Goal: Task Accomplishment & Management: Manage account settings

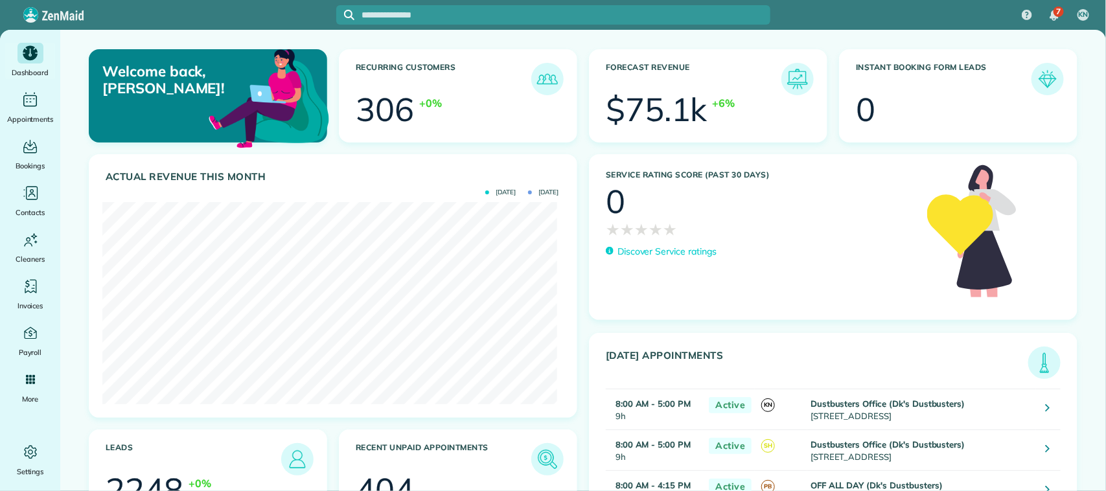
scroll to position [201, 455]
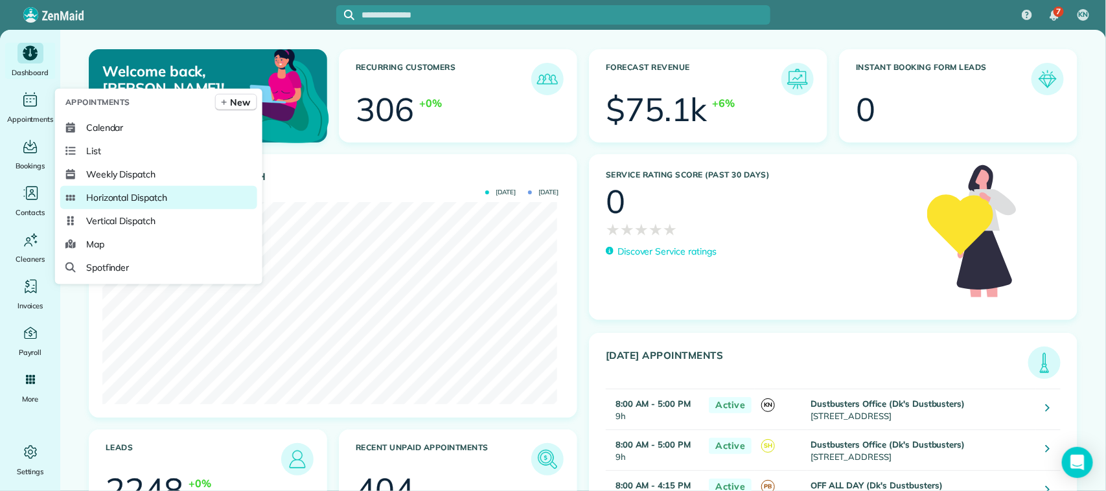
click at [131, 196] on span "Horizontal Dispatch" at bounding box center [126, 197] width 81 height 13
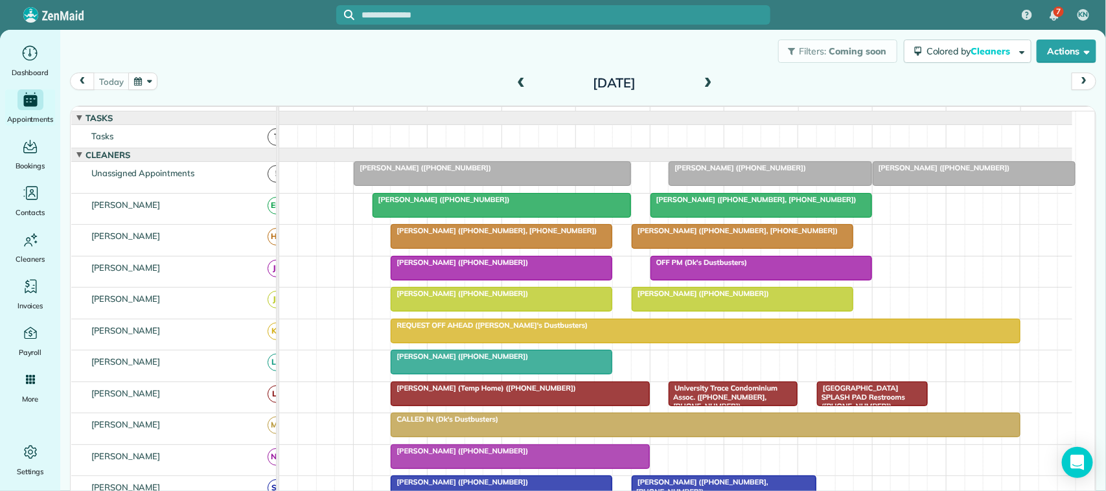
click at [141, 78] on button "button" at bounding box center [143, 81] width 30 height 17
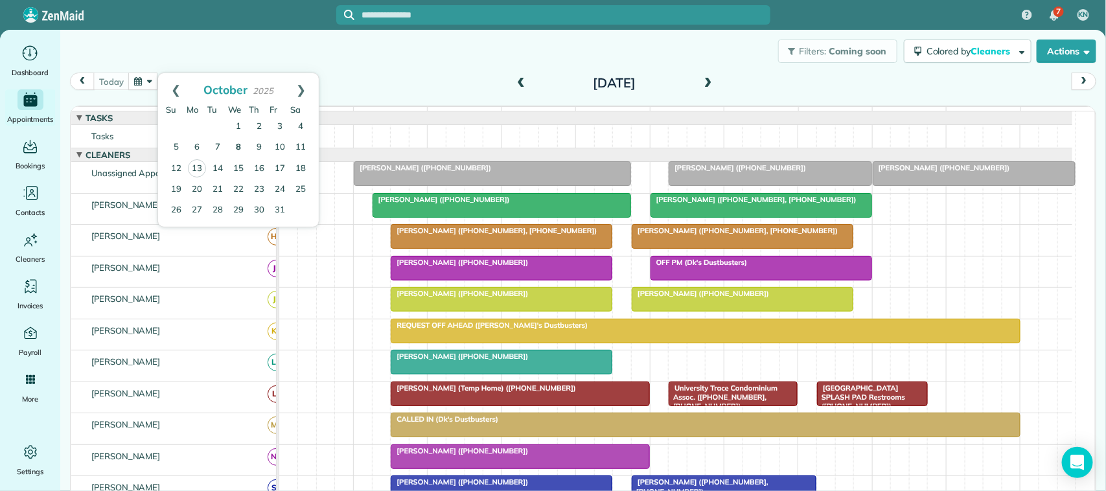
click at [234, 154] on link "8" at bounding box center [238, 147] width 21 height 21
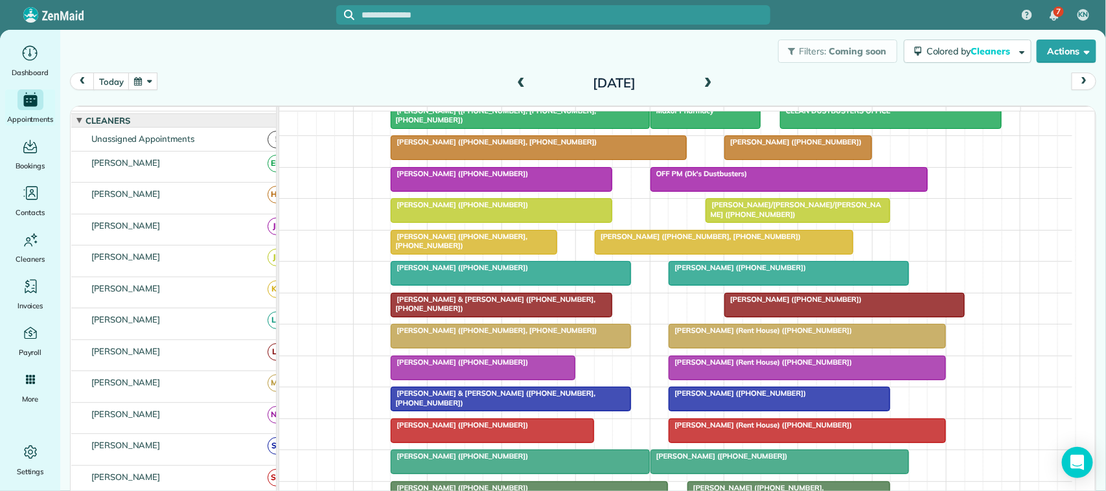
scroll to position [81, 0]
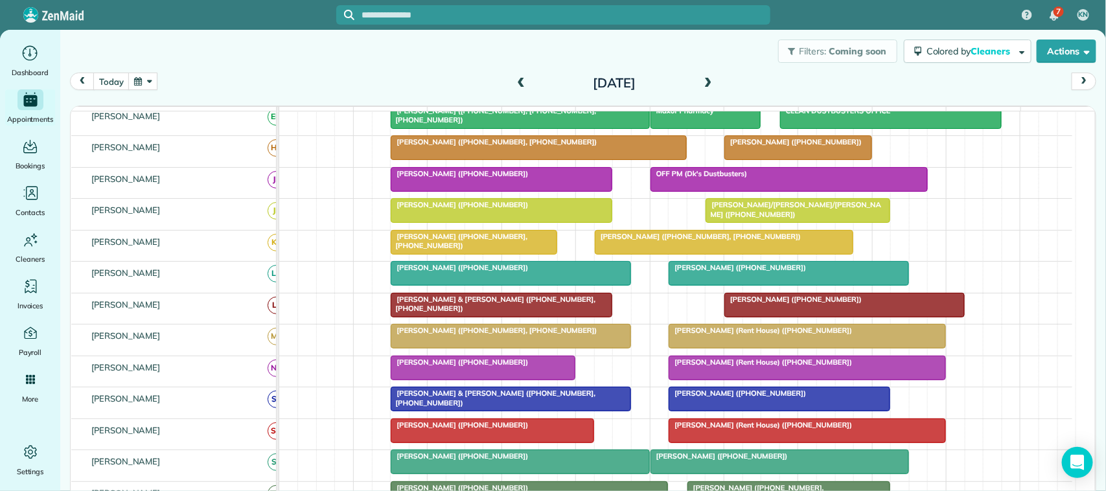
click at [703, 82] on span at bounding box center [708, 84] width 14 height 12
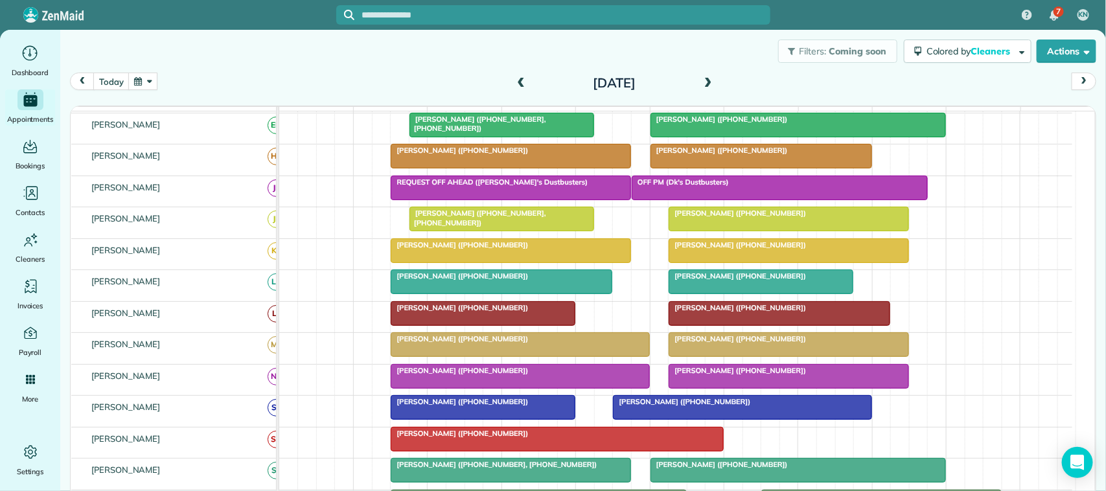
click at [704, 356] on div at bounding box center [788, 344] width 239 height 23
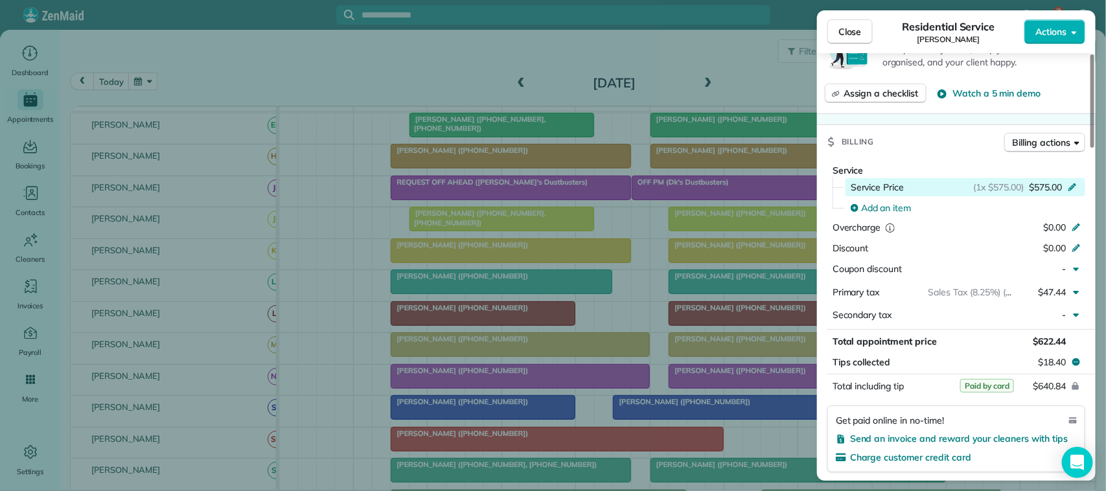
scroll to position [567, 0]
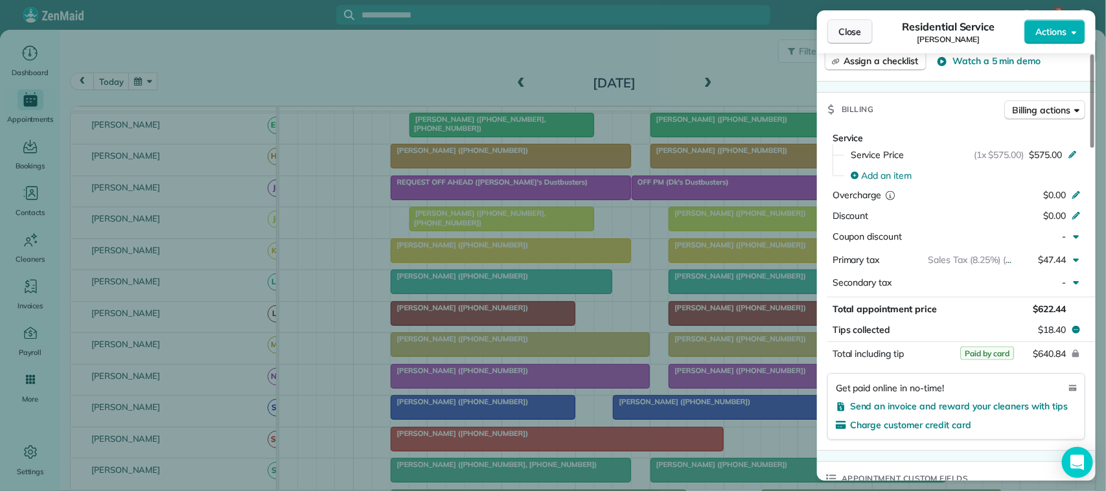
click at [849, 28] on span "Close" at bounding box center [849, 31] width 23 height 13
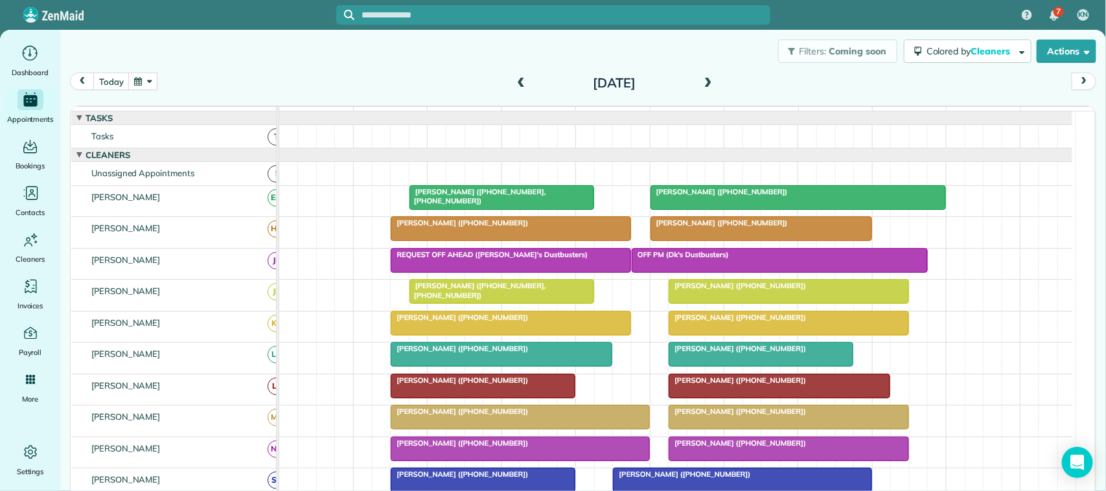
click at [154, 80] on button "button" at bounding box center [143, 81] width 30 height 17
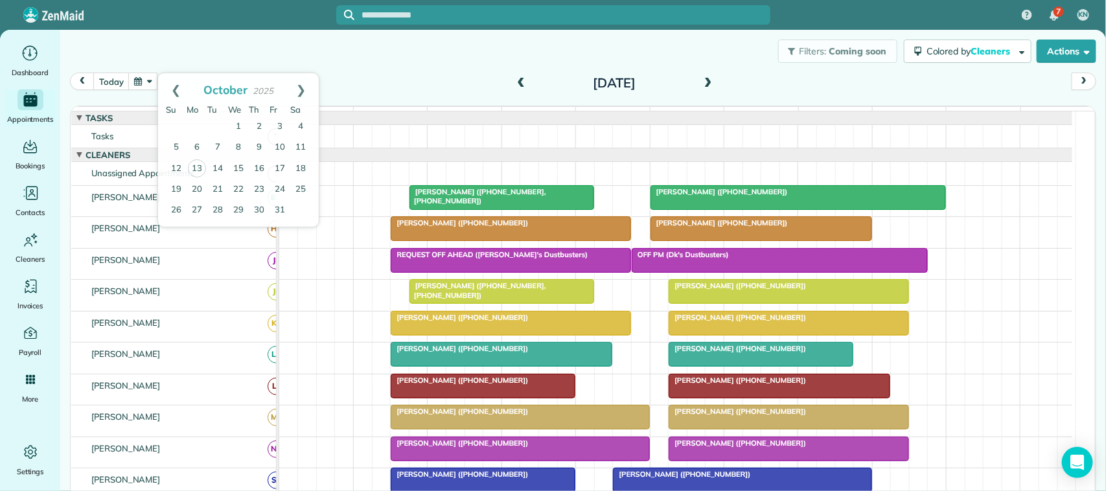
click at [360, 98] on div "[DATE] [DATE] function(groupId) { return _("Cleaners"); } 7am 8am 9am 10am 11am…" at bounding box center [583, 286] width 1026 height 426
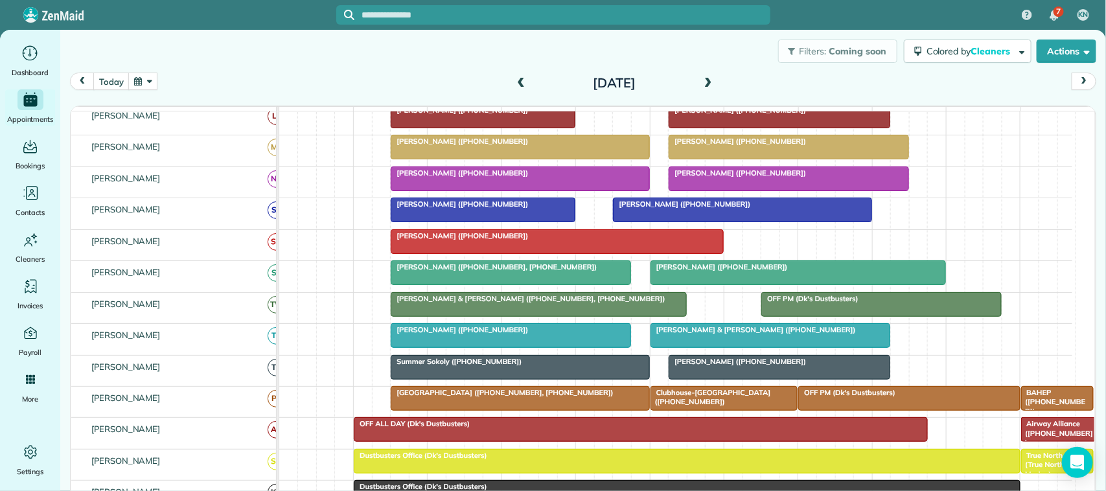
scroll to position [324, 0]
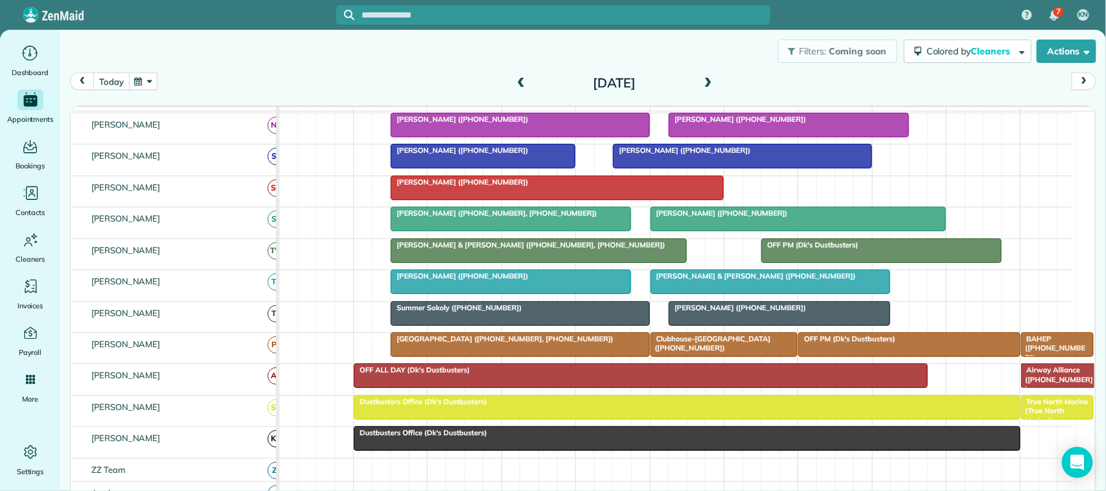
click at [111, 80] on button "today" at bounding box center [111, 81] width 36 height 17
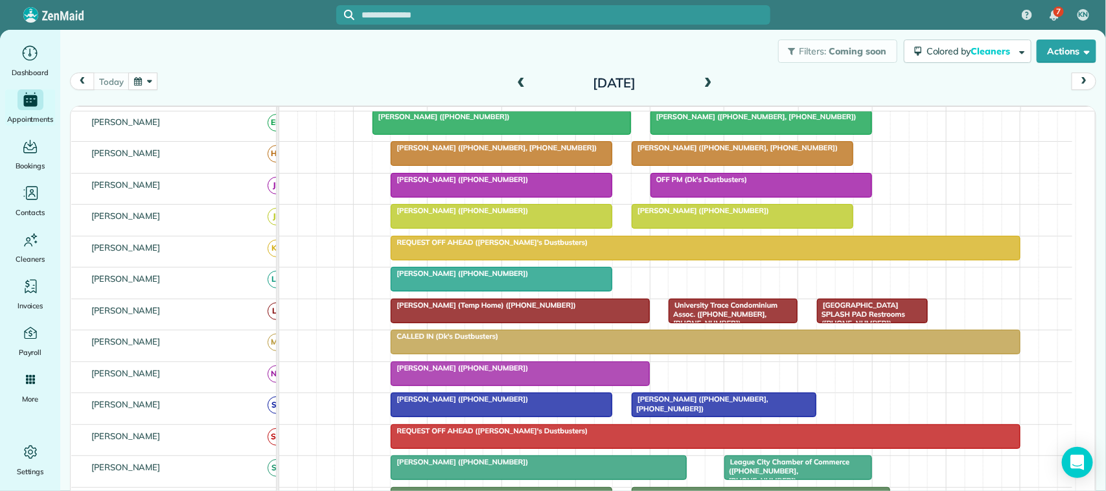
scroll to position [7, 0]
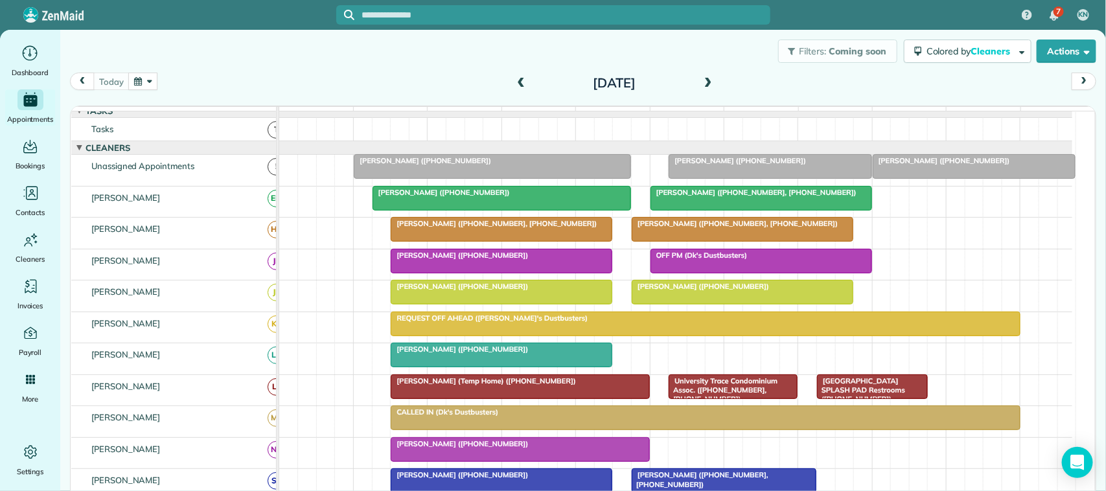
click at [729, 402] on span "University Trace Condominium Assoc. ([PHONE_NUMBER], [PHONE_NUMBER])" at bounding box center [722, 390] width 109 height 28
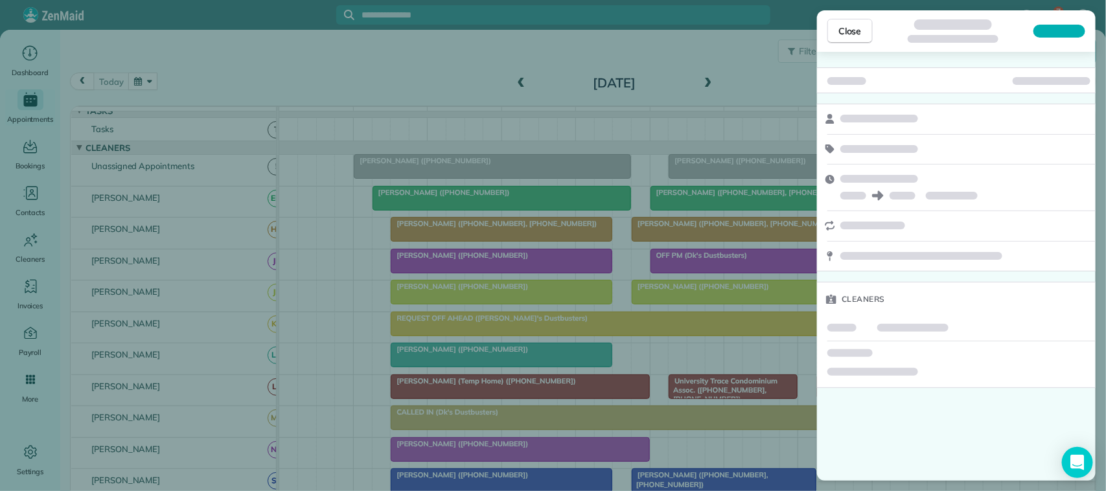
click at [729, 402] on div "Close Cleaners" at bounding box center [553, 245] width 1106 height 491
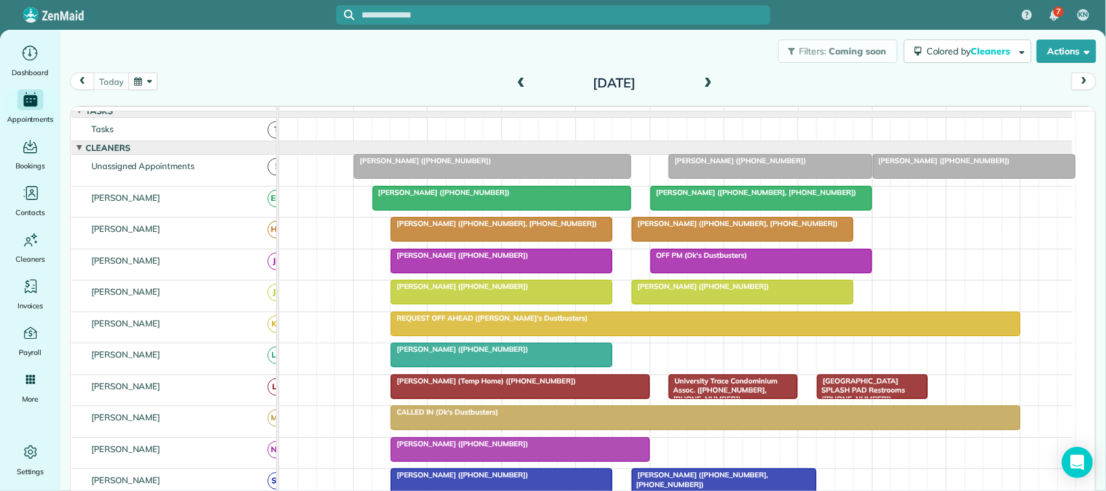
click at [714, 404] on span "University Trace Condominium Assoc. ([PHONE_NUMBER], [PHONE_NUMBER])" at bounding box center [722, 390] width 109 height 28
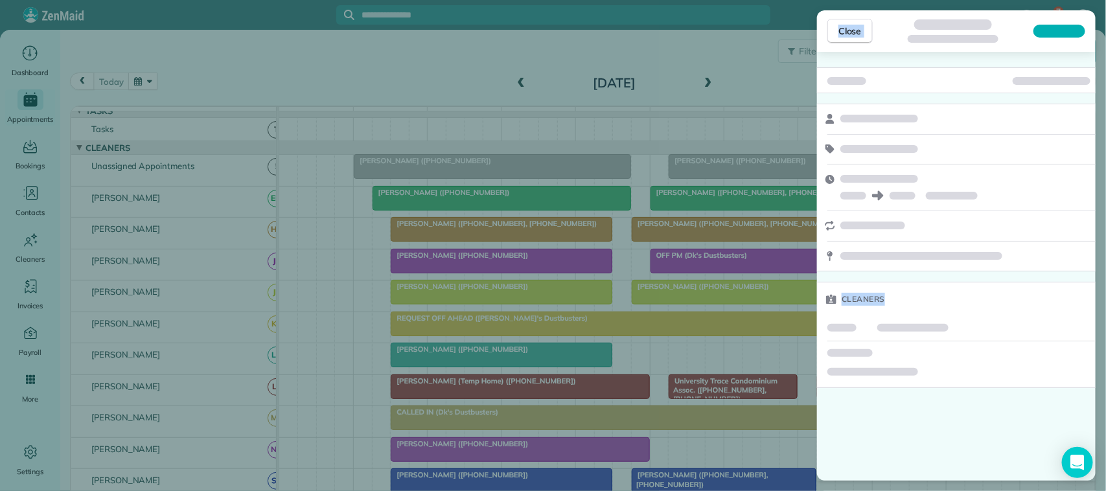
click at [1031, 291] on div "Cleaners" at bounding box center [956, 299] width 279 height 34
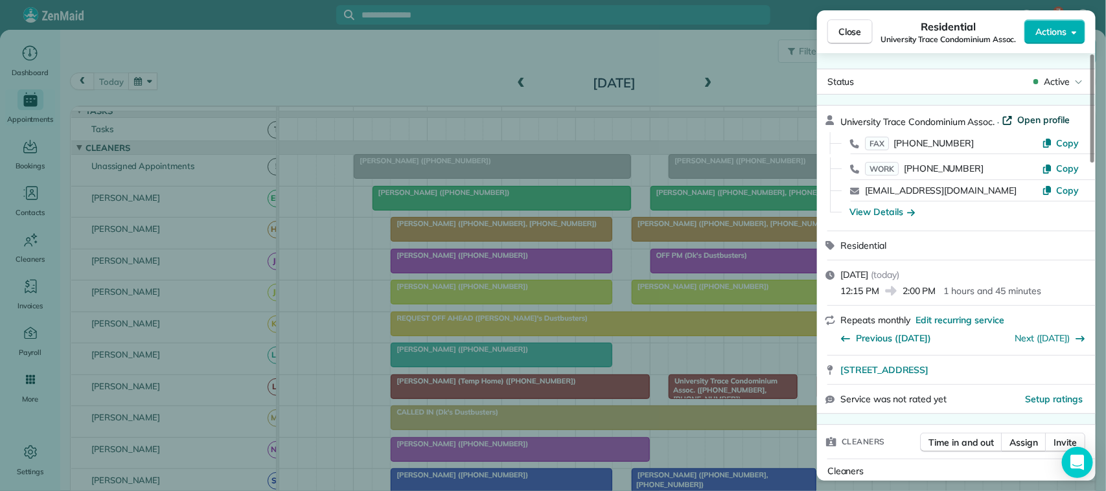
click at [1036, 115] on span "Open profile" at bounding box center [1044, 119] width 52 height 13
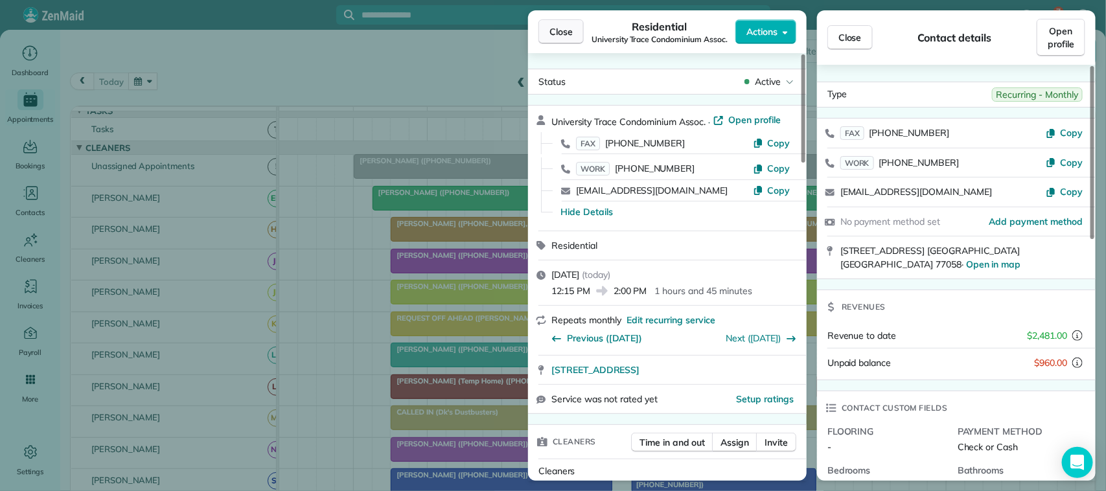
click at [549, 30] on span "Close" at bounding box center [560, 31] width 23 height 13
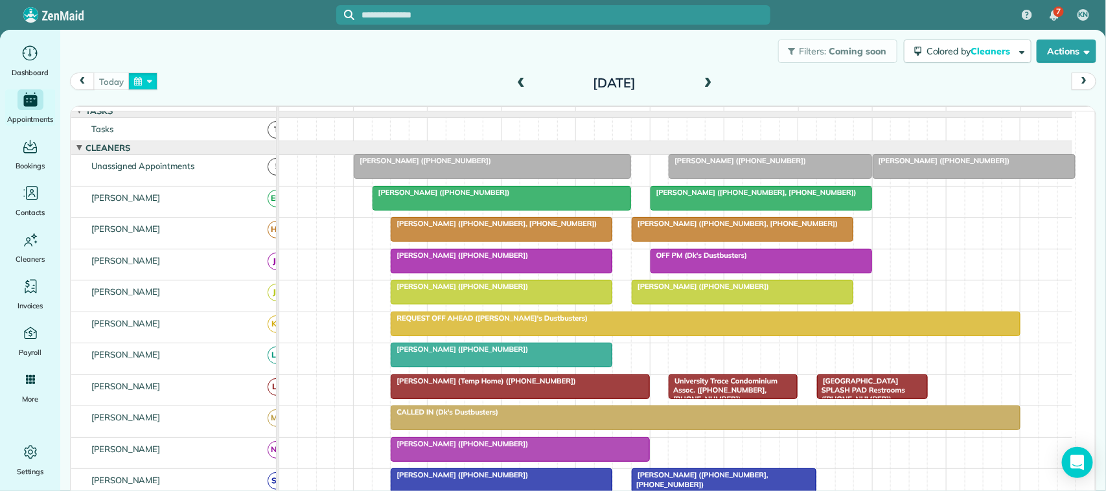
click at [136, 86] on button "button" at bounding box center [143, 81] width 30 height 17
click at [338, 89] on div "[DATE] [DATE]" at bounding box center [583, 85] width 1026 height 25
click at [157, 86] on button "button" at bounding box center [143, 81] width 30 height 17
click at [245, 169] on link "15" at bounding box center [238, 169] width 21 height 21
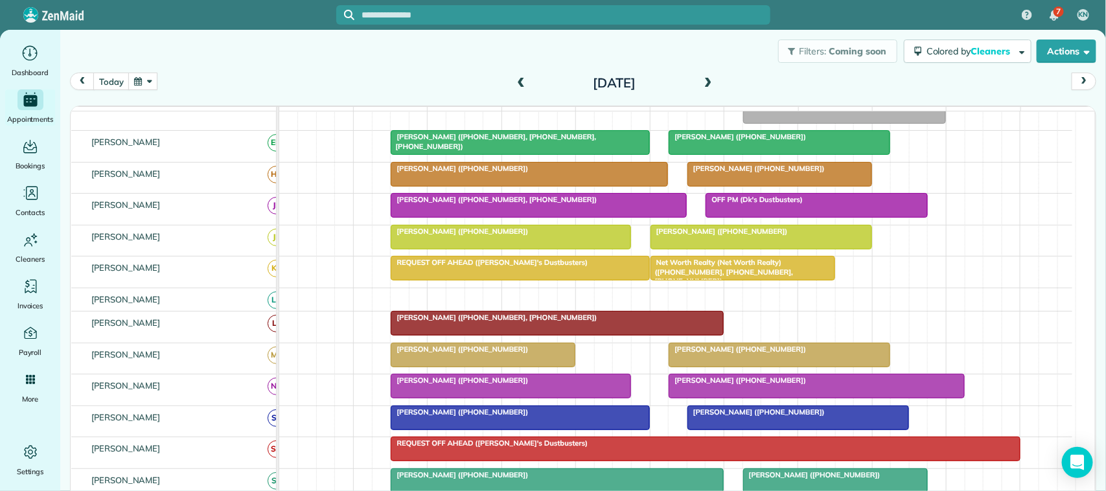
click at [705, 87] on span at bounding box center [708, 84] width 14 height 12
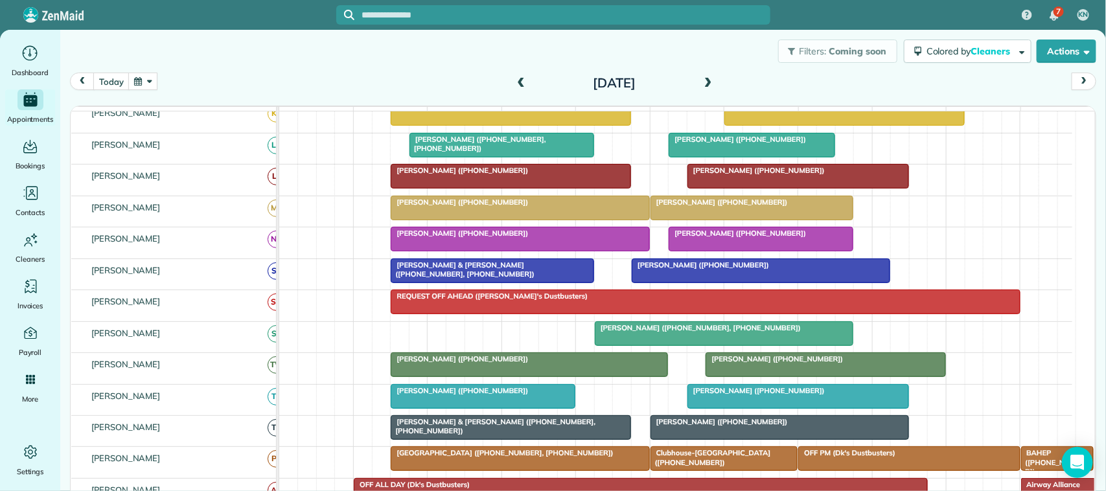
click at [510, 76] on div "[DATE]" at bounding box center [613, 83] width 207 height 21
click at [514, 82] on span at bounding box center [521, 84] width 14 height 12
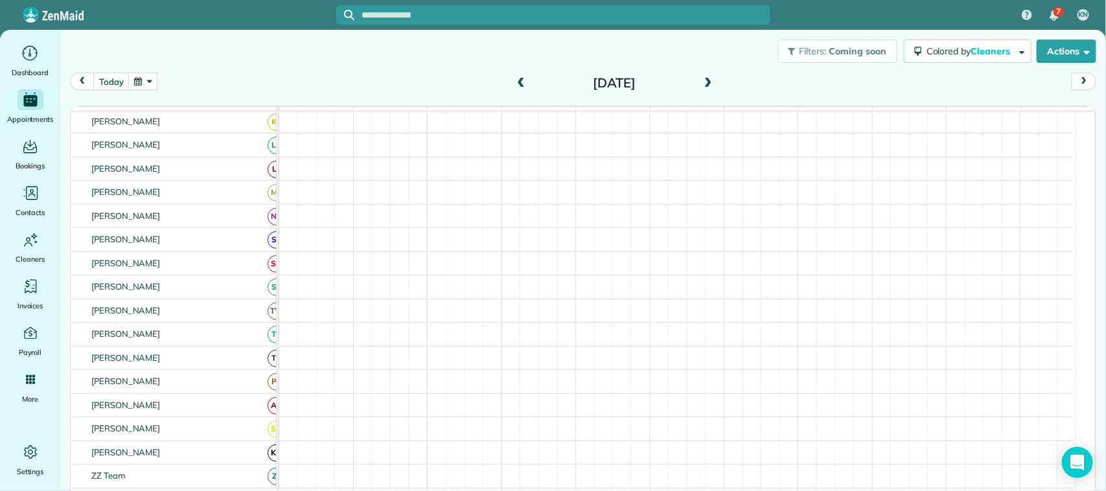
click at [143, 85] on button "button" at bounding box center [143, 81] width 30 height 17
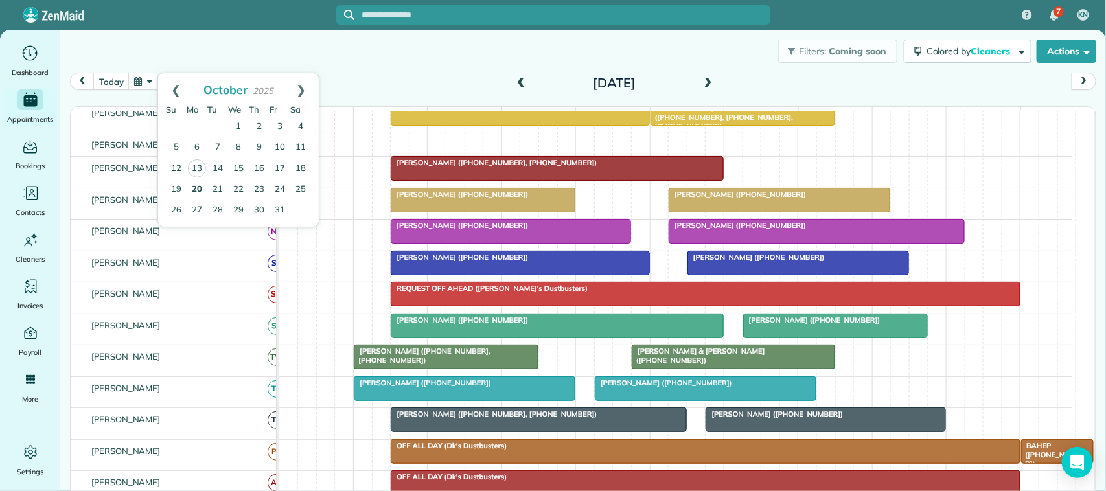
click at [196, 193] on link "20" at bounding box center [197, 189] width 21 height 21
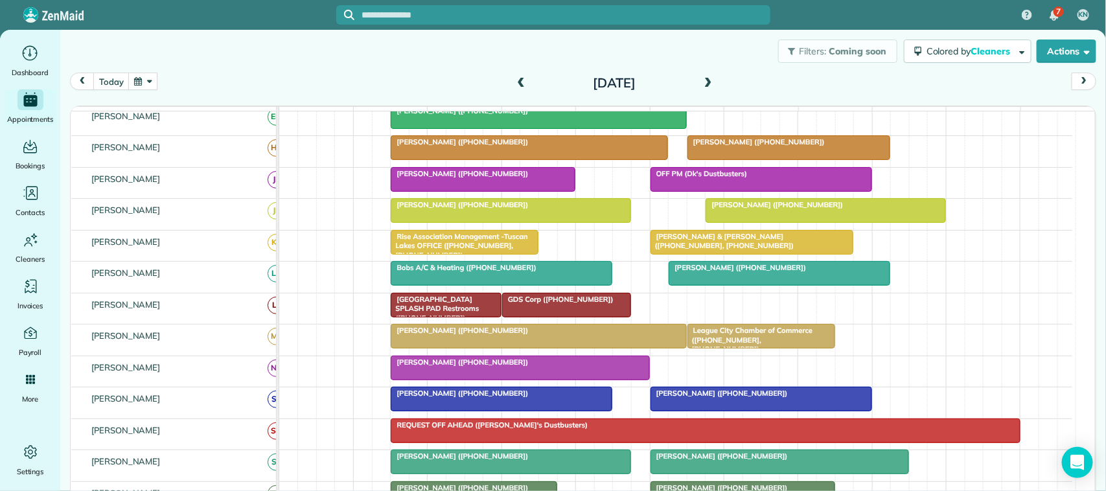
click at [701, 82] on span at bounding box center [708, 84] width 14 height 12
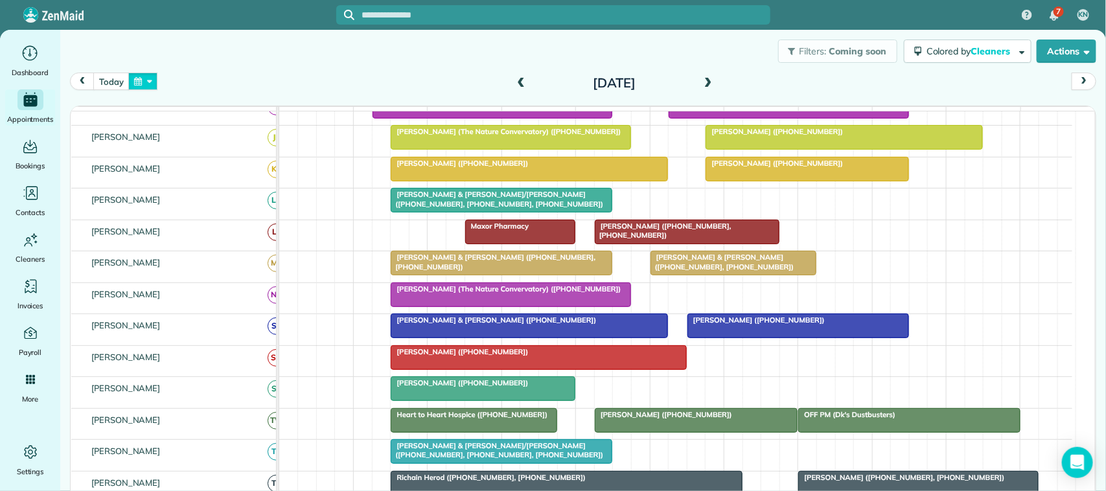
click at [144, 80] on button "button" at bounding box center [143, 81] width 30 height 17
click at [283, 167] on link "17" at bounding box center [279, 169] width 21 height 21
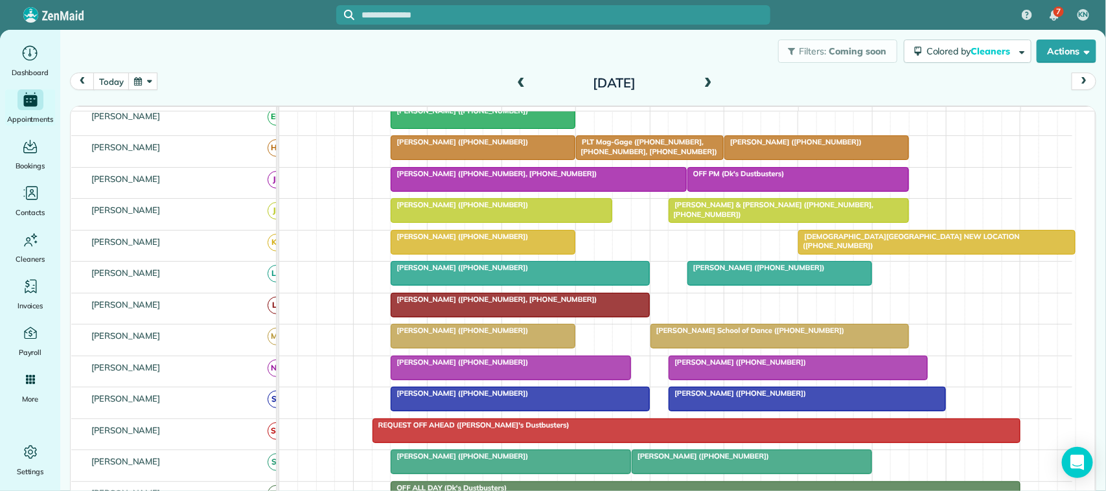
click at [157, 81] on button "button" at bounding box center [143, 81] width 30 height 17
click at [260, 169] on link "16" at bounding box center [259, 169] width 21 height 21
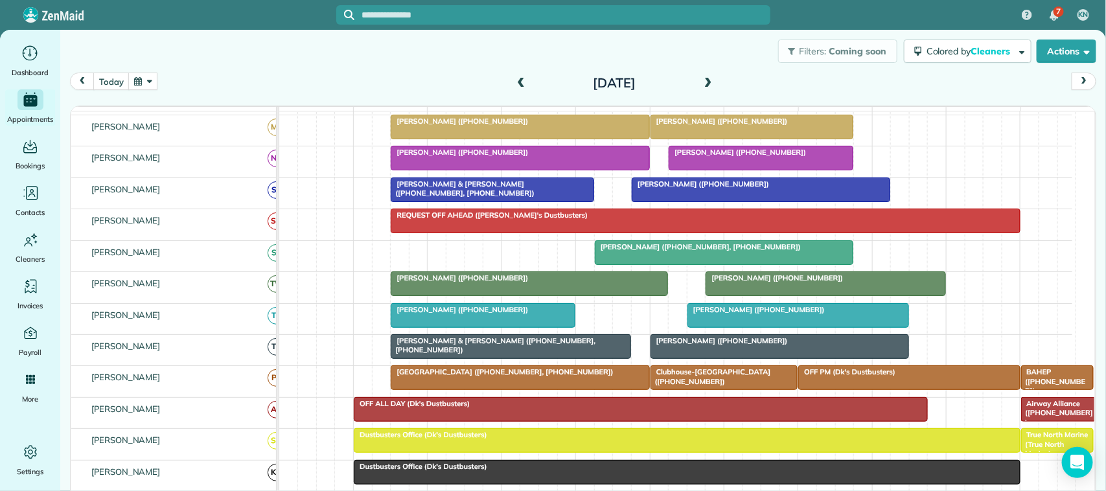
click at [510, 83] on div "[DATE]" at bounding box center [613, 83] width 207 height 21
click at [533, 83] on h2 "[DATE]" at bounding box center [614, 83] width 162 height 14
click at [514, 84] on span at bounding box center [521, 84] width 14 height 12
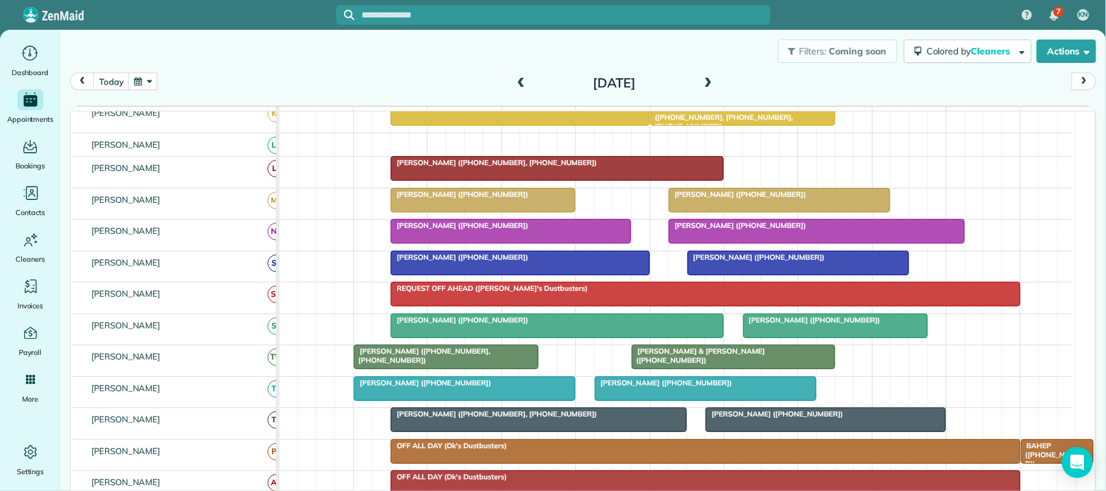
click at [151, 86] on button "button" at bounding box center [143, 81] width 30 height 17
click at [202, 185] on link "20" at bounding box center [197, 189] width 21 height 21
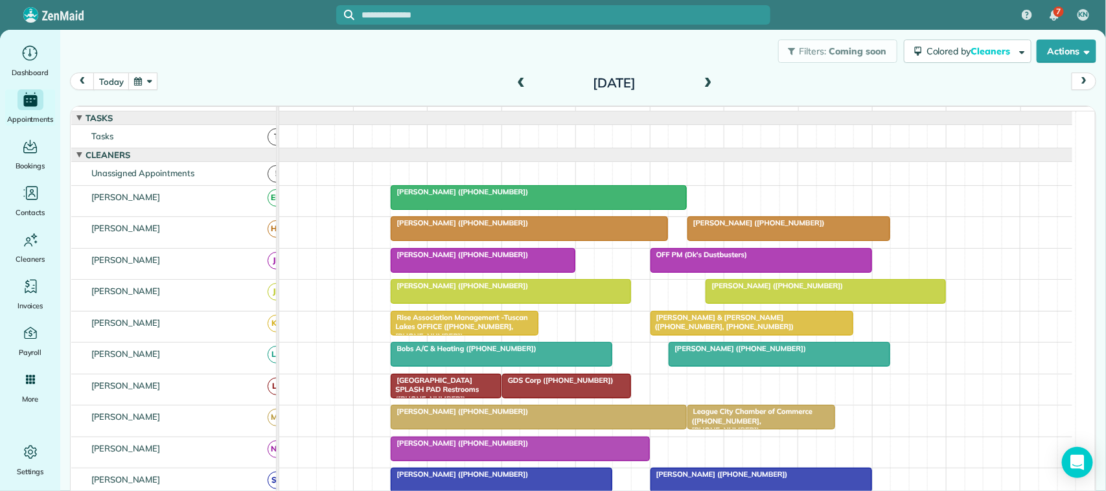
click at [148, 82] on button "button" at bounding box center [143, 81] width 30 height 17
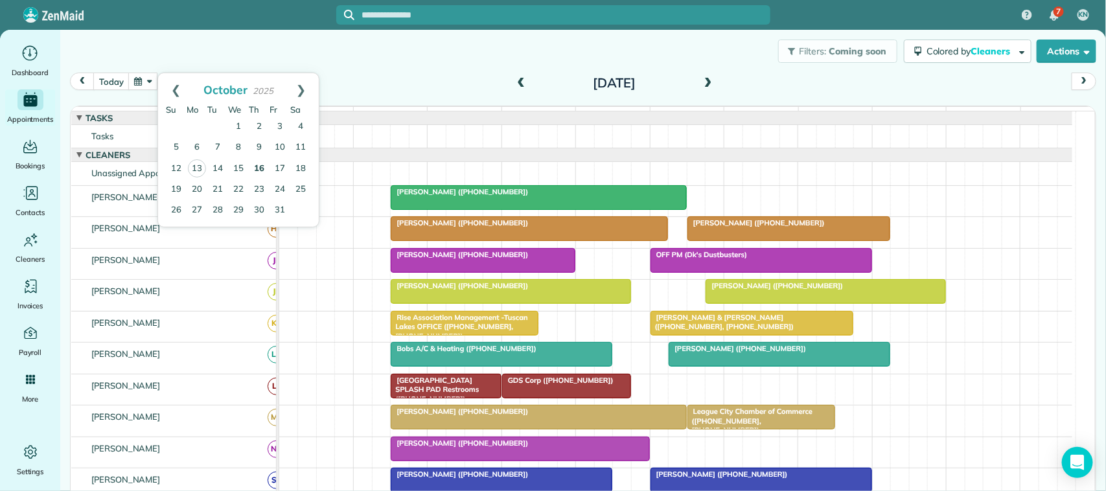
click at [258, 172] on link "16" at bounding box center [259, 169] width 21 height 21
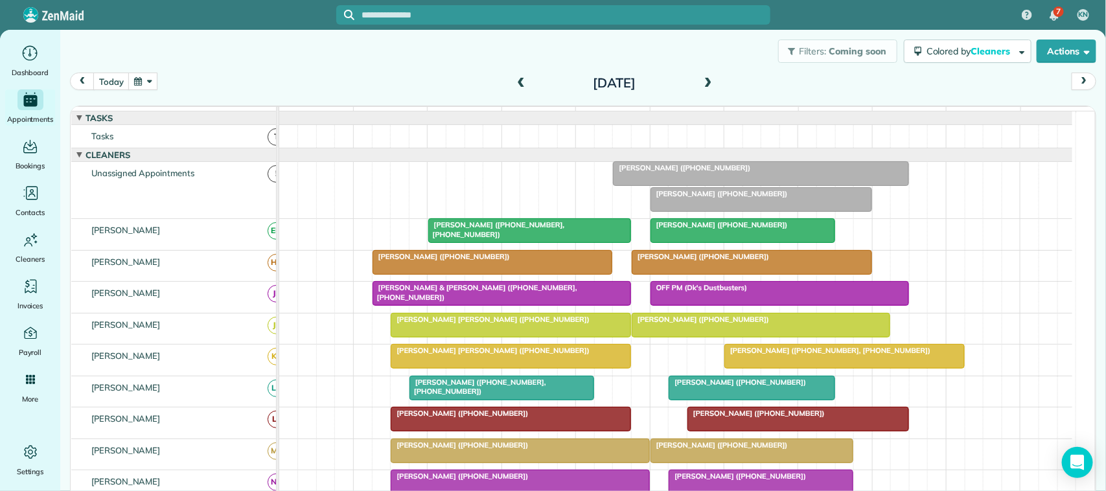
click at [518, 85] on span at bounding box center [521, 84] width 14 height 12
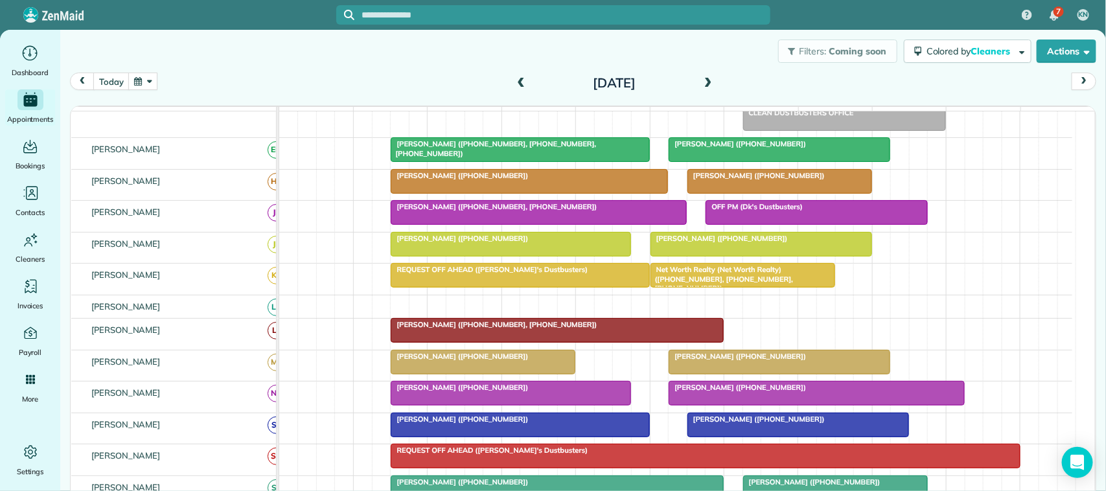
click at [156, 86] on button "button" at bounding box center [143, 81] width 30 height 17
click at [216, 166] on link "14" at bounding box center [217, 169] width 21 height 21
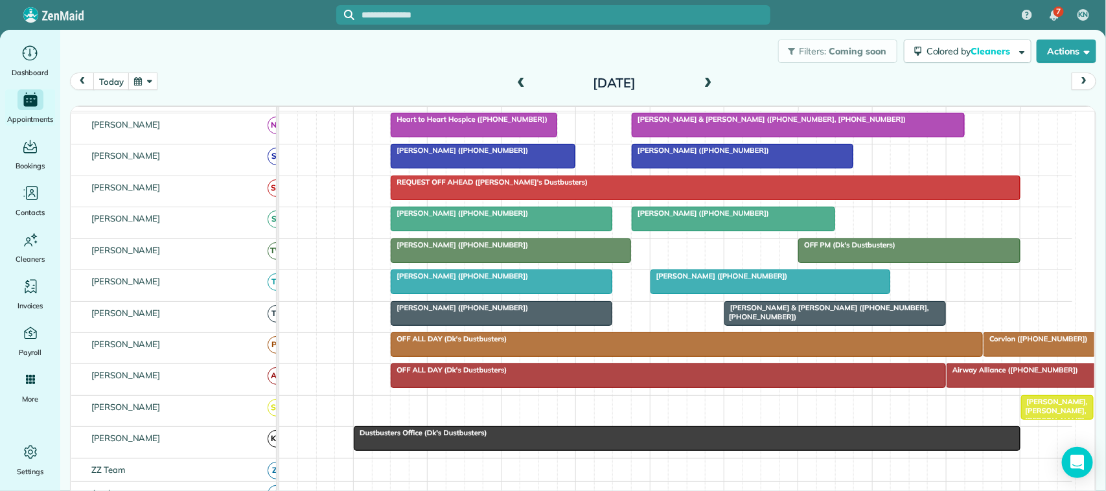
click at [159, 81] on div "[DATE] [DATE]" at bounding box center [583, 85] width 1026 height 25
click at [156, 79] on button "button" at bounding box center [143, 81] width 30 height 17
click at [264, 161] on link "16" at bounding box center [259, 169] width 21 height 21
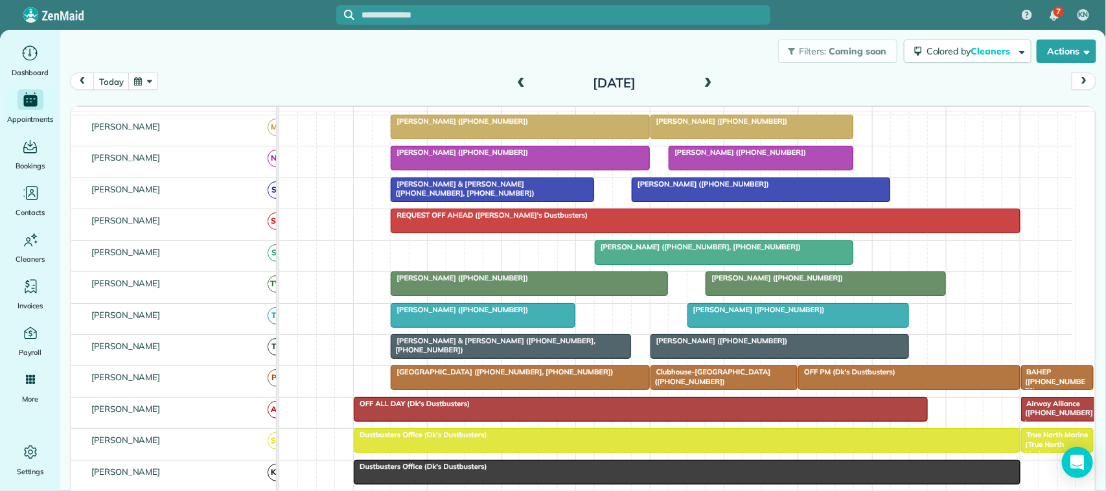
click at [149, 82] on button "button" at bounding box center [143, 81] width 30 height 17
click at [202, 185] on link "20" at bounding box center [197, 189] width 21 height 21
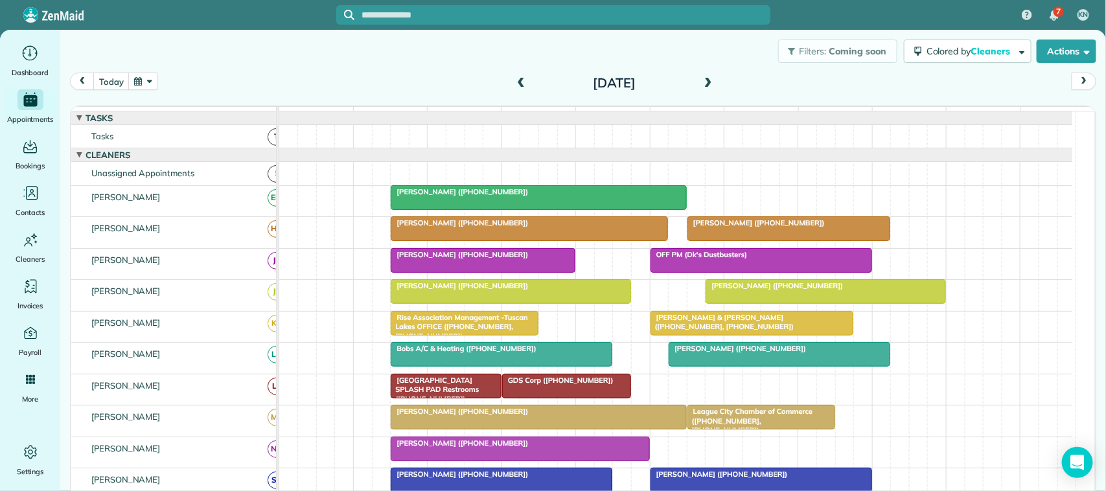
click at [709, 85] on div "[DATE]" at bounding box center [613, 83] width 207 height 21
click at [704, 81] on span at bounding box center [708, 84] width 14 height 12
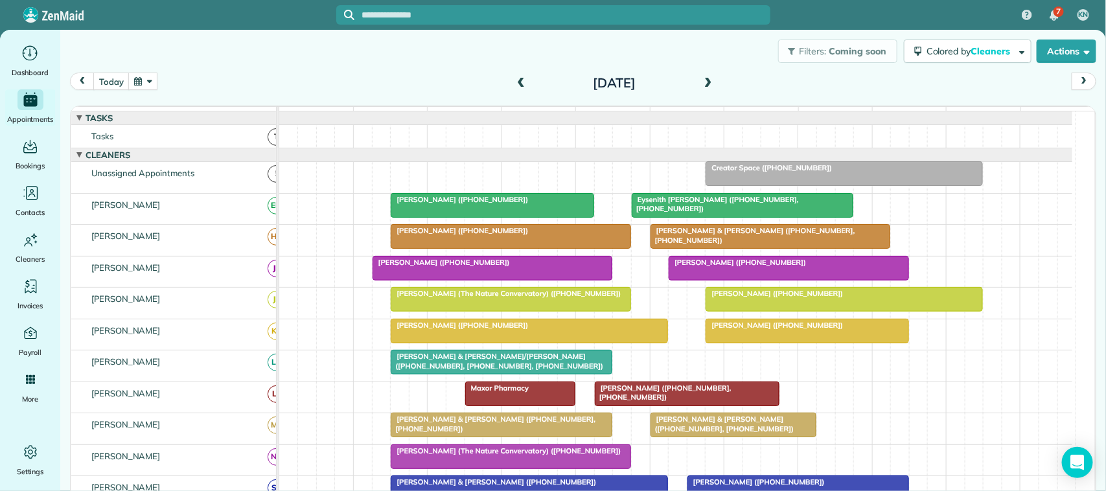
click at [701, 87] on span at bounding box center [708, 84] width 14 height 12
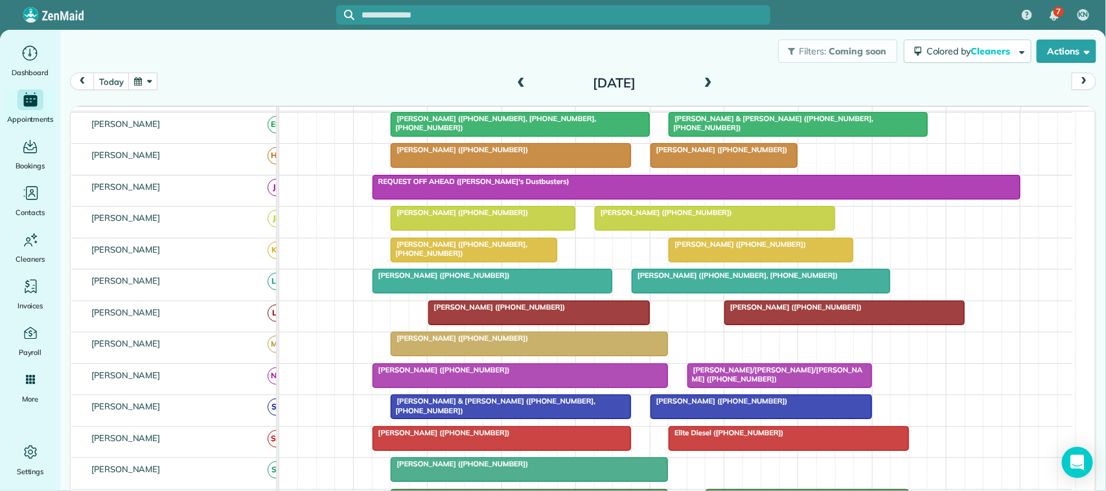
click at [704, 83] on span at bounding box center [708, 84] width 14 height 12
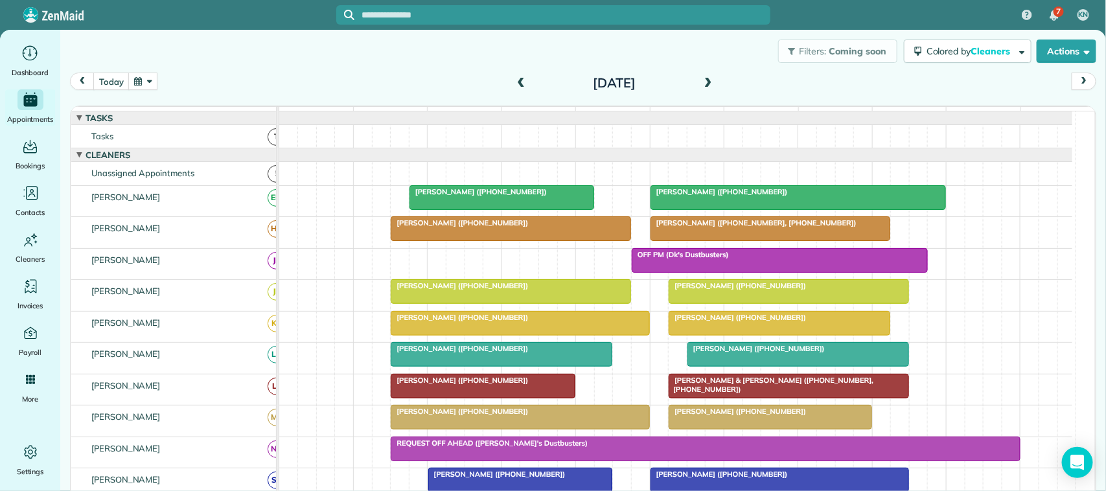
click at [703, 85] on span at bounding box center [708, 84] width 14 height 12
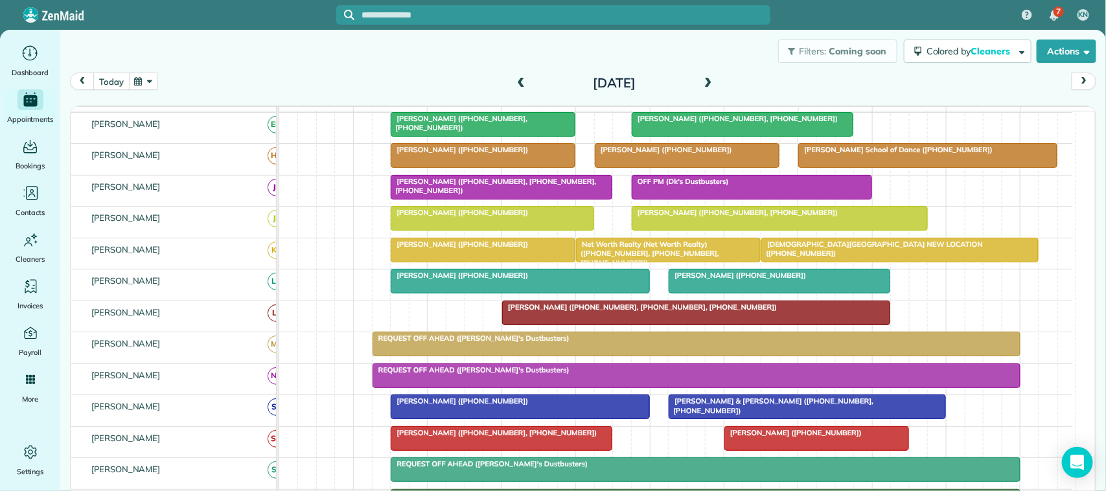
click at [122, 82] on button "today" at bounding box center [111, 81] width 36 height 17
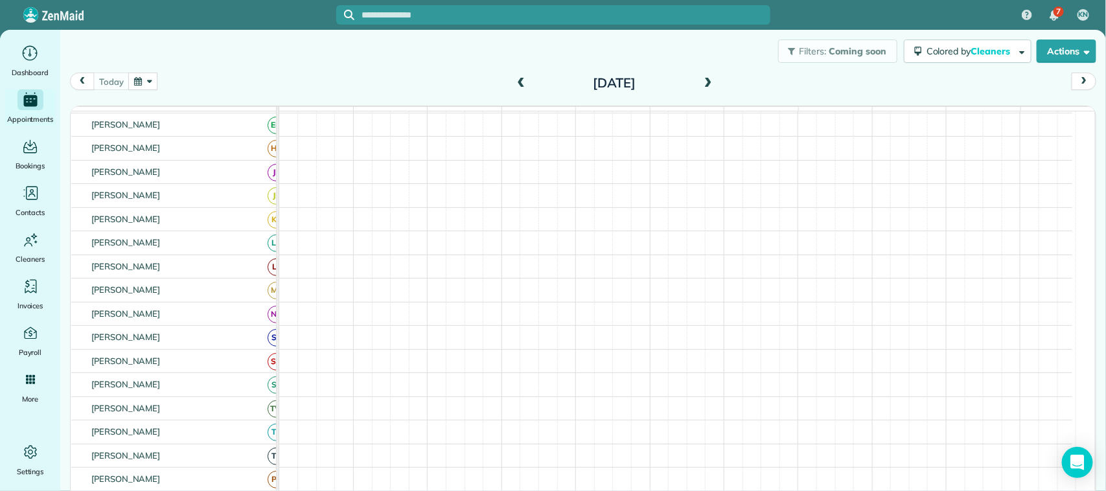
click at [144, 78] on button "button" at bounding box center [143, 81] width 30 height 17
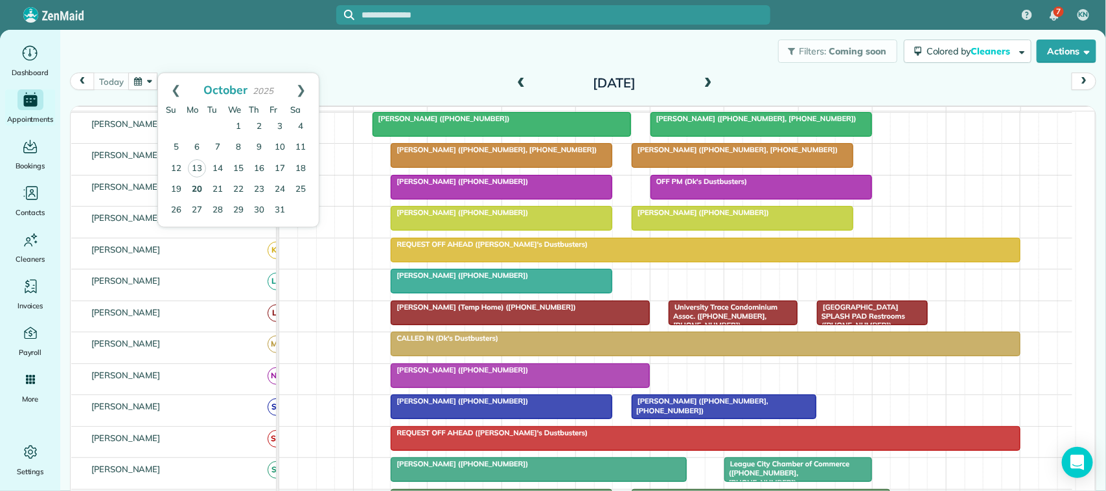
click at [195, 194] on link "20" at bounding box center [197, 189] width 21 height 21
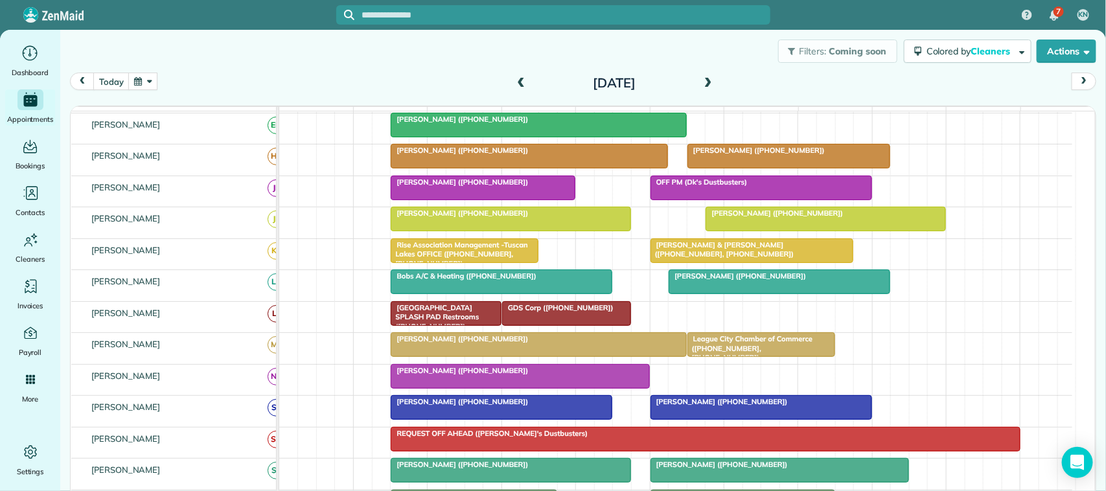
click at [135, 75] on button "button" at bounding box center [143, 81] width 30 height 17
click at [282, 191] on link "24" at bounding box center [279, 189] width 21 height 21
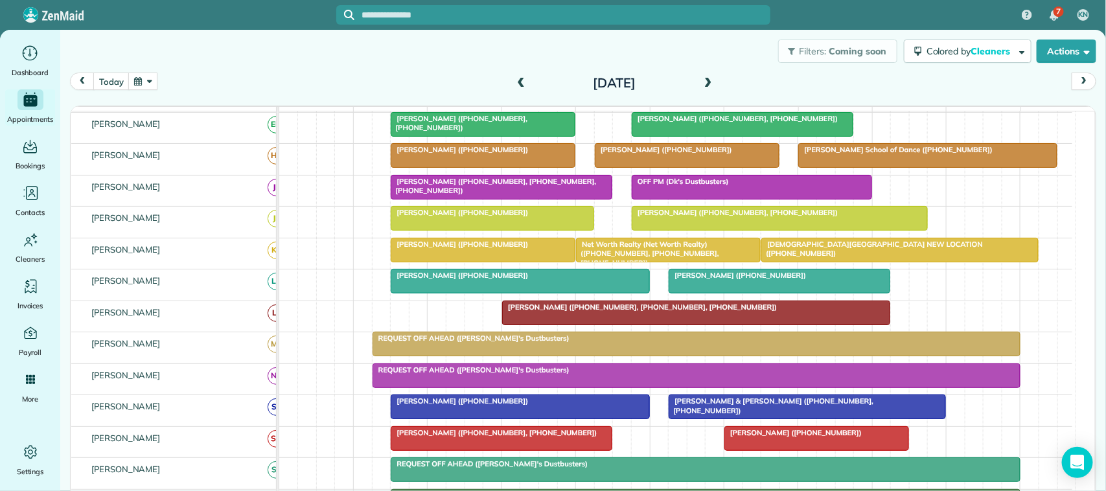
click at [147, 73] on button "button" at bounding box center [143, 81] width 30 height 17
click at [202, 186] on link "20" at bounding box center [197, 189] width 21 height 21
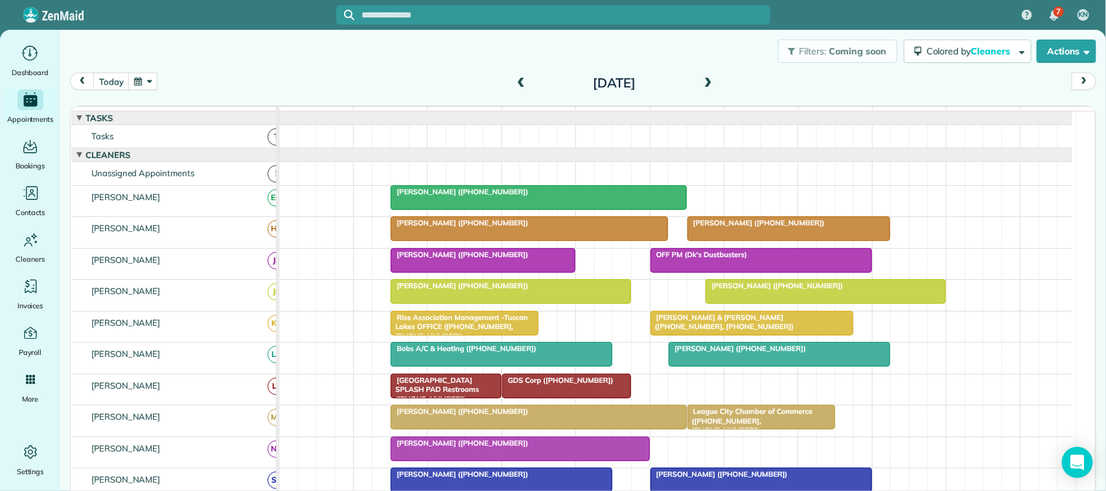
click at [154, 81] on button "button" at bounding box center [143, 81] width 30 height 17
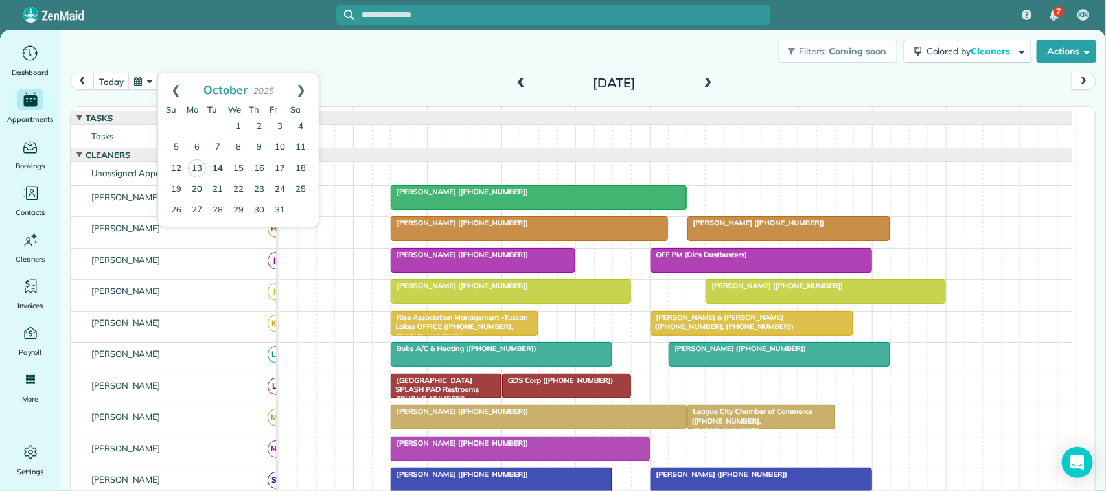
click at [218, 173] on link "14" at bounding box center [217, 169] width 21 height 21
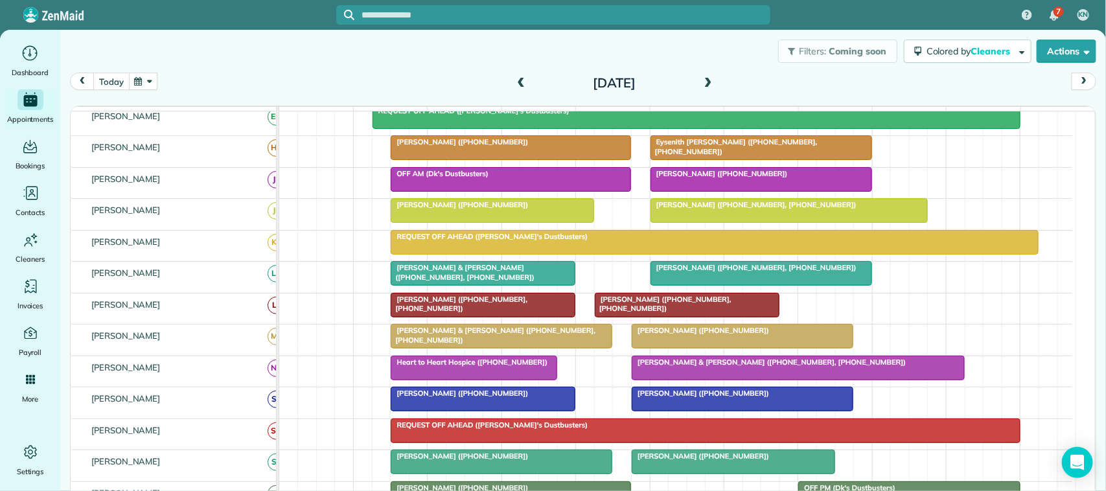
click at [117, 89] on button "today" at bounding box center [111, 81] width 36 height 17
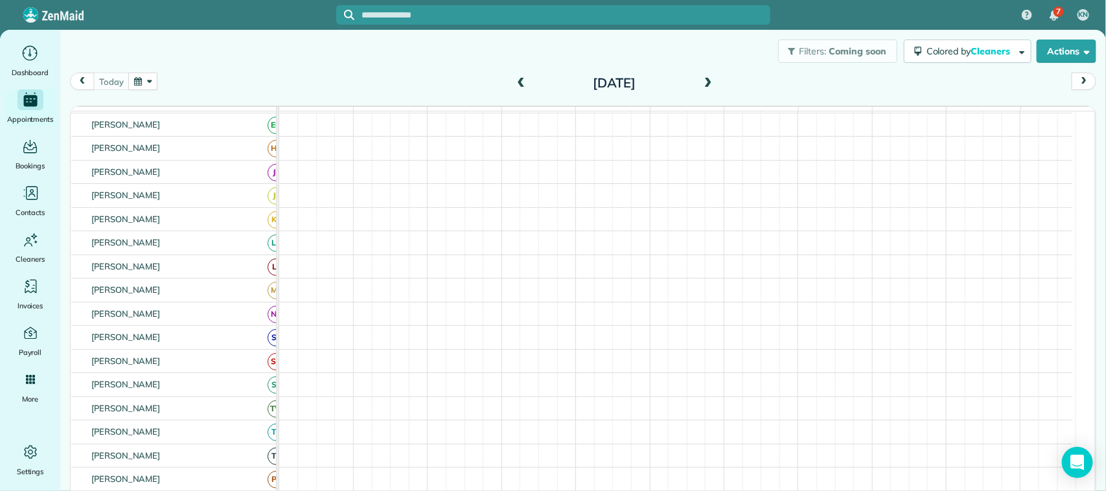
click at [143, 78] on button "button" at bounding box center [143, 81] width 30 height 17
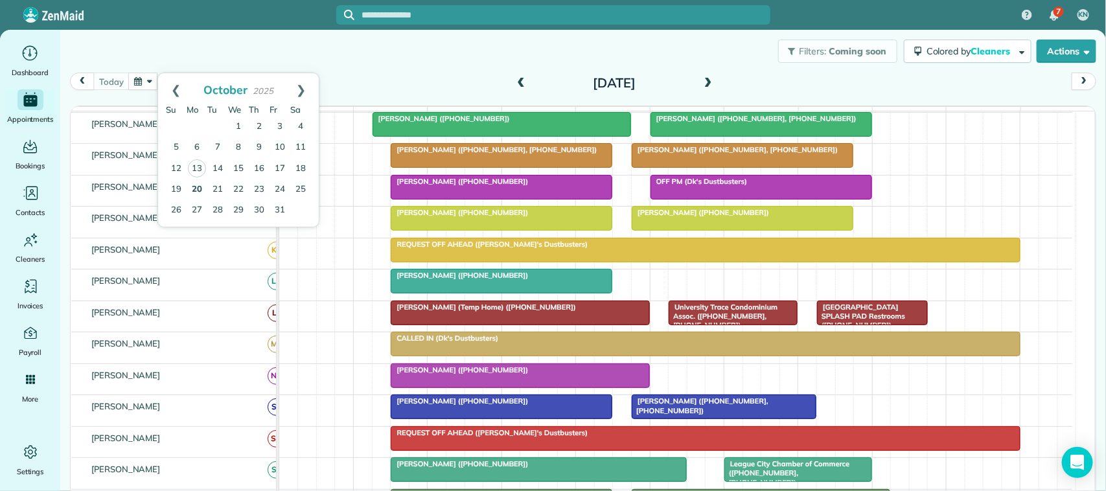
click at [199, 190] on link "20" at bounding box center [197, 189] width 21 height 21
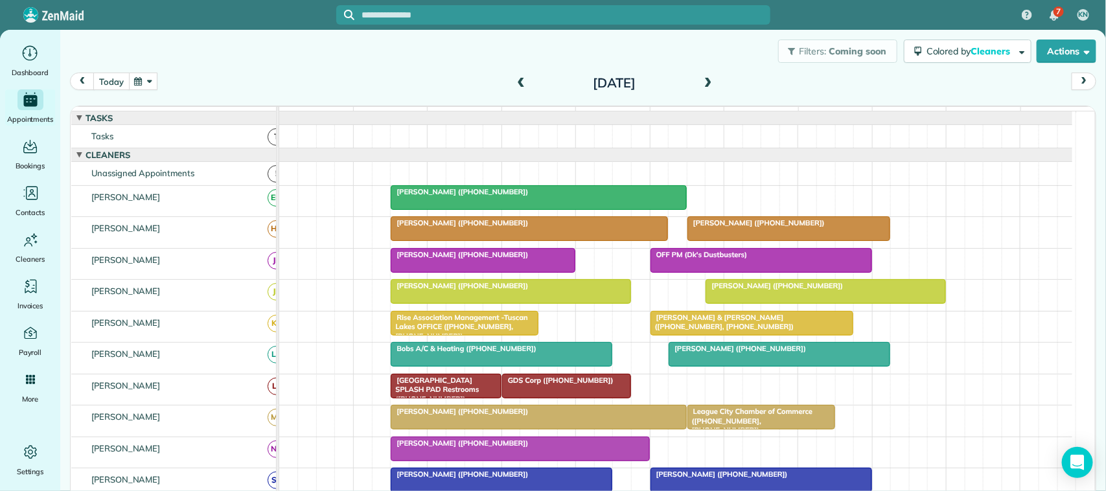
click at [109, 75] on button "today" at bounding box center [111, 81] width 36 height 17
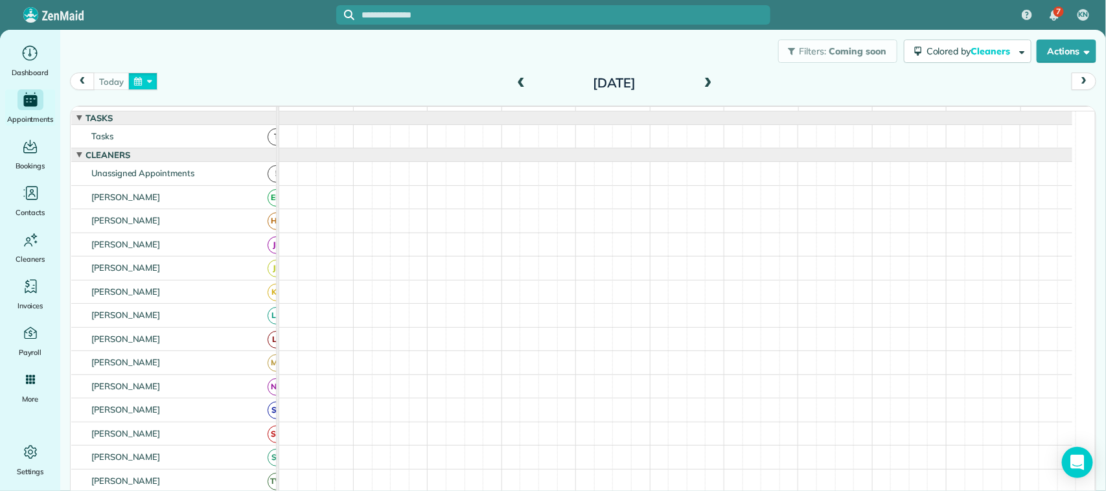
click at [140, 74] on button "button" at bounding box center [143, 81] width 30 height 17
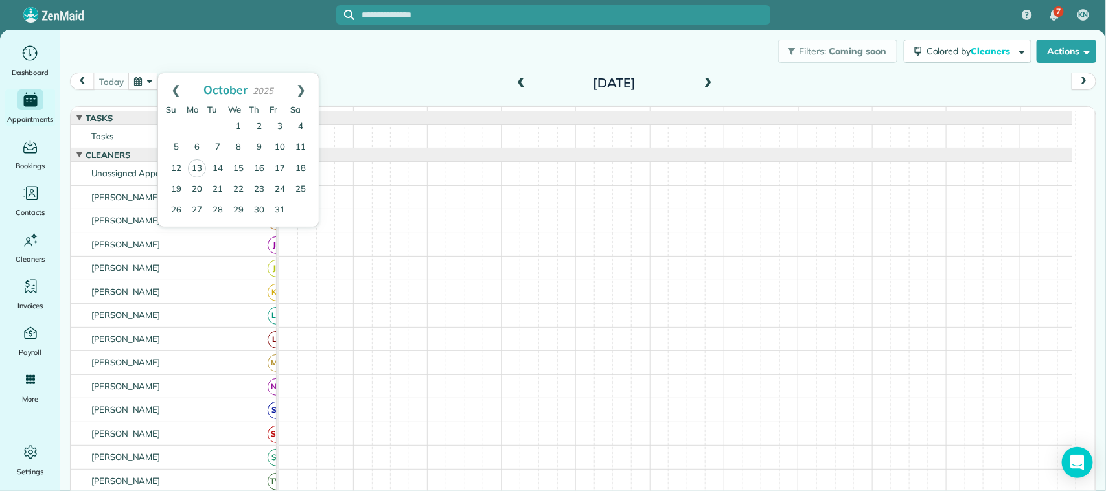
click at [233, 60] on div "Filters: Coming soon Colored by Cleaners Color by Cleaner Color by Team Color b…" at bounding box center [583, 51] width 1046 height 43
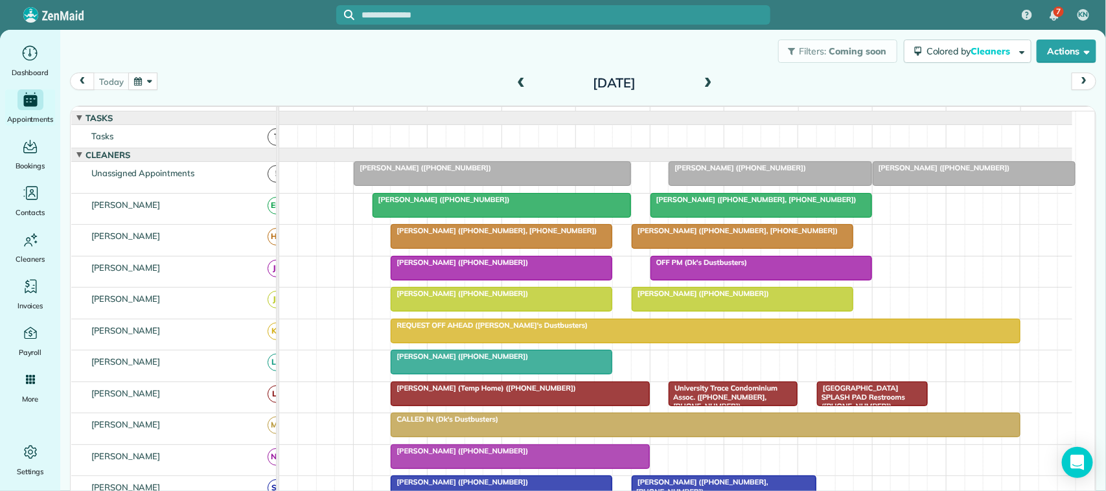
click at [130, 82] on button "button" at bounding box center [143, 81] width 30 height 17
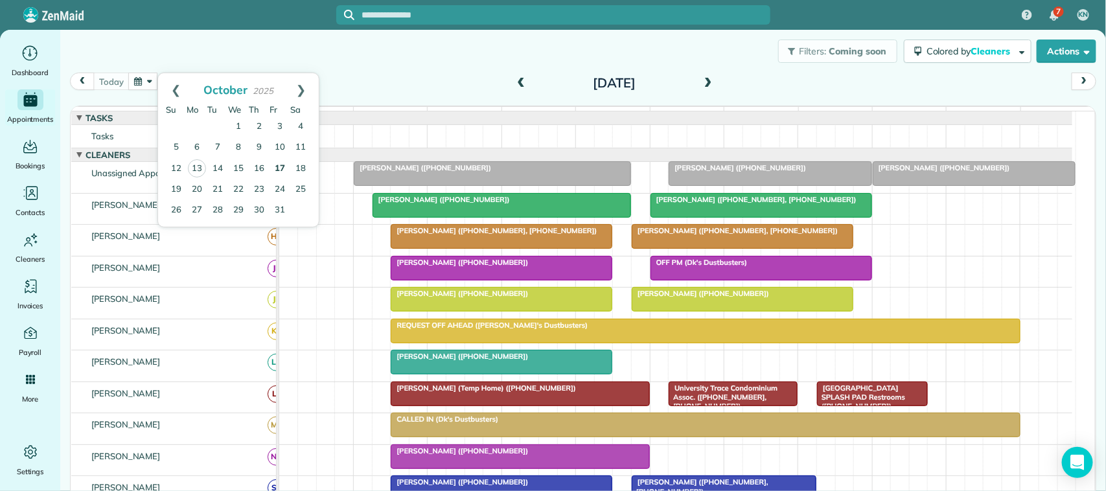
click at [269, 167] on link "17" at bounding box center [279, 169] width 21 height 21
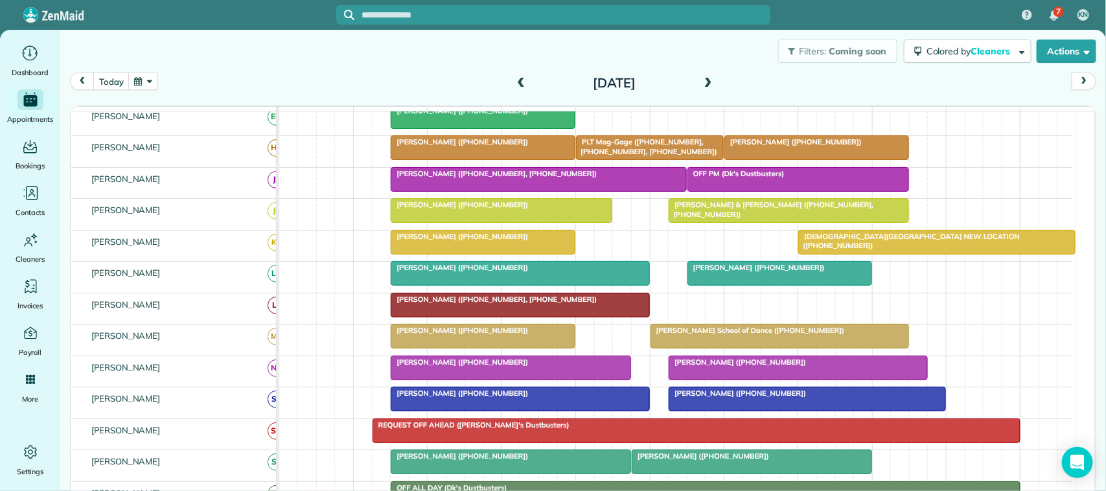
click at [156, 89] on button "button" at bounding box center [143, 81] width 30 height 17
click at [279, 186] on link "24" at bounding box center [279, 189] width 21 height 21
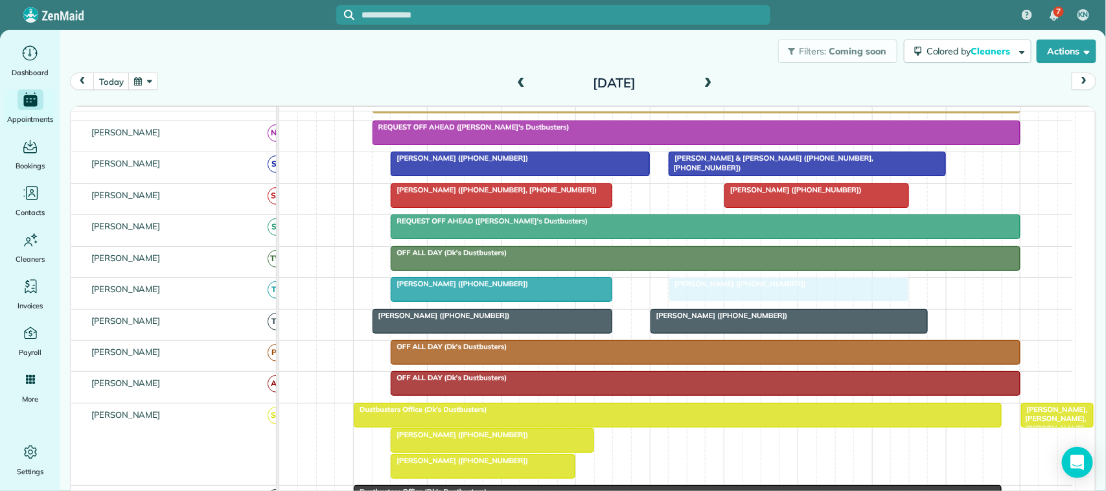
drag, startPoint x: 773, startPoint y: 453, endPoint x: 743, endPoint y: 319, distance: 138.0
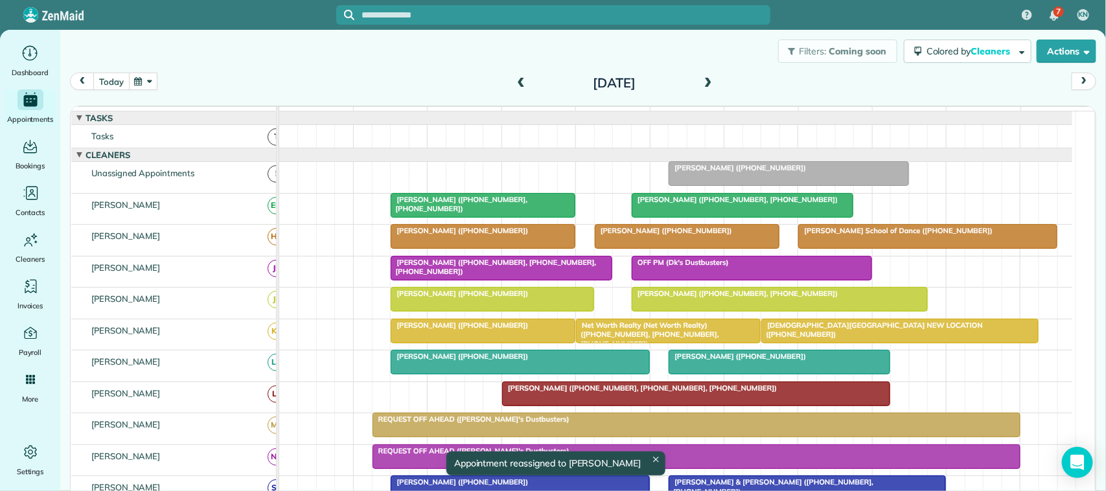
click at [107, 87] on button "today" at bounding box center [111, 81] width 36 height 17
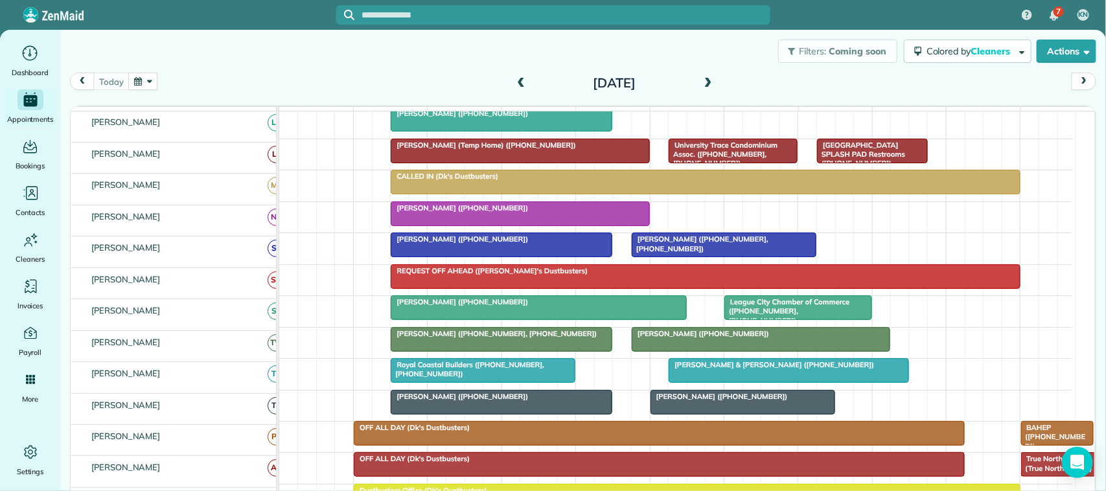
scroll to position [243, 0]
click at [441, 212] on span "[PERSON_NAME] ([PHONE_NUMBER])" at bounding box center [459, 207] width 139 height 9
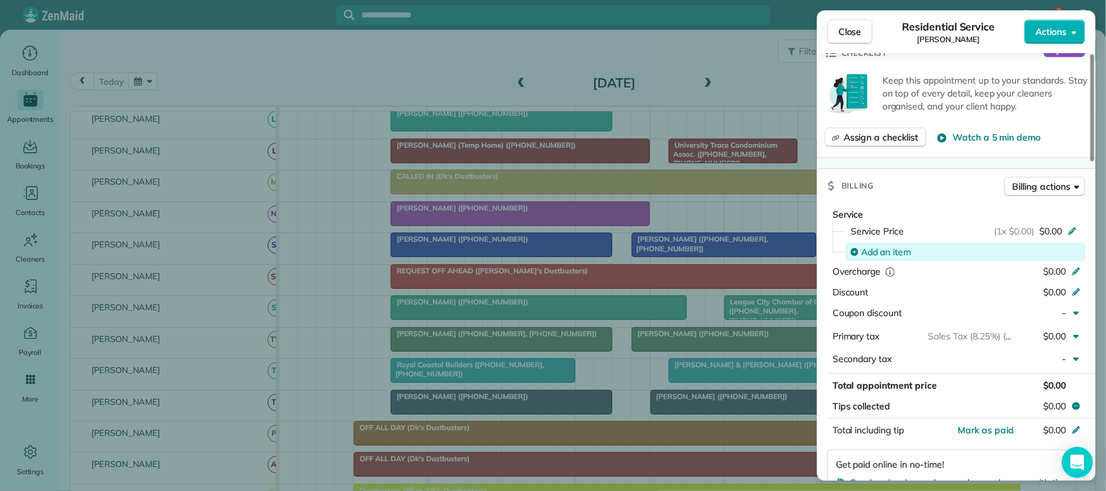
scroll to position [486, 0]
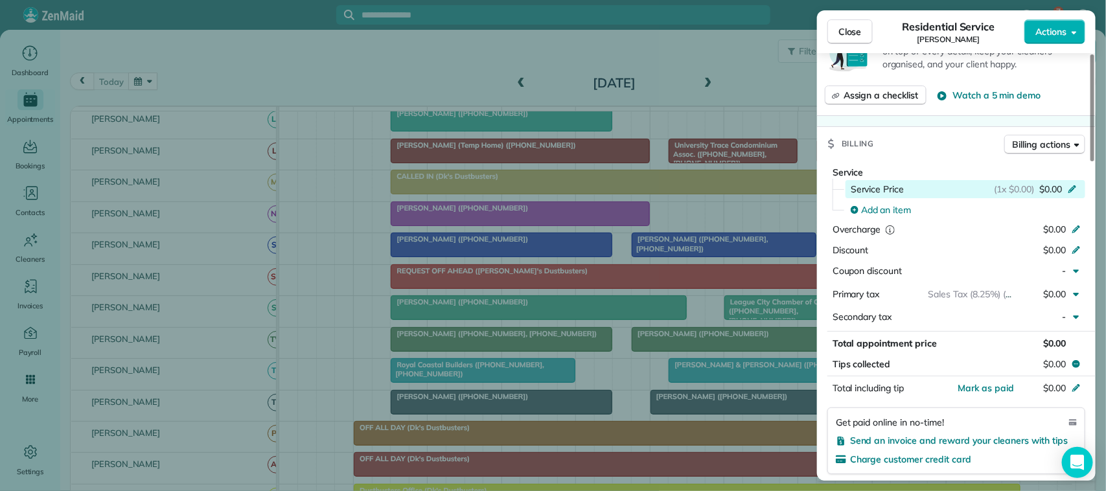
click at [1051, 194] on span "$0.00" at bounding box center [1050, 189] width 23 height 13
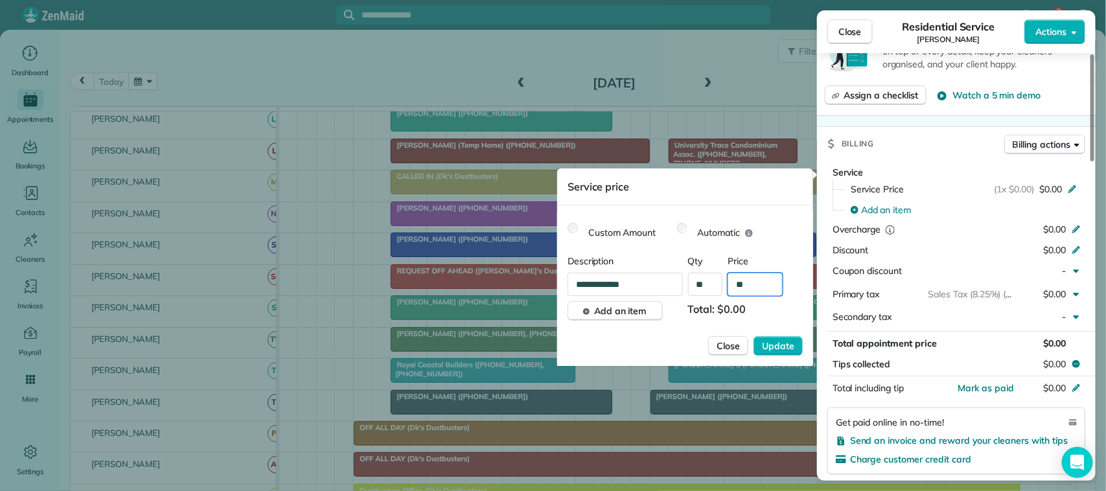
click at [759, 286] on input "**" at bounding box center [754, 284] width 55 height 23
type input "*******"
click at [782, 343] on span "Update" at bounding box center [778, 345] width 32 height 13
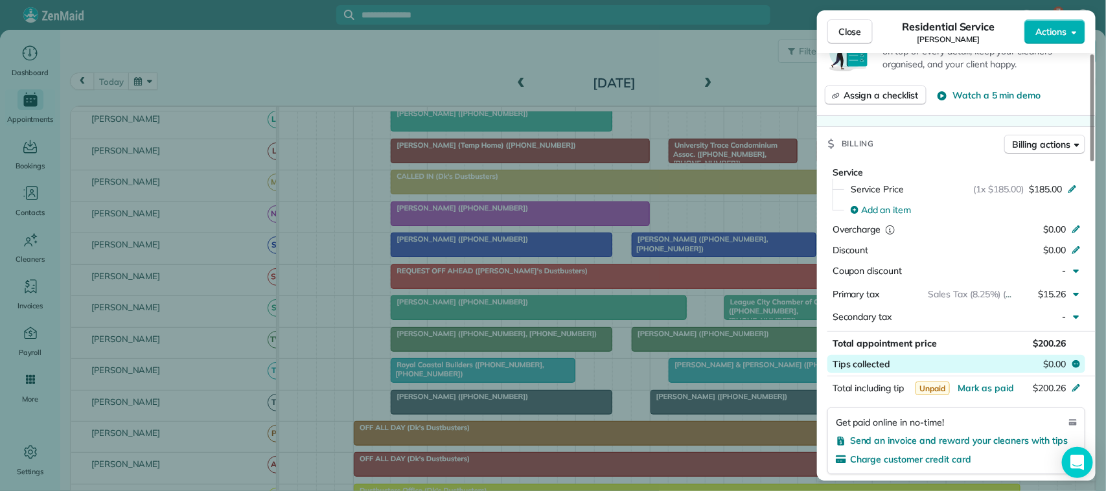
click at [1057, 363] on span "$0.00" at bounding box center [1054, 364] width 23 height 13
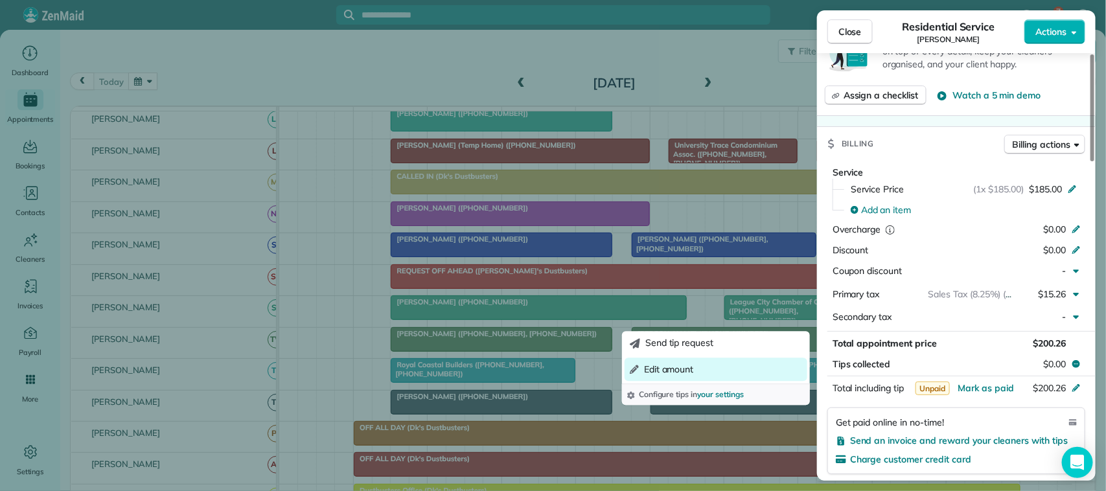
click at [769, 371] on button "Edit amount" at bounding box center [715, 369] width 183 height 23
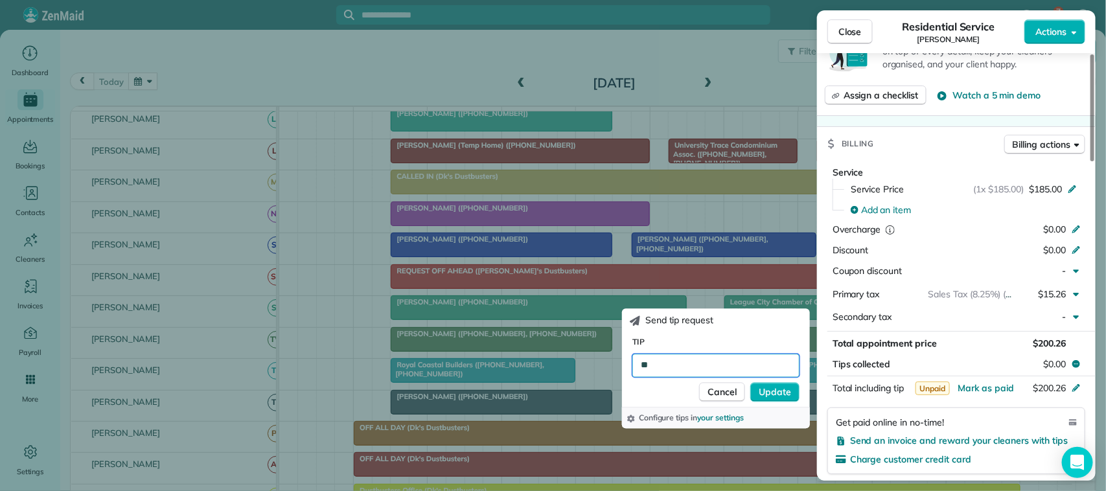
click at [688, 360] on input "**" at bounding box center [715, 365] width 167 height 23
type input "*****"
click at [762, 400] on button "Update" at bounding box center [774, 391] width 49 height 19
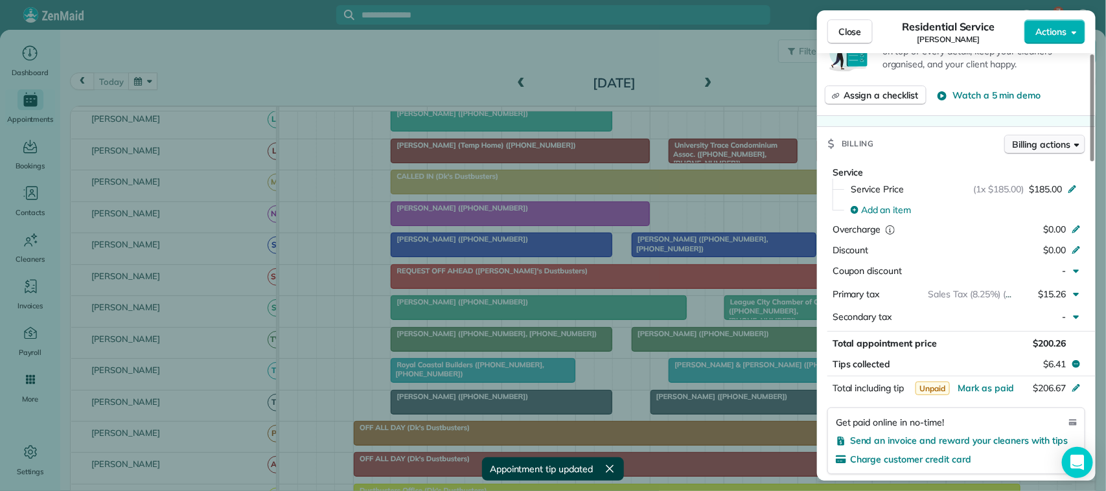
click at [1034, 150] on span "Billing actions" at bounding box center [1041, 144] width 58 height 13
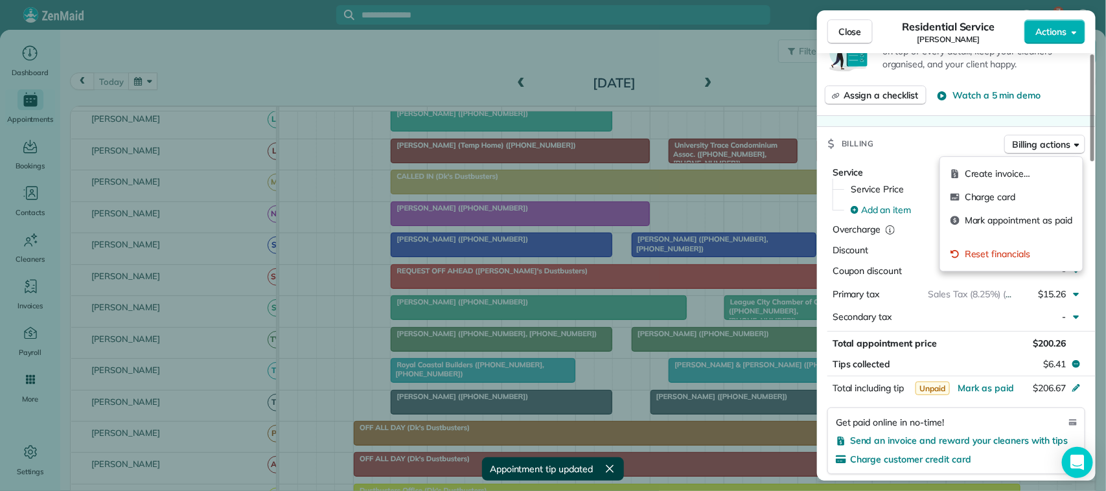
click at [985, 146] on div "Billing Billing actions" at bounding box center [956, 144] width 279 height 34
click at [1012, 147] on span "Billing actions" at bounding box center [1041, 144] width 58 height 13
click at [973, 143] on div "Billing Billing actions" at bounding box center [956, 144] width 279 height 34
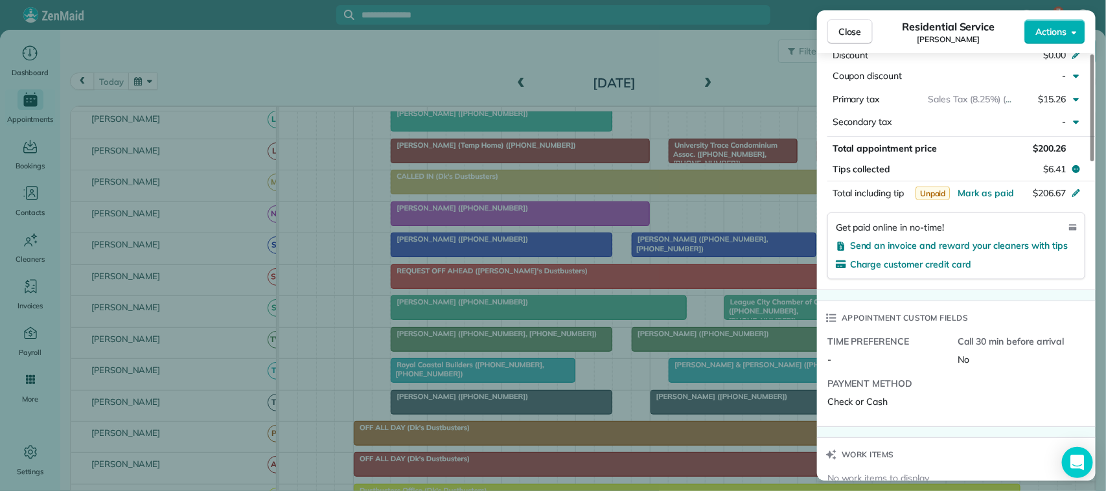
scroll to position [645, 0]
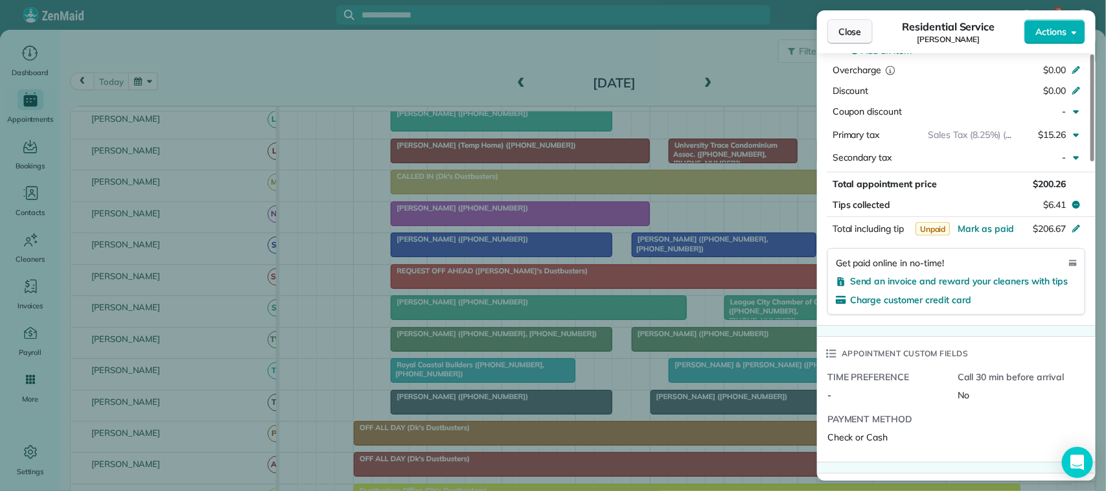
click at [849, 34] on span "Close" at bounding box center [849, 31] width 23 height 13
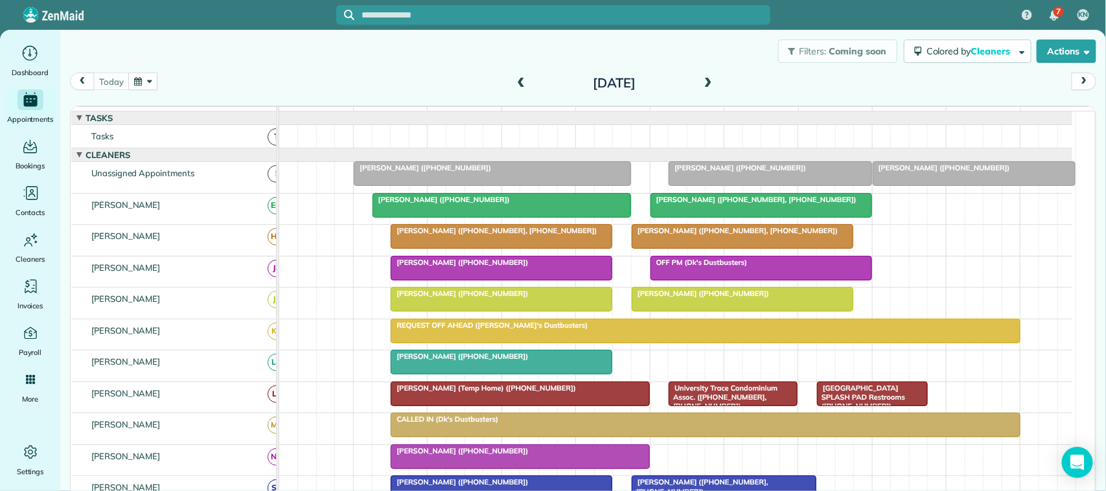
click at [701, 86] on span at bounding box center [708, 84] width 14 height 12
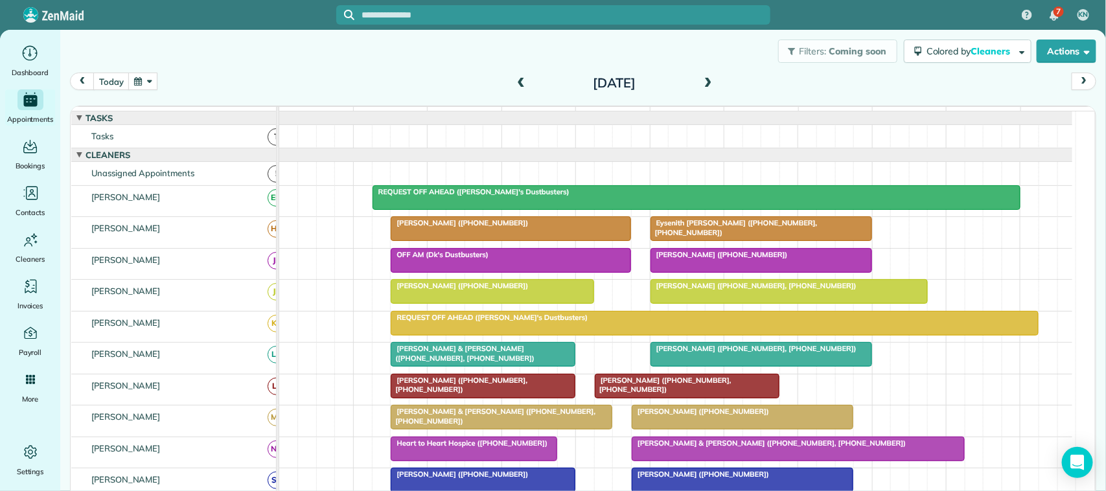
click at [514, 83] on span at bounding box center [521, 84] width 14 height 12
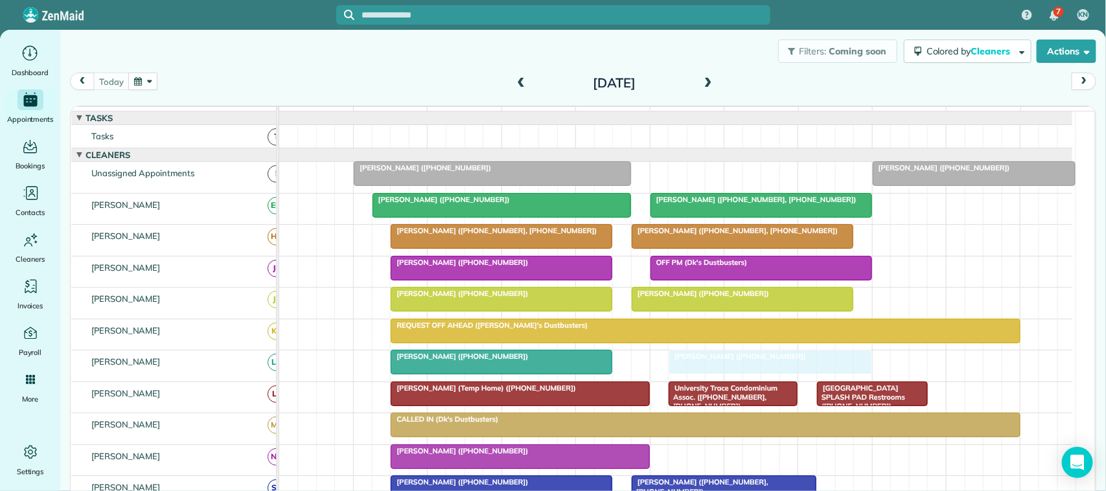
drag, startPoint x: 775, startPoint y: 191, endPoint x: 774, endPoint y: 367, distance: 176.2
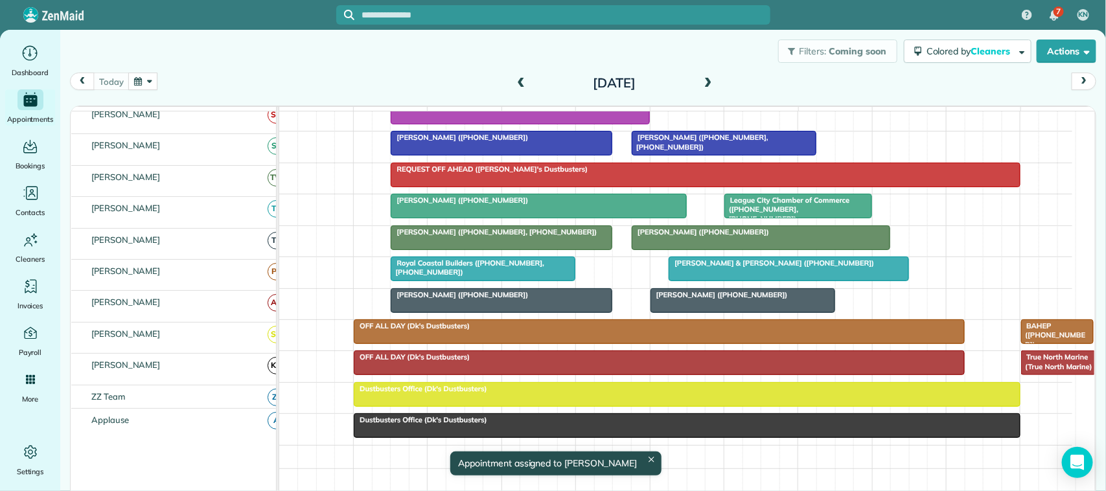
scroll to position [180, 0]
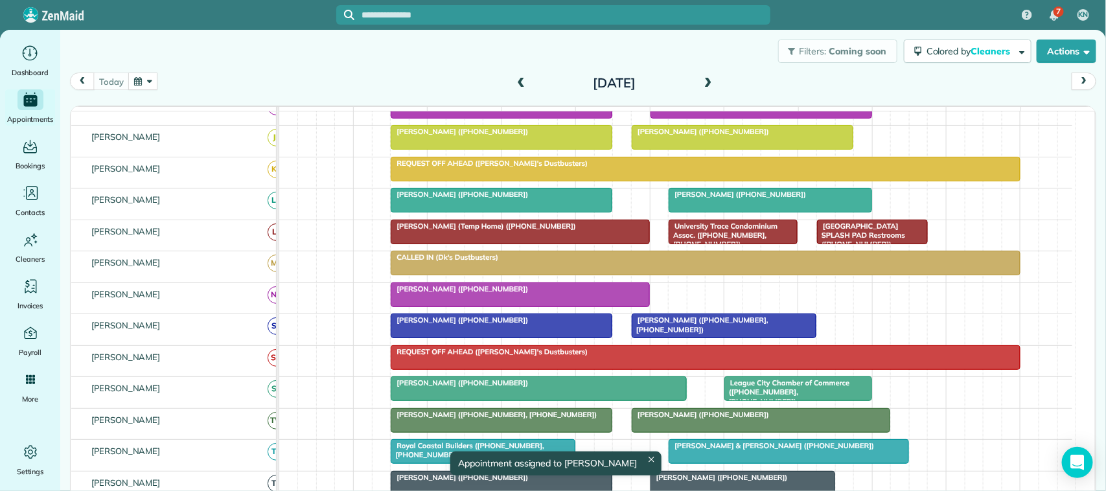
click at [710, 65] on div "Filters: Coming soon Colored by Cleaners Color by Cleaner Color by Team Color b…" at bounding box center [583, 51] width 1046 height 43
click at [707, 79] on span at bounding box center [708, 84] width 14 height 12
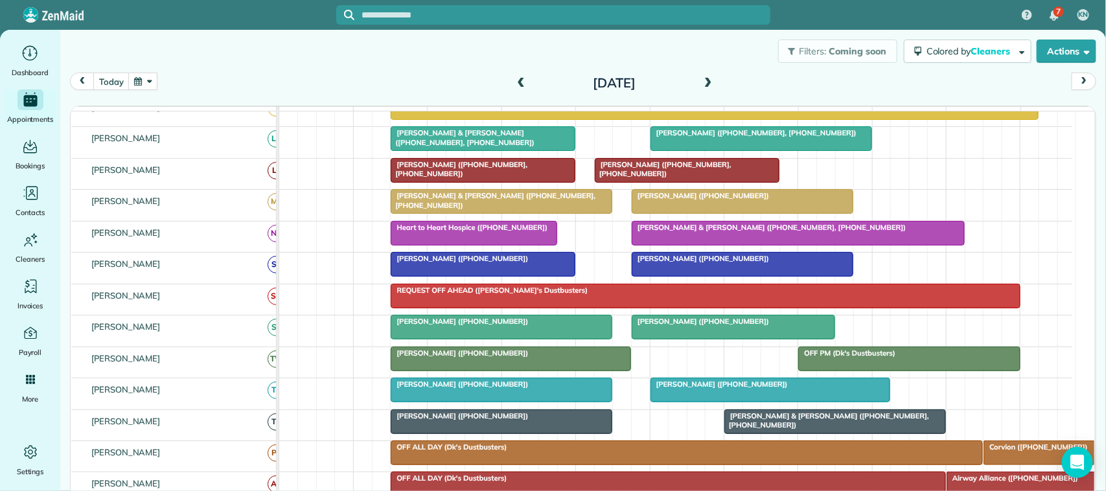
scroll to position [0, 0]
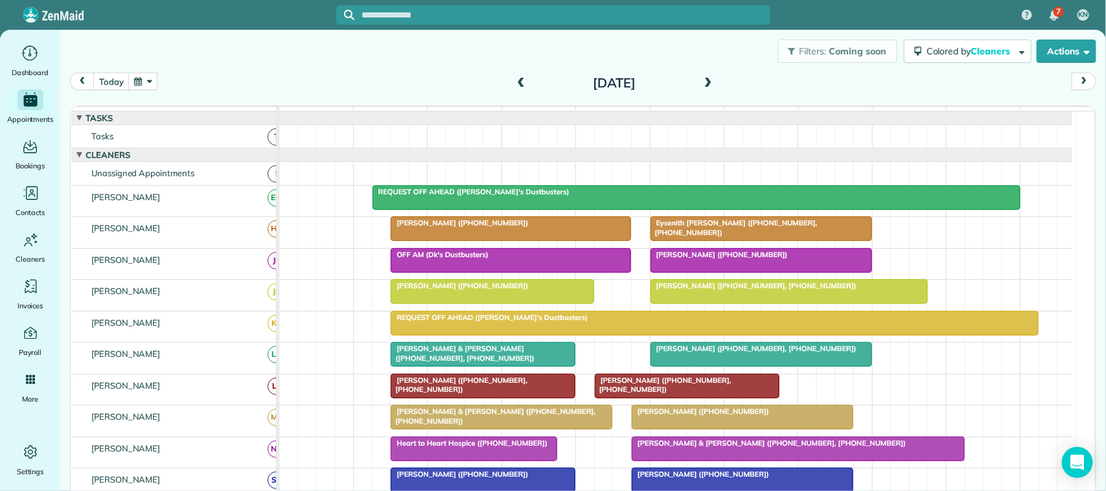
click at [704, 79] on span at bounding box center [708, 84] width 14 height 12
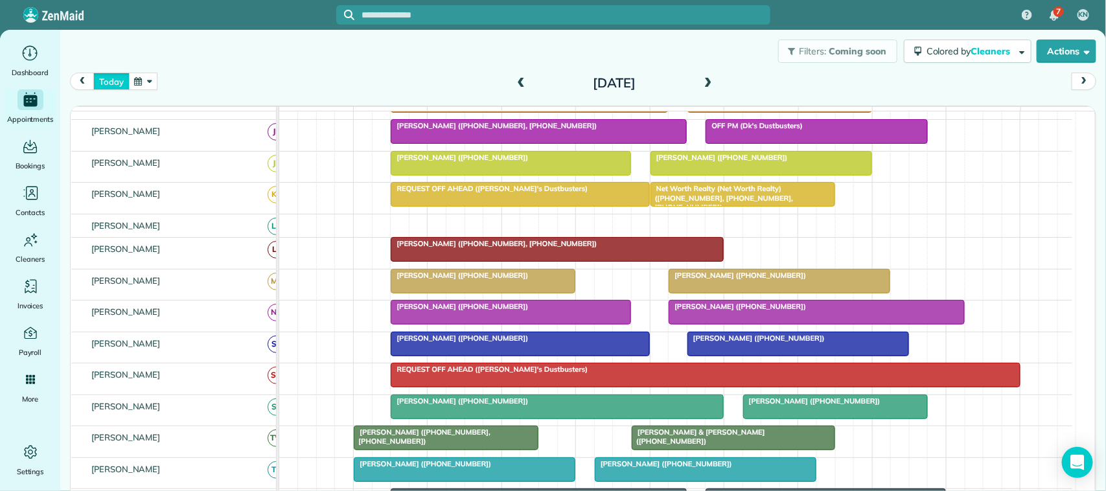
click at [118, 85] on button "today" at bounding box center [111, 81] width 36 height 17
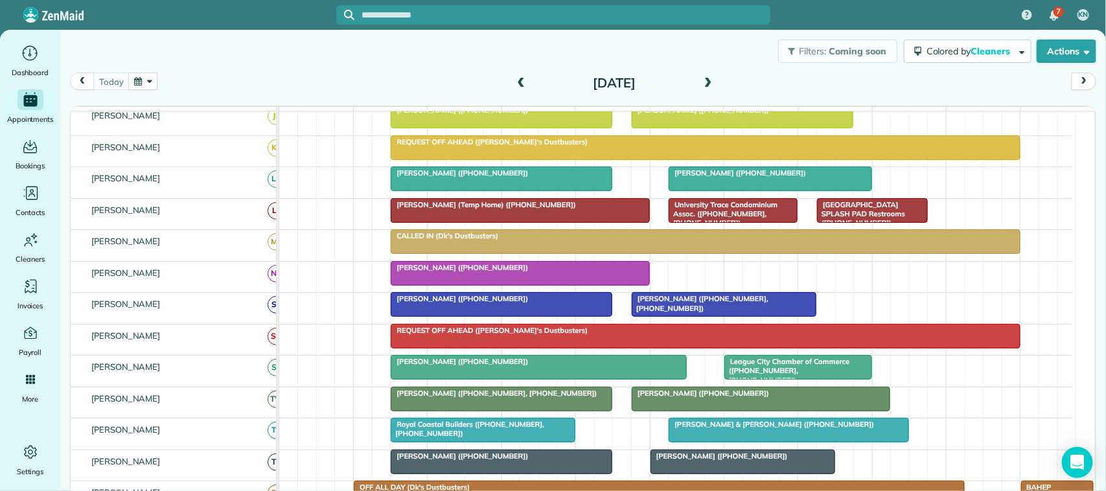
scroll to position [218, 0]
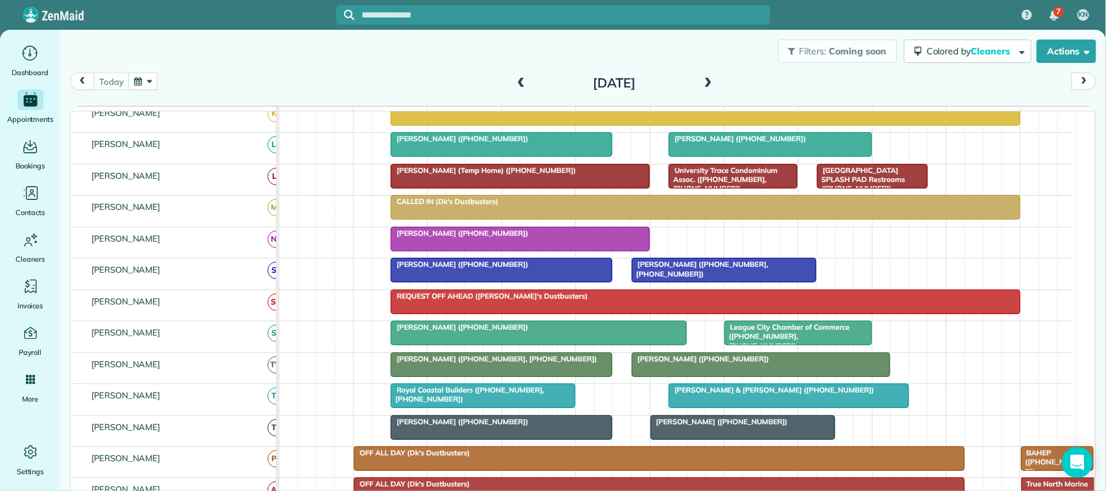
click at [463, 251] on div at bounding box center [519, 238] width 257 height 23
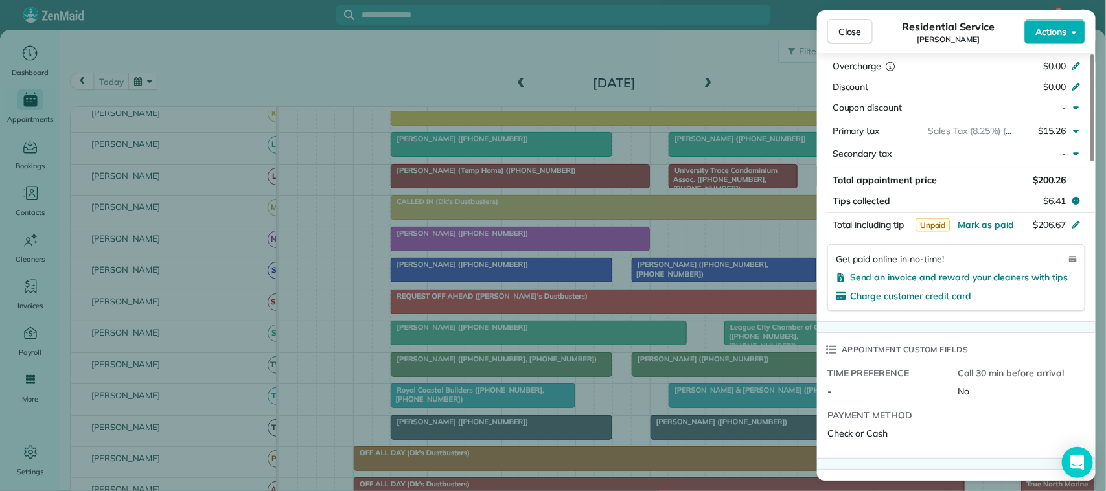
scroll to position [568, 0]
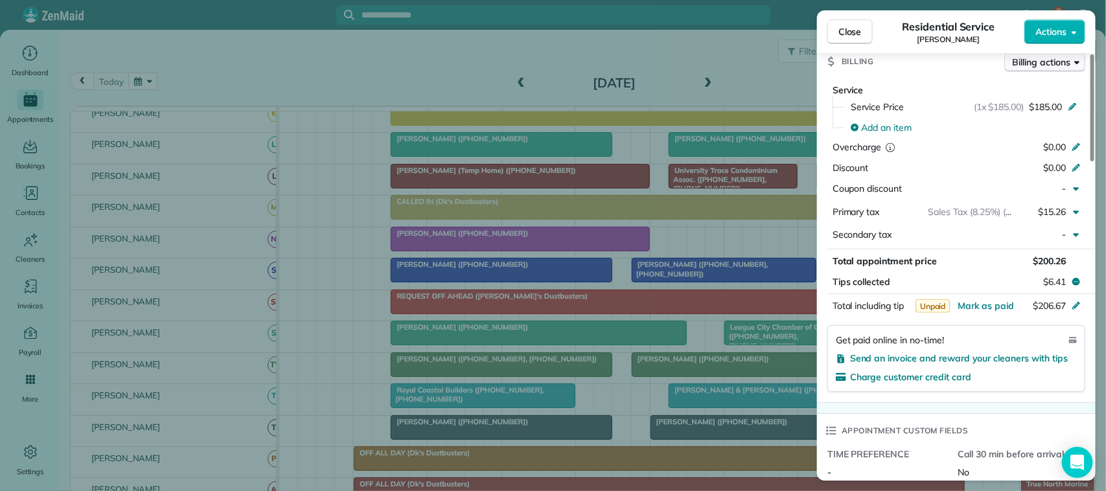
click at [1037, 69] on span "Billing actions" at bounding box center [1041, 62] width 58 height 13
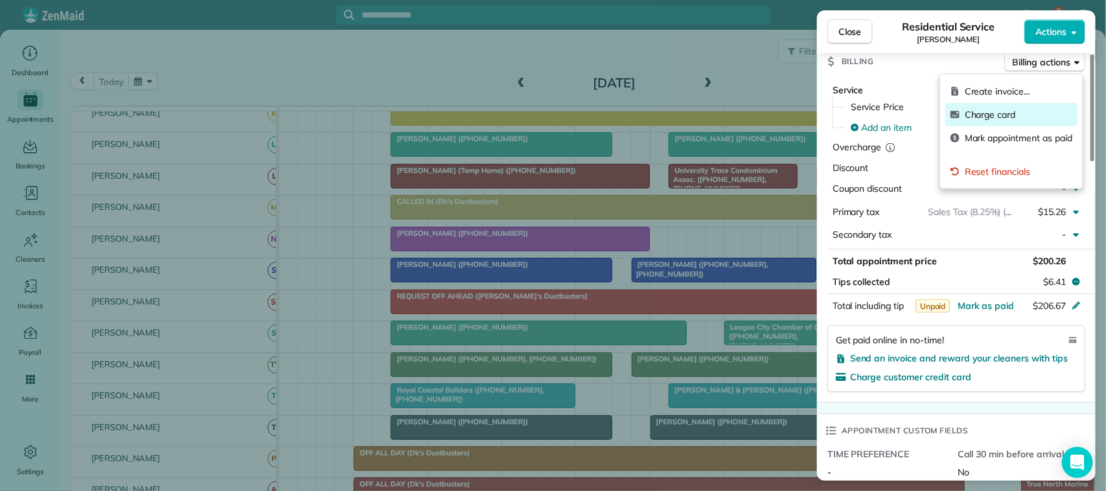
click at [1017, 115] on span "Charge card" at bounding box center [1019, 114] width 108 height 13
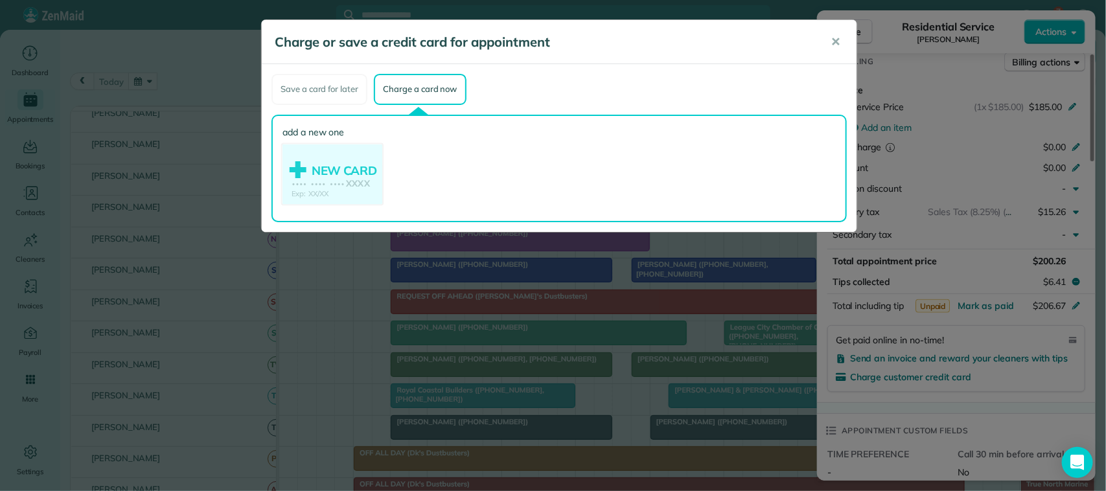
click at [363, 166] on use at bounding box center [332, 175] width 100 height 63
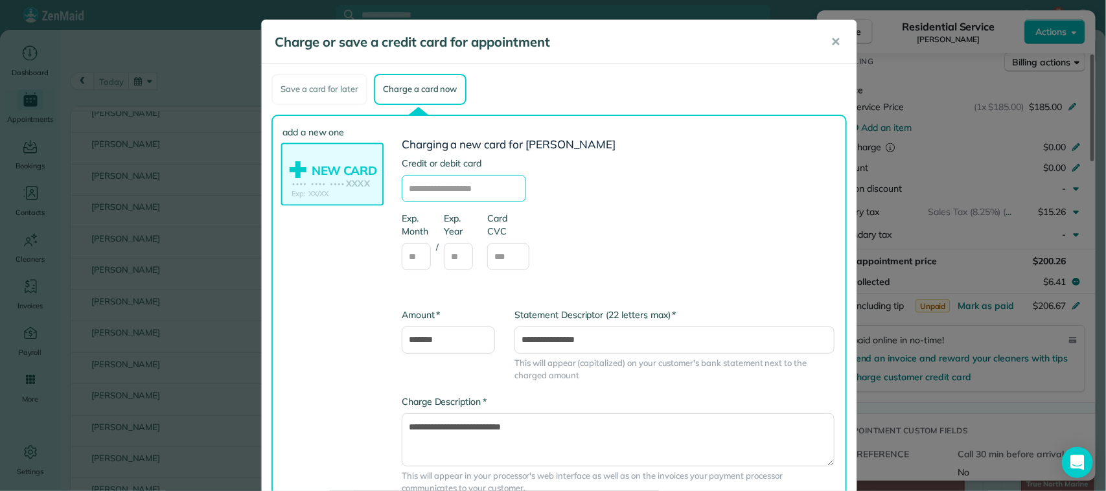
click at [422, 192] on input "text" at bounding box center [464, 188] width 124 height 27
type input "**********"
type input "**"
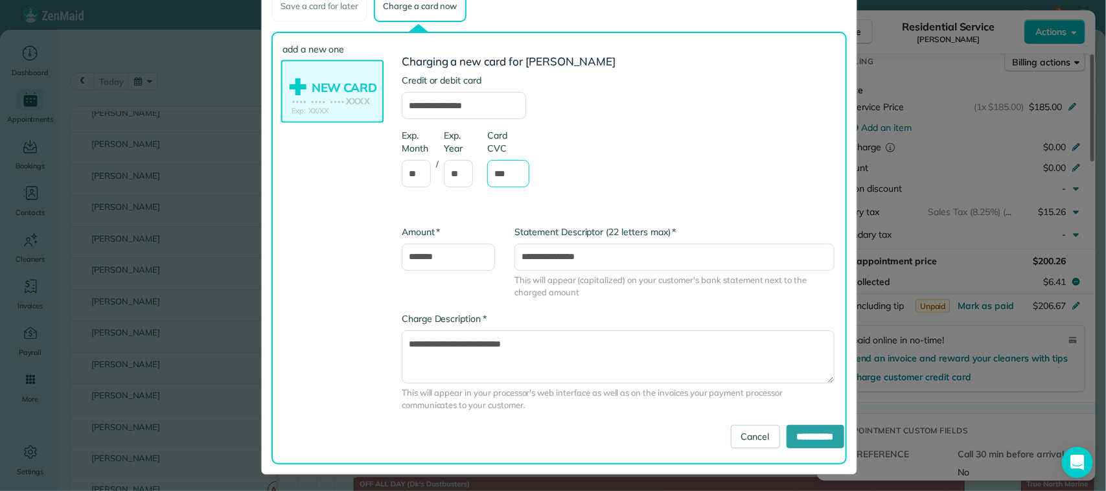
scroll to position [84, 0]
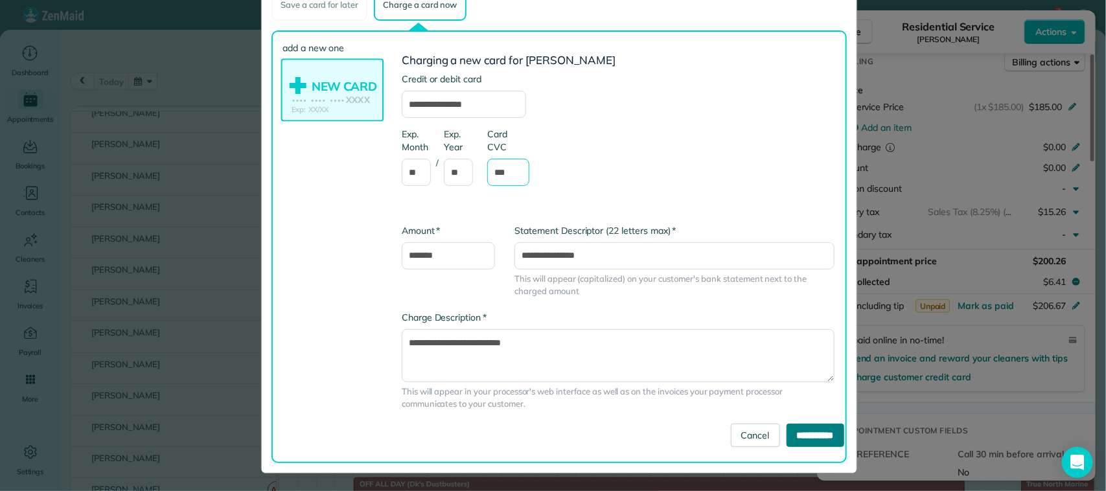
type input "***"
click at [803, 429] on input "**********" at bounding box center [815, 435] width 58 height 23
type input "**********"
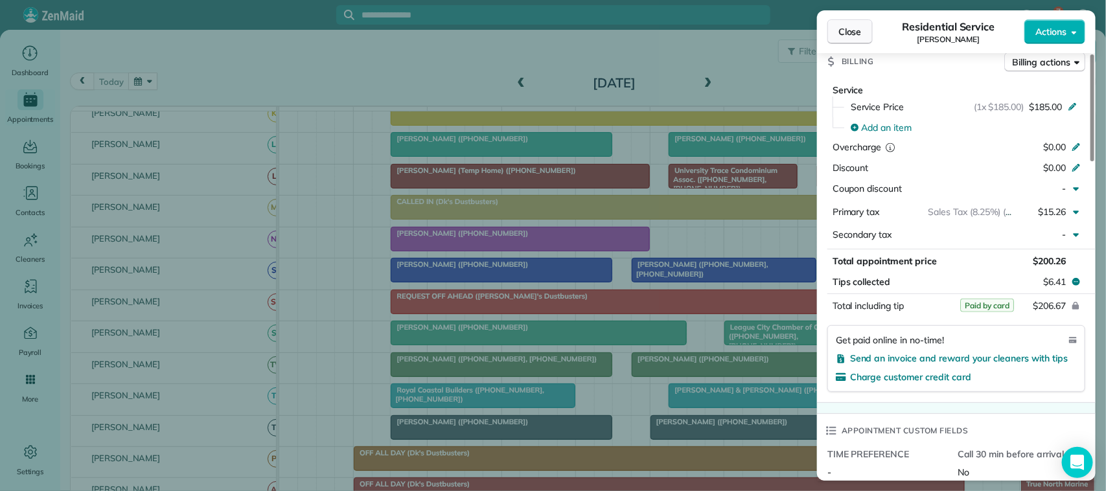
click at [862, 34] on span "Close" at bounding box center [849, 31] width 23 height 13
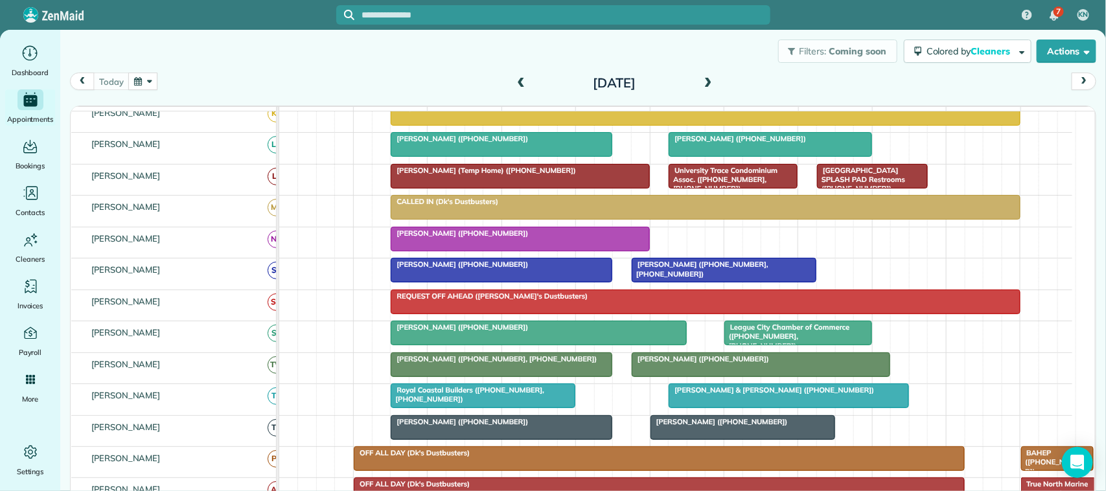
click at [133, 84] on button "button" at bounding box center [143, 81] width 30 height 17
click at [308, 97] on link "Next" at bounding box center [301, 89] width 36 height 32
click at [219, 149] on link "4" at bounding box center [217, 147] width 21 height 21
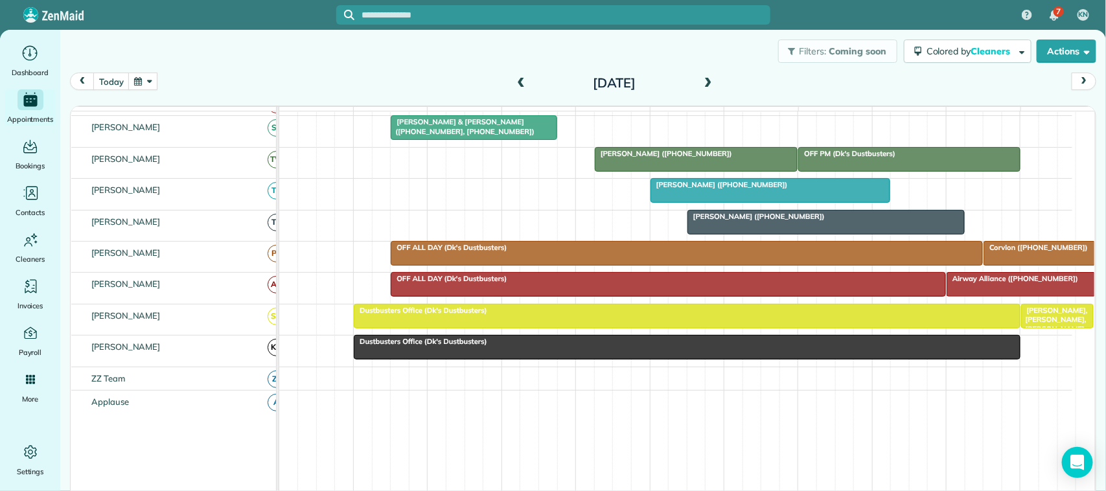
scroll to position [567, 0]
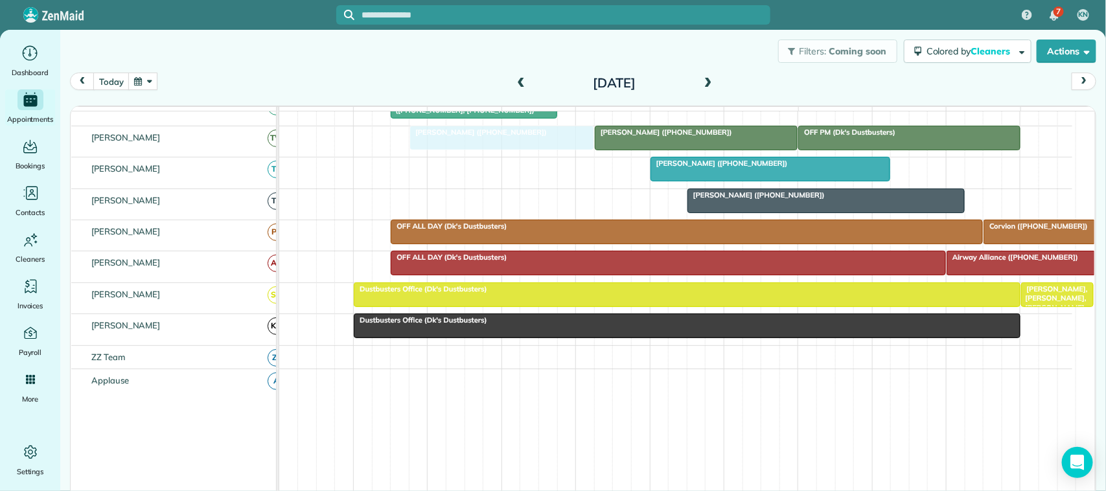
drag, startPoint x: 488, startPoint y: 296, endPoint x: 468, endPoint y: 172, distance: 125.3
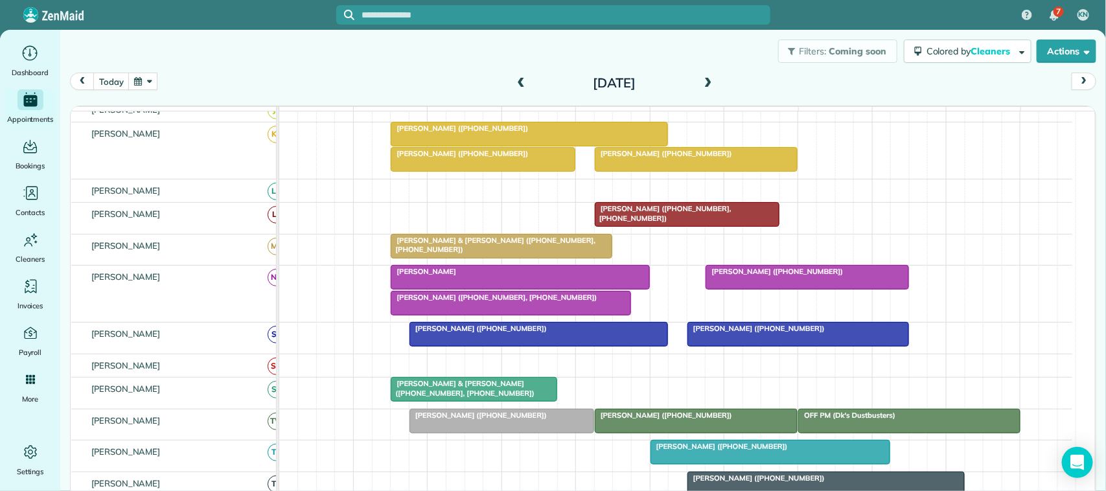
scroll to position [243, 0]
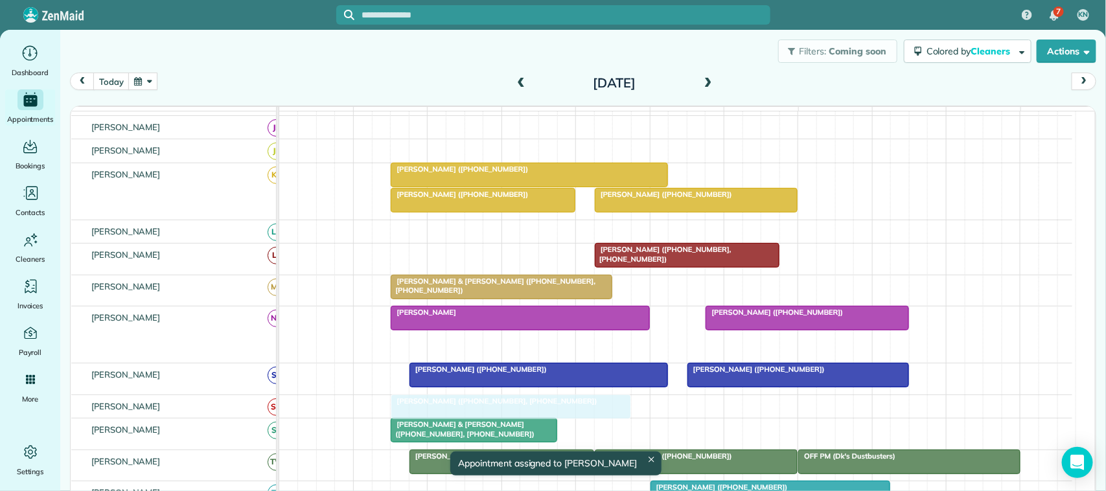
drag, startPoint x: 522, startPoint y: 356, endPoint x: 520, endPoint y: 409, distance: 52.5
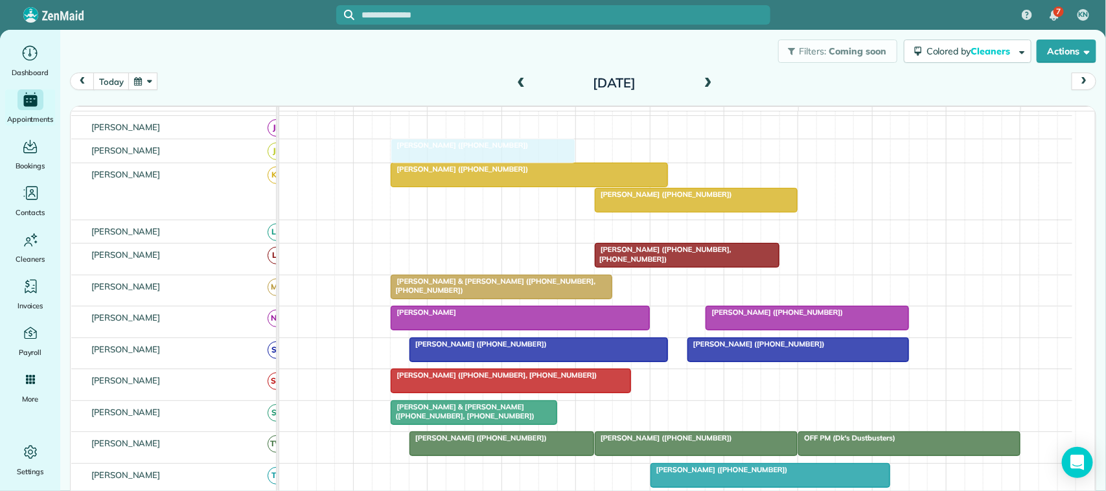
drag, startPoint x: 467, startPoint y: 217, endPoint x: 459, endPoint y: 169, distance: 48.7
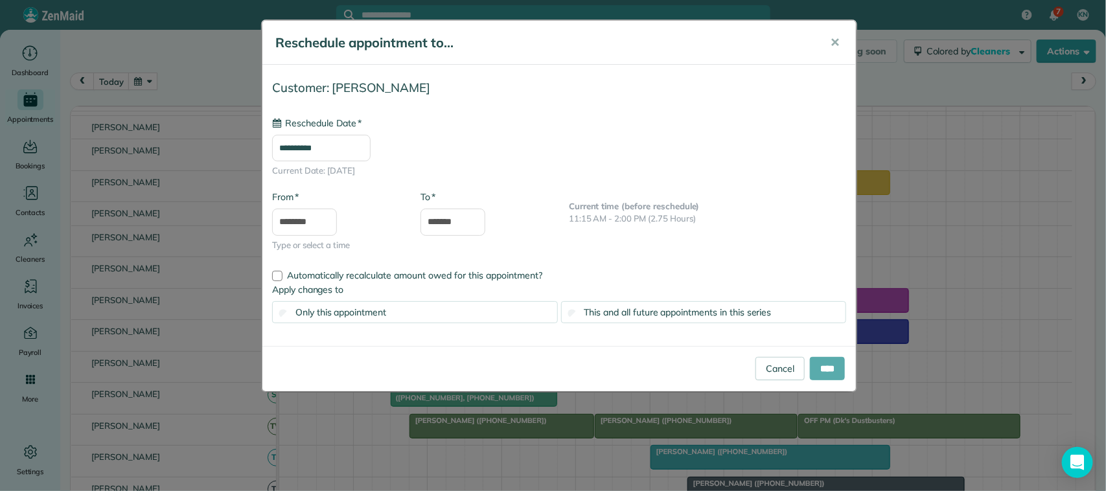
type input "**********"
click at [814, 374] on input "****" at bounding box center [827, 368] width 35 height 23
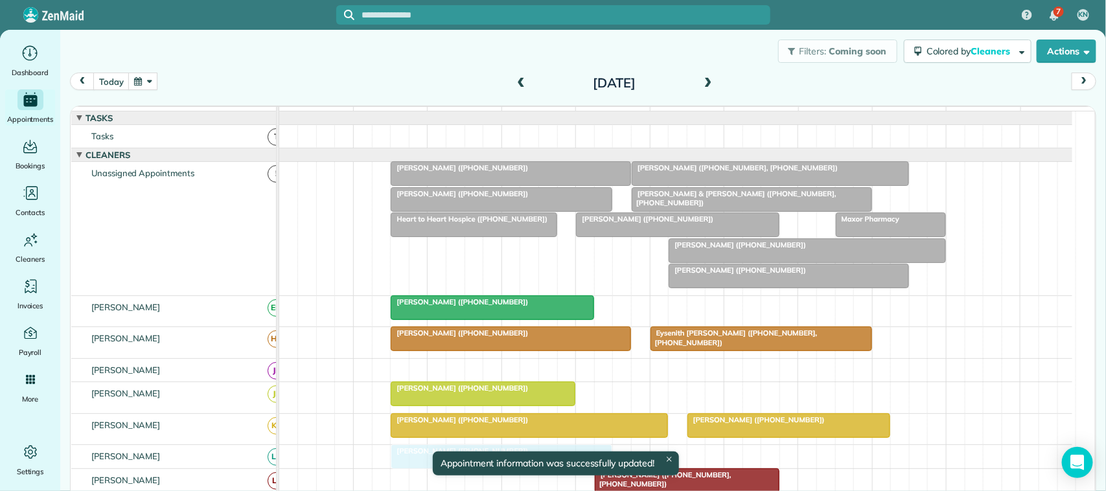
drag, startPoint x: 451, startPoint y: 271, endPoint x: 433, endPoint y: 470, distance: 200.3
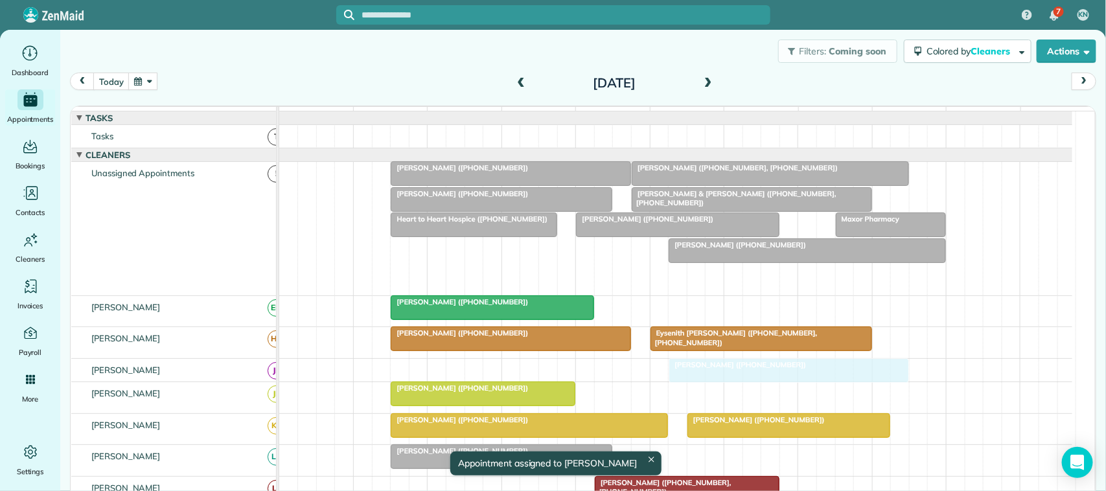
drag, startPoint x: 706, startPoint y: 285, endPoint x: 707, endPoint y: 374, distance: 89.4
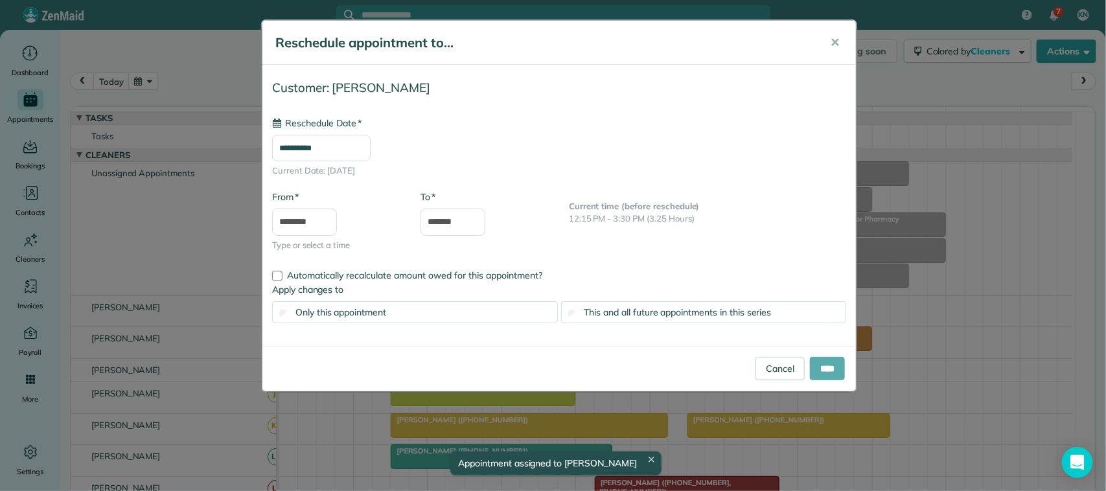
type input "**********"
click at [818, 364] on input "****" at bounding box center [827, 368] width 35 height 23
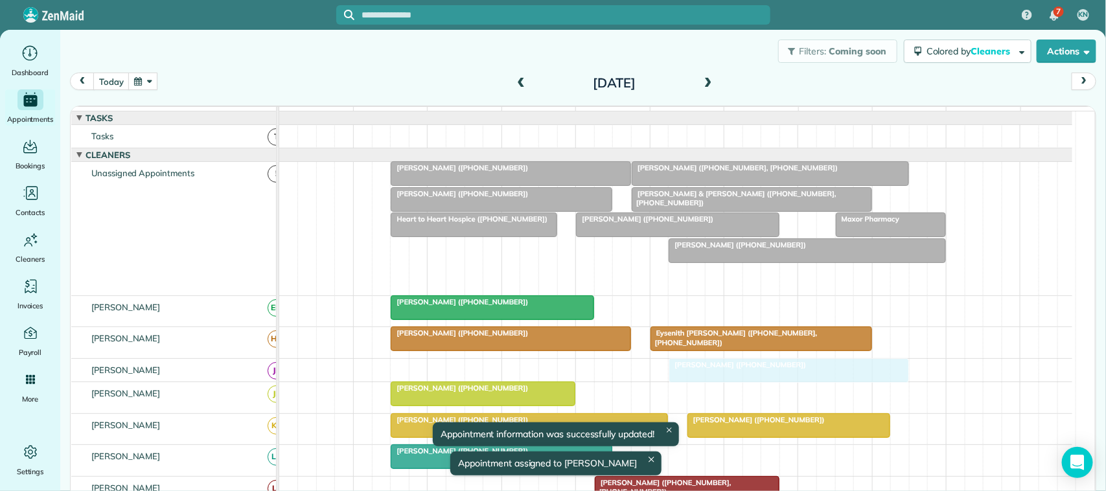
drag, startPoint x: 740, startPoint y: 286, endPoint x: 746, endPoint y: 374, distance: 87.6
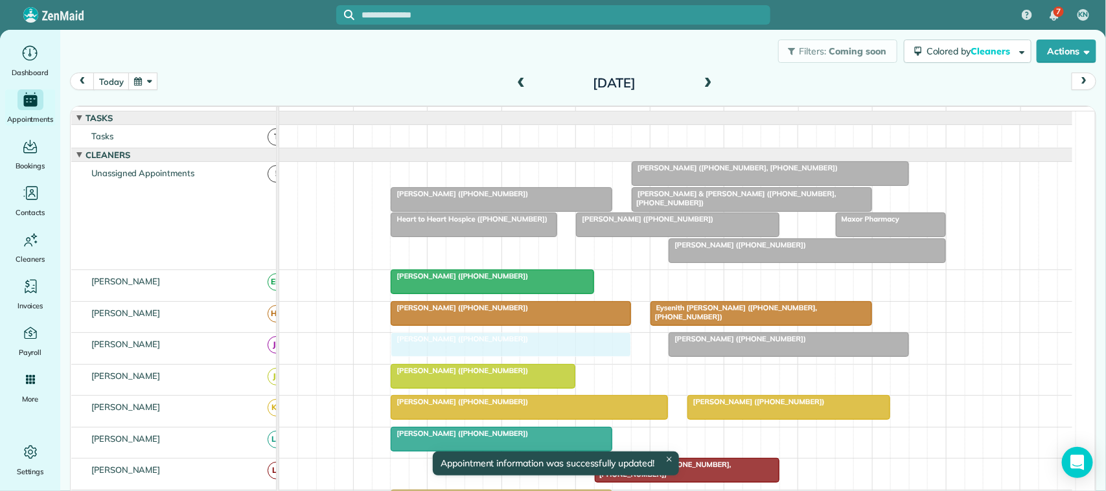
drag, startPoint x: 468, startPoint y: 189, endPoint x: 473, endPoint y: 363, distance: 174.3
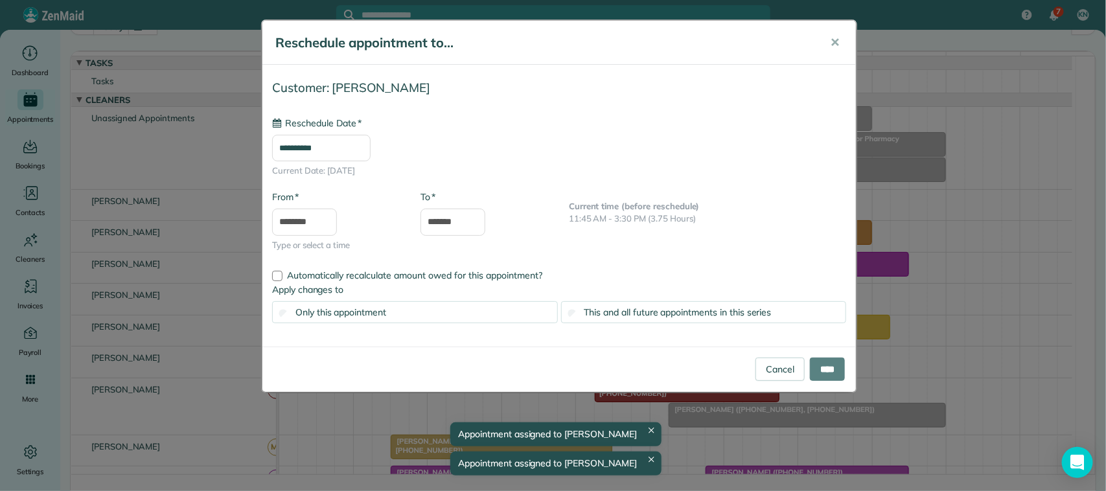
drag, startPoint x: 697, startPoint y: 186, endPoint x: 740, endPoint y: 523, distance: 339.6
type input "**********"
click at [833, 44] on span "✕" at bounding box center [835, 42] width 10 height 15
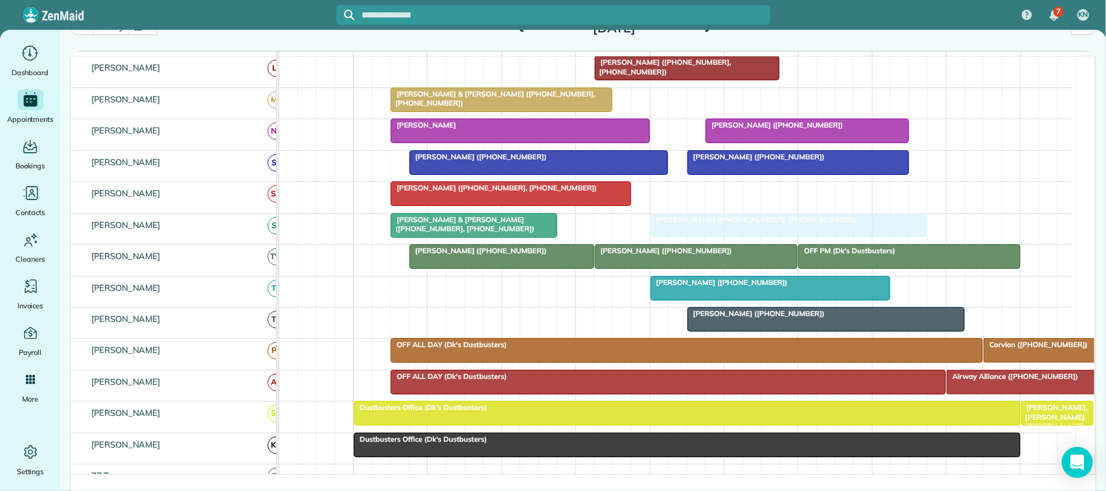
drag, startPoint x: 706, startPoint y: 131, endPoint x: 720, endPoint y: 255, distance: 124.5
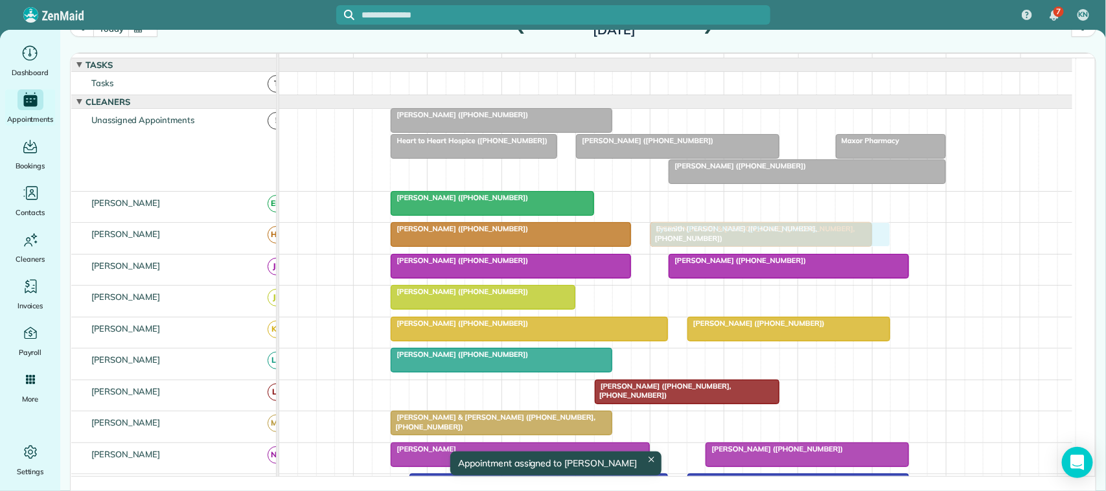
drag, startPoint x: 681, startPoint y: 128, endPoint x: 706, endPoint y: 240, distance: 114.7
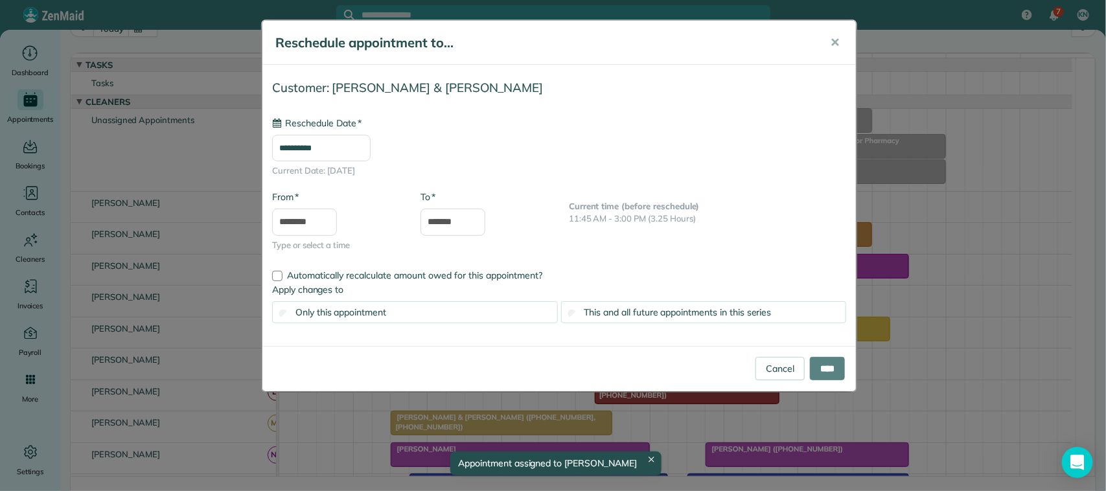
type input "**********"
click at [818, 368] on input "****" at bounding box center [827, 368] width 35 height 23
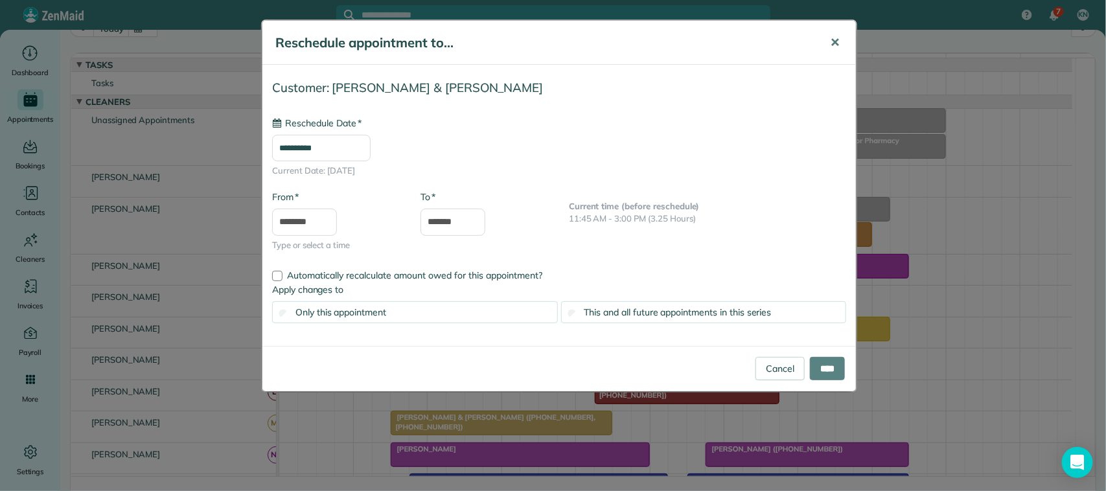
click at [832, 52] on button "✕" at bounding box center [834, 42] width 29 height 31
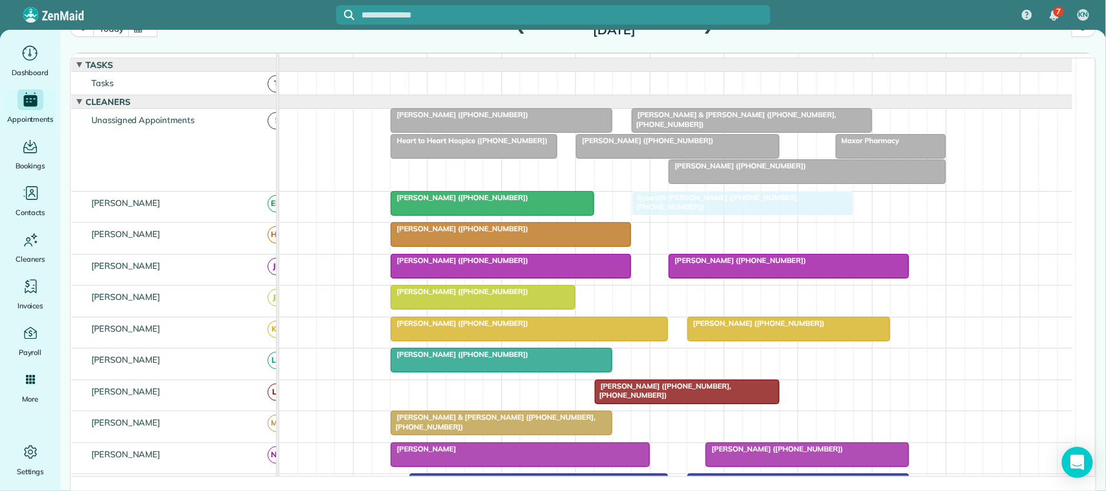
drag, startPoint x: 724, startPoint y: 251, endPoint x: 711, endPoint y: 209, distance: 43.4
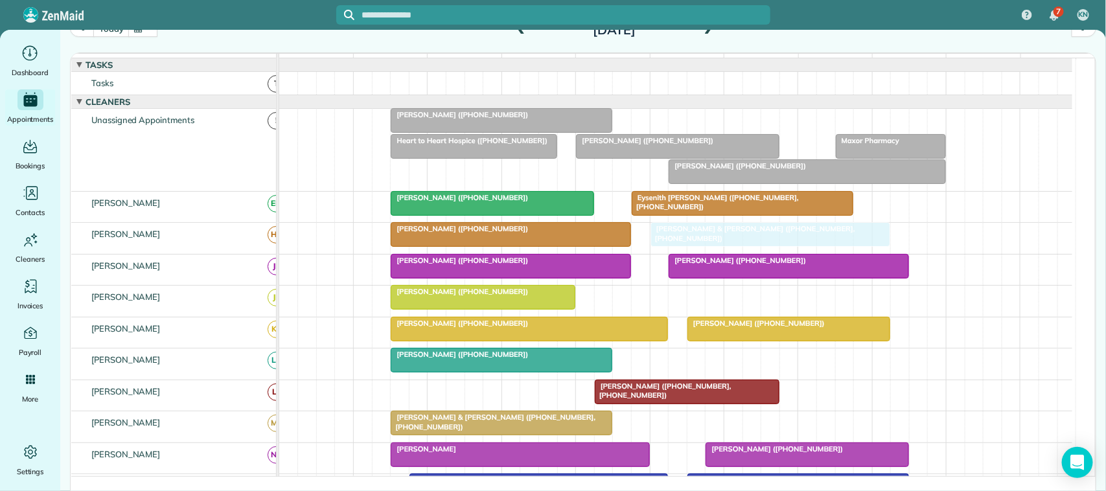
drag, startPoint x: 670, startPoint y: 141, endPoint x: 697, endPoint y: 264, distance: 126.5
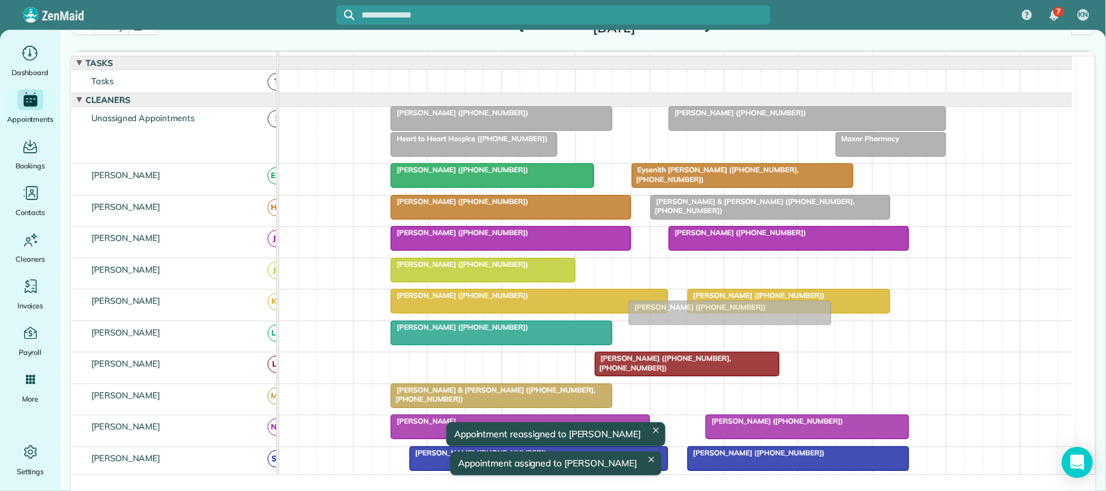
drag, startPoint x: 635, startPoint y: 154, endPoint x: 691, endPoint y: 318, distance: 173.1
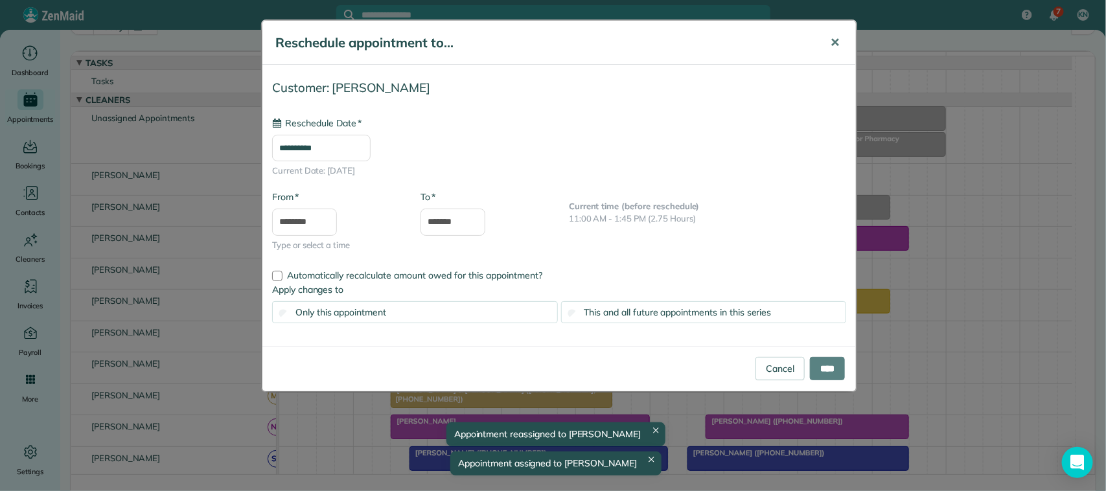
type input "**********"
click at [827, 41] on button "✕" at bounding box center [834, 42] width 29 height 31
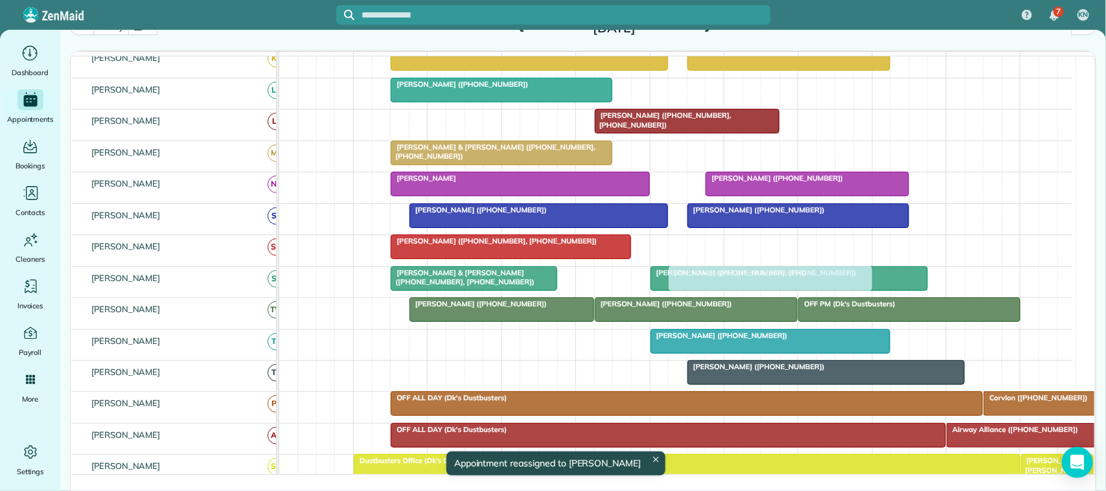
drag, startPoint x: 624, startPoint y: 154, endPoint x: 714, endPoint y: 308, distance: 178.0
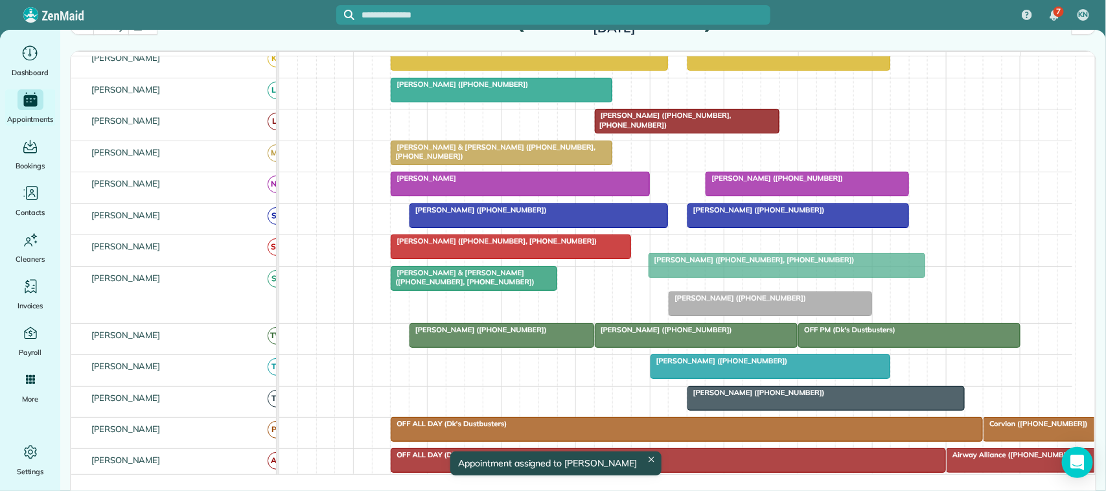
drag, startPoint x: 709, startPoint y: 292, endPoint x: 709, endPoint y: 263, distance: 29.1
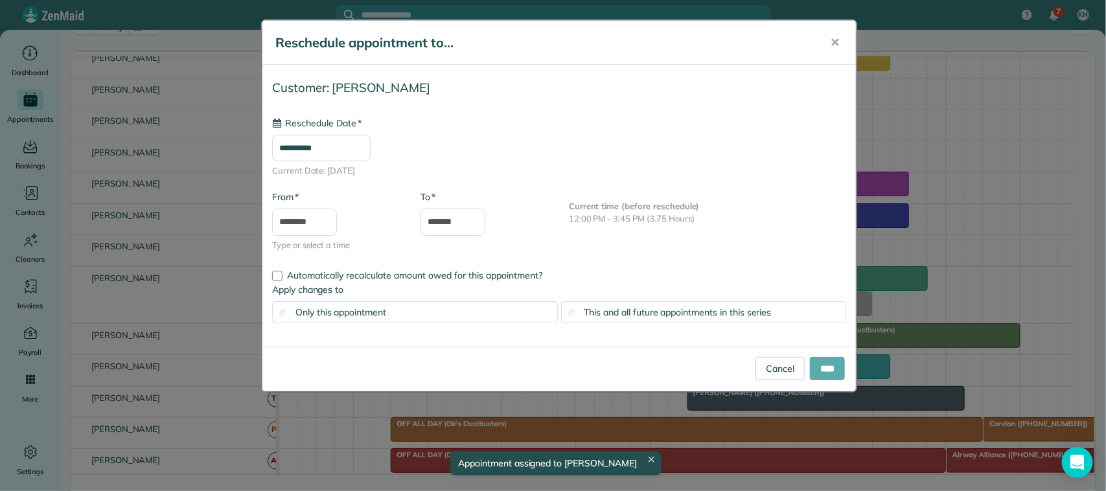
type input "**********"
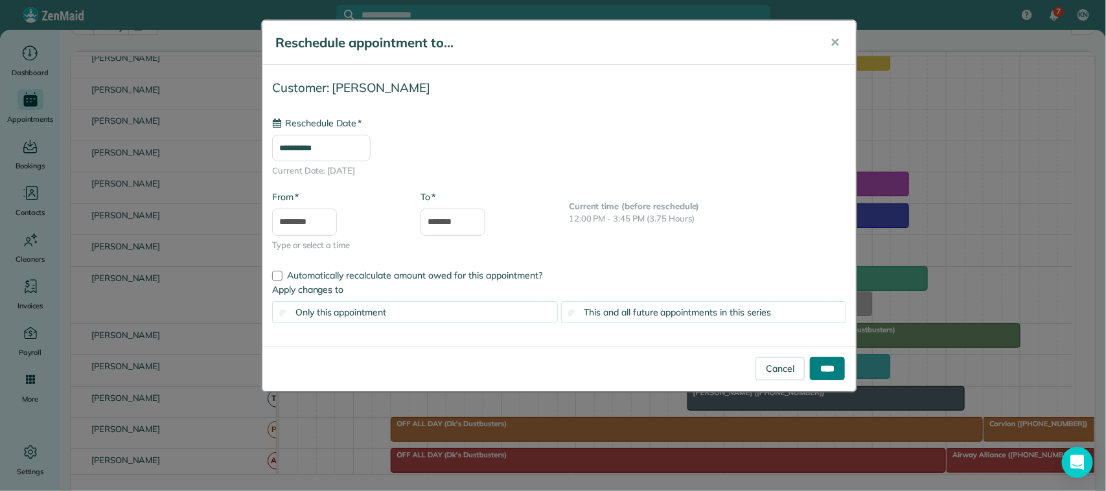
click at [840, 370] on input "****" at bounding box center [827, 368] width 35 height 23
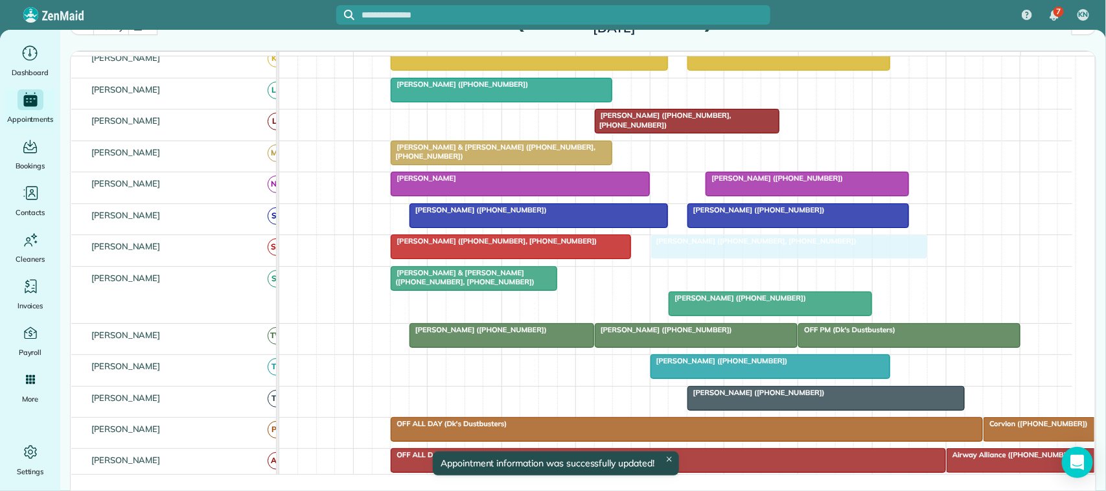
drag, startPoint x: 716, startPoint y: 293, endPoint x: 716, endPoint y: 276, distance: 16.8
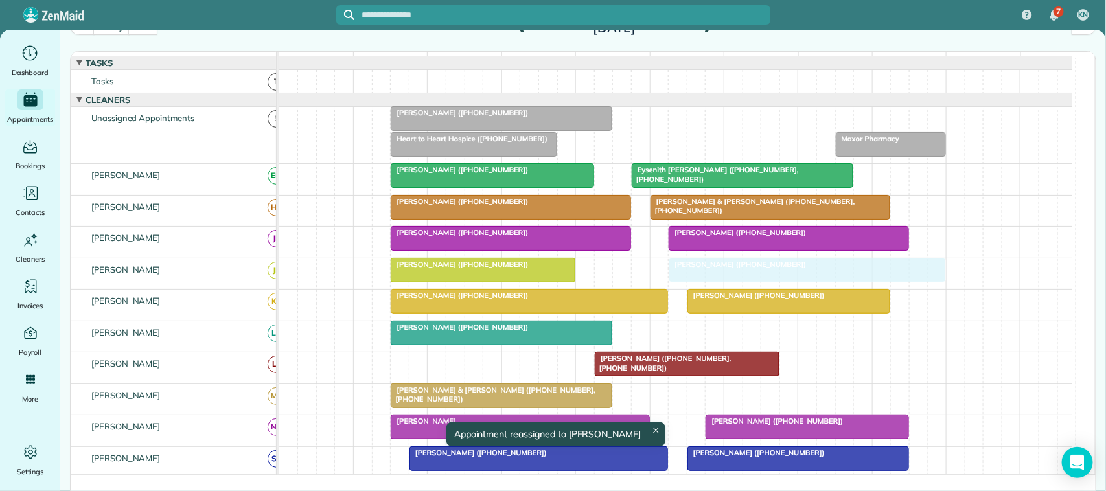
drag, startPoint x: 703, startPoint y: 130, endPoint x: 696, endPoint y: 270, distance: 140.7
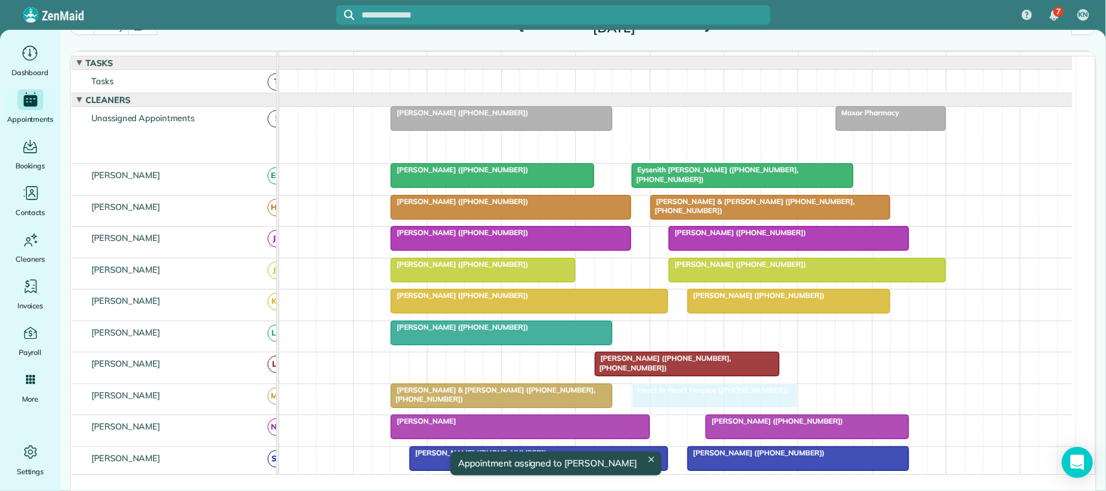
drag, startPoint x: 488, startPoint y: 154, endPoint x: 716, endPoint y: 397, distance: 334.1
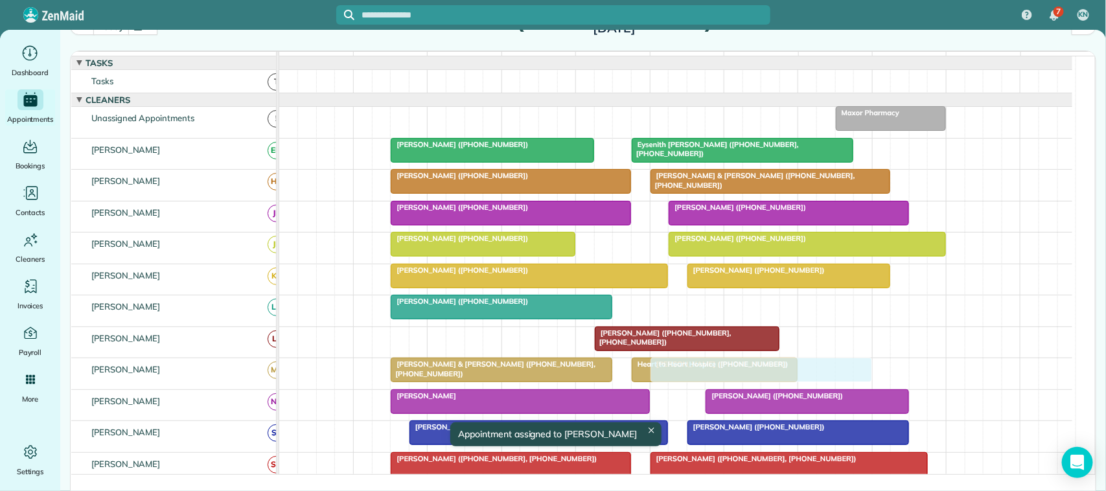
drag, startPoint x: 503, startPoint y: 130, endPoint x: 749, endPoint y: 371, distance: 345.4
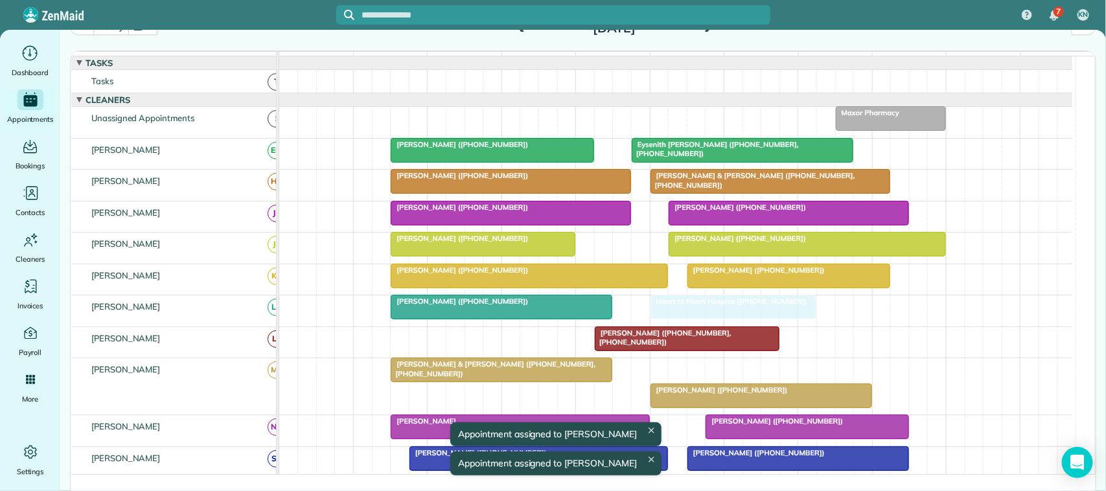
drag, startPoint x: 700, startPoint y: 383, endPoint x: 719, endPoint y: 335, distance: 52.1
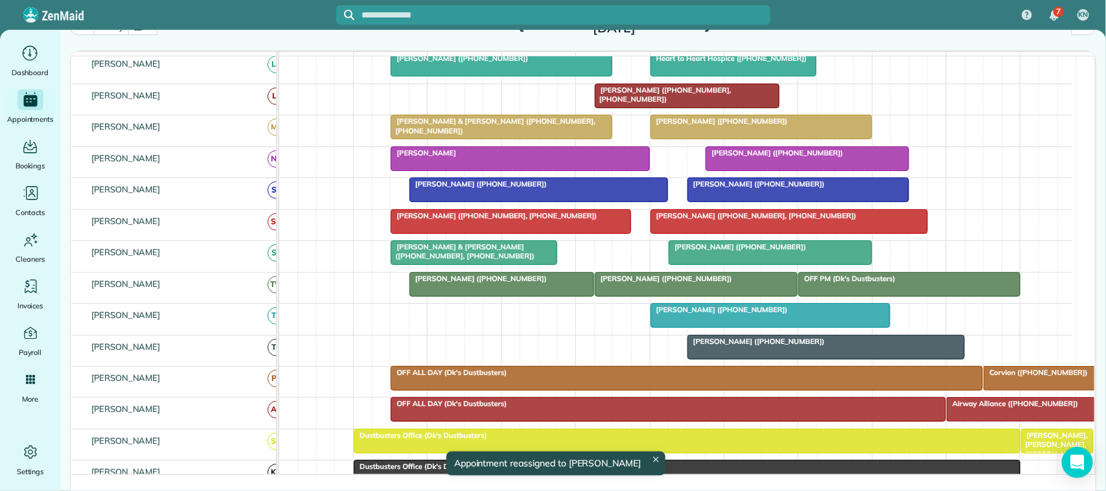
click at [455, 240] on div "[PERSON_NAME] ([PHONE_NUMBER], [PHONE_NUMBER]) [PERSON_NAME] ([PHONE_NUMBER], […" at bounding box center [675, 225] width 793 height 30
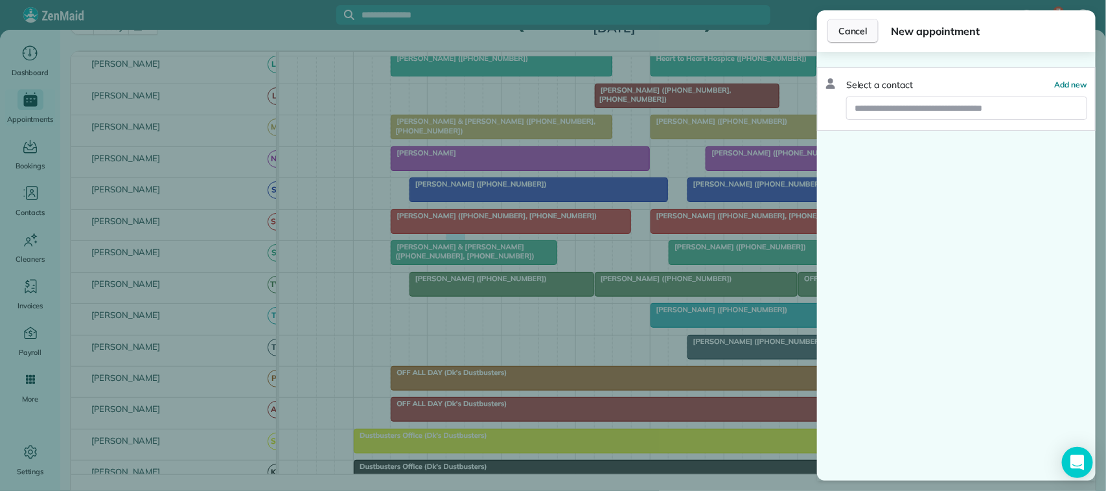
click at [841, 33] on span "Cancel" at bounding box center [852, 31] width 29 height 13
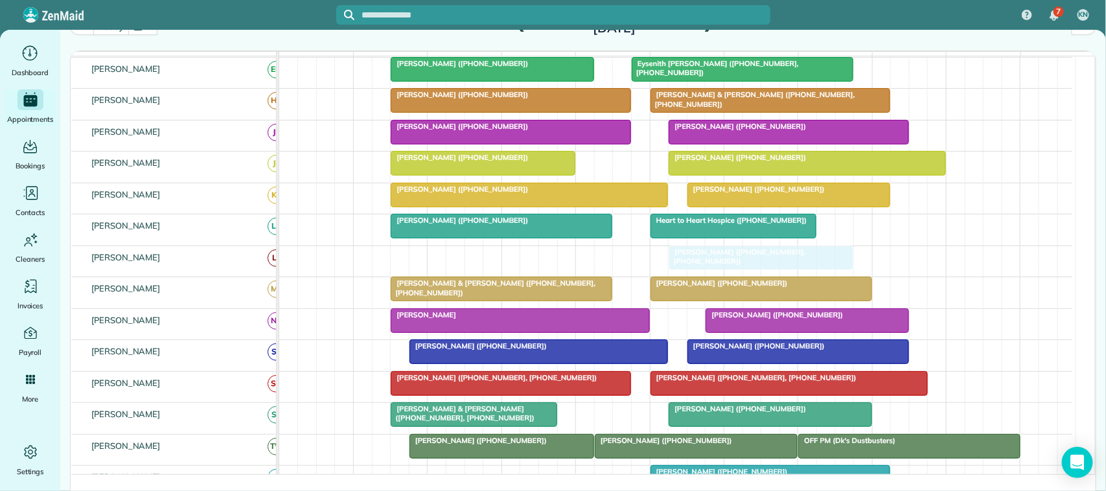
drag, startPoint x: 655, startPoint y: 269, endPoint x: 665, endPoint y: 269, distance: 10.4
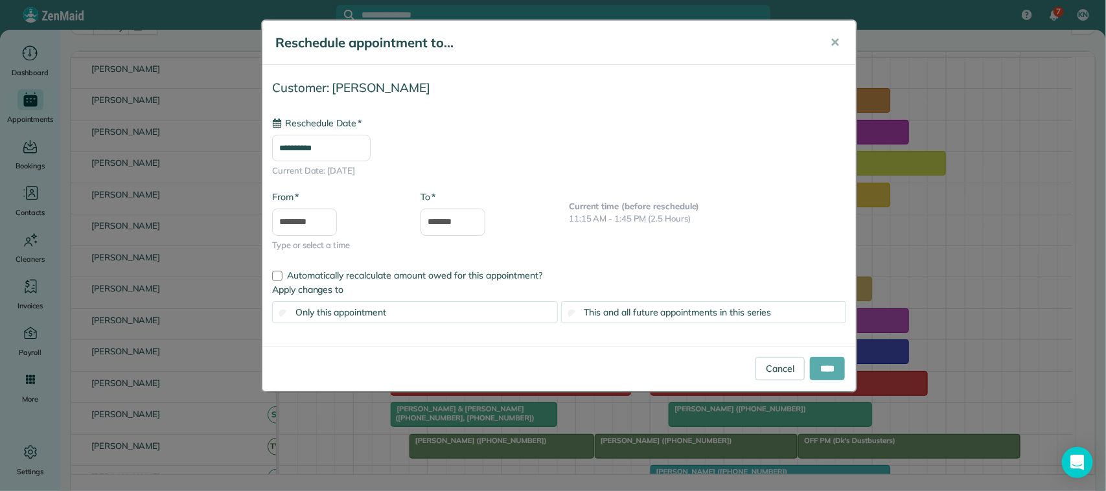
type input "**********"
click at [819, 369] on input "****" at bounding box center [827, 368] width 35 height 23
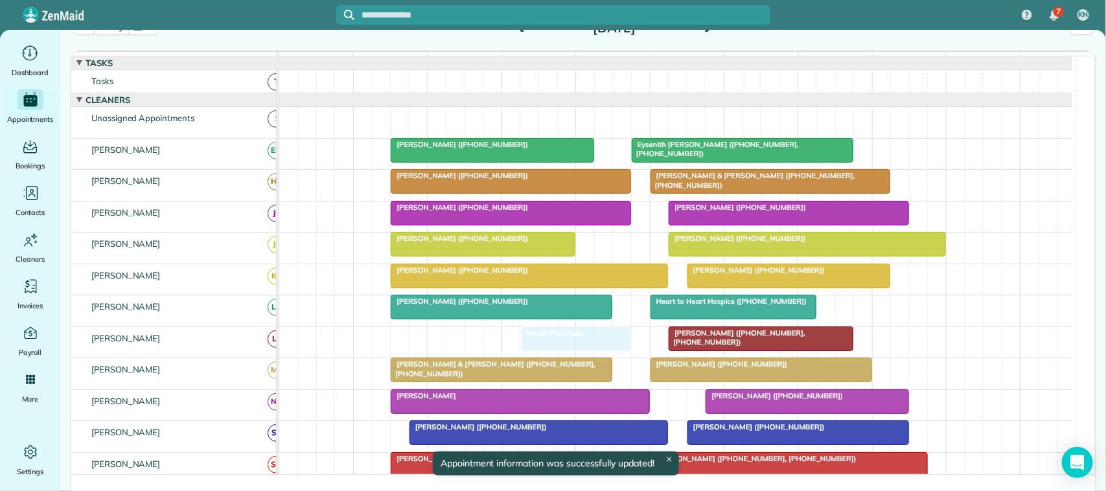
drag, startPoint x: 871, startPoint y: 143, endPoint x: 580, endPoint y: 363, distance: 365.0
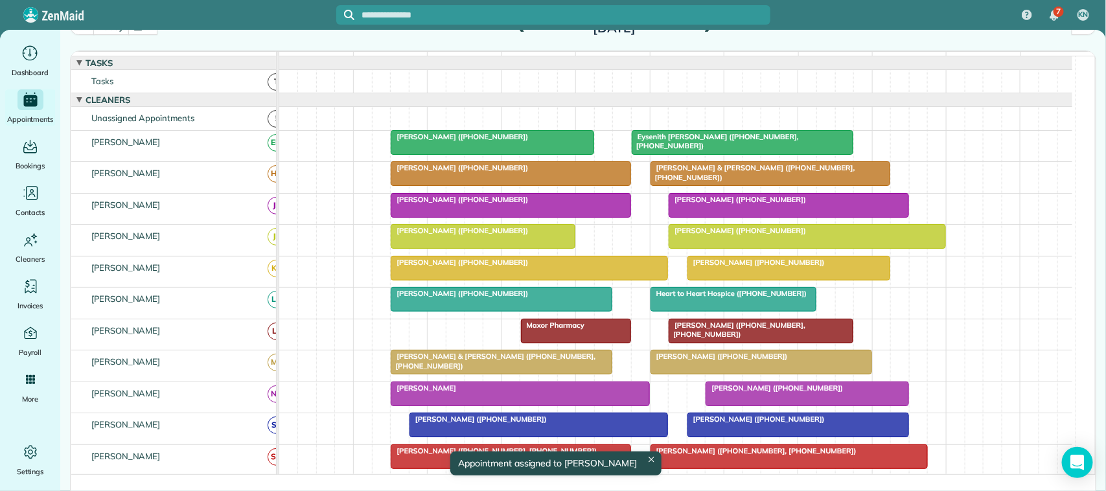
scroll to position [120, 0]
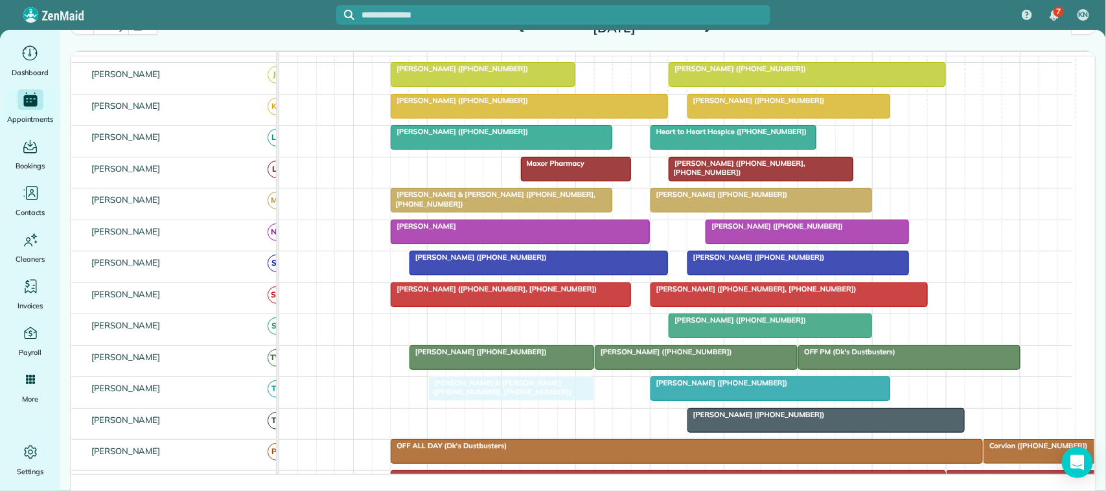
drag, startPoint x: 453, startPoint y: 341, endPoint x: 480, endPoint y: 393, distance: 57.7
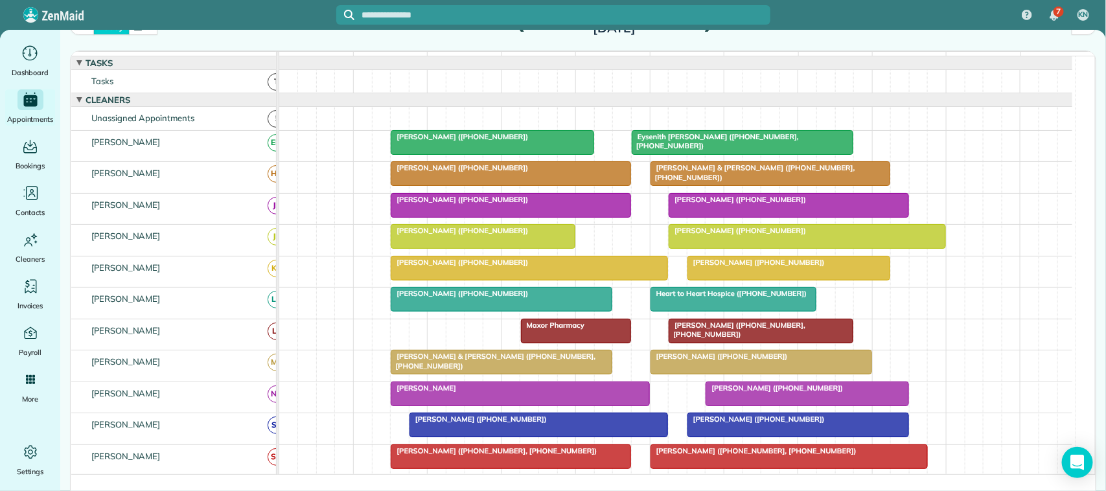
click at [115, 33] on button "today" at bounding box center [111, 25] width 36 height 17
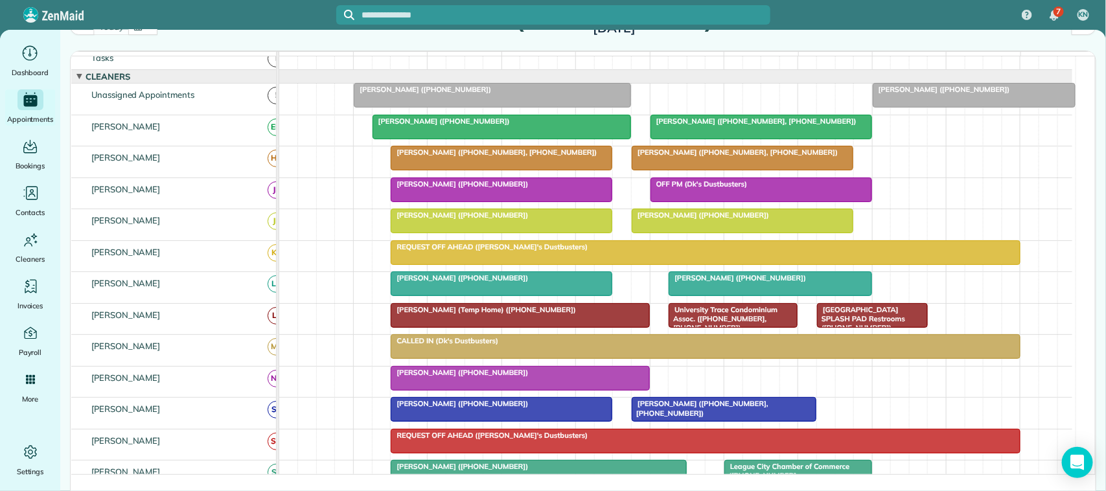
scroll to position [0, 0]
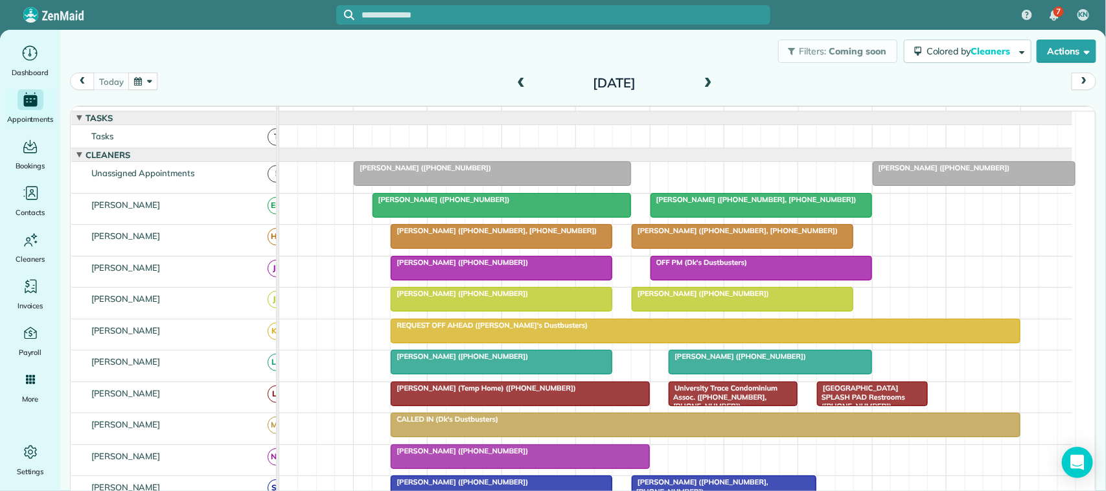
click at [701, 83] on span at bounding box center [708, 84] width 14 height 12
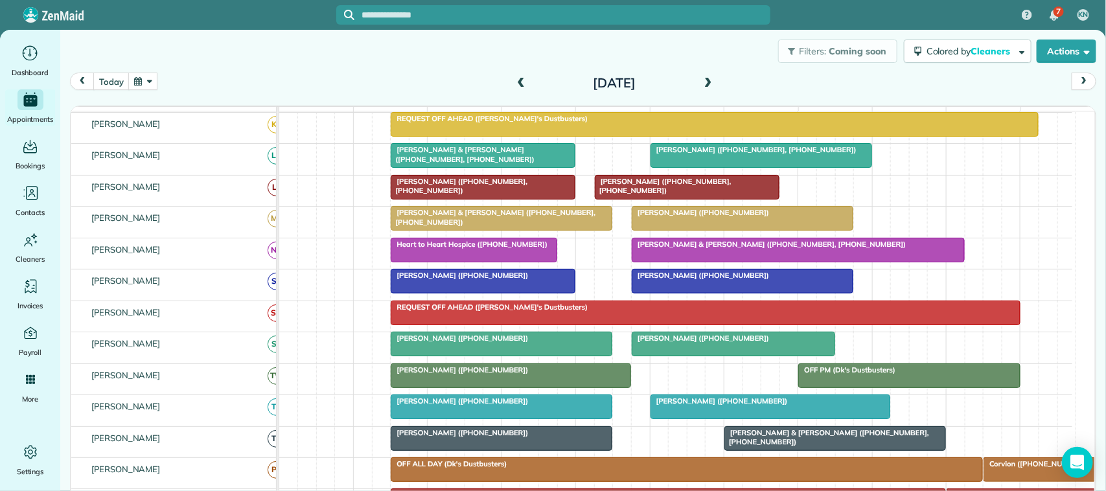
scroll to position [162, 0]
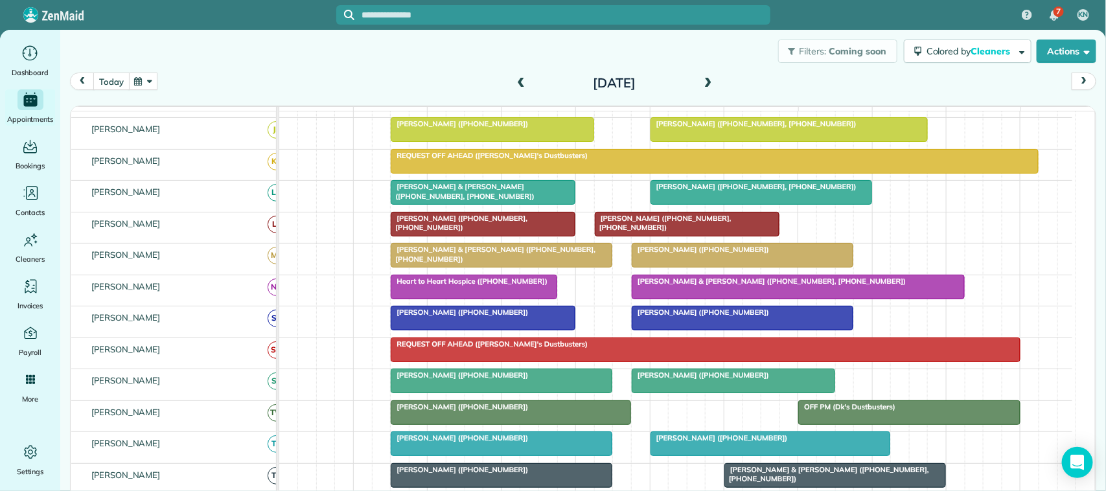
click at [105, 83] on button "today" at bounding box center [111, 81] width 36 height 17
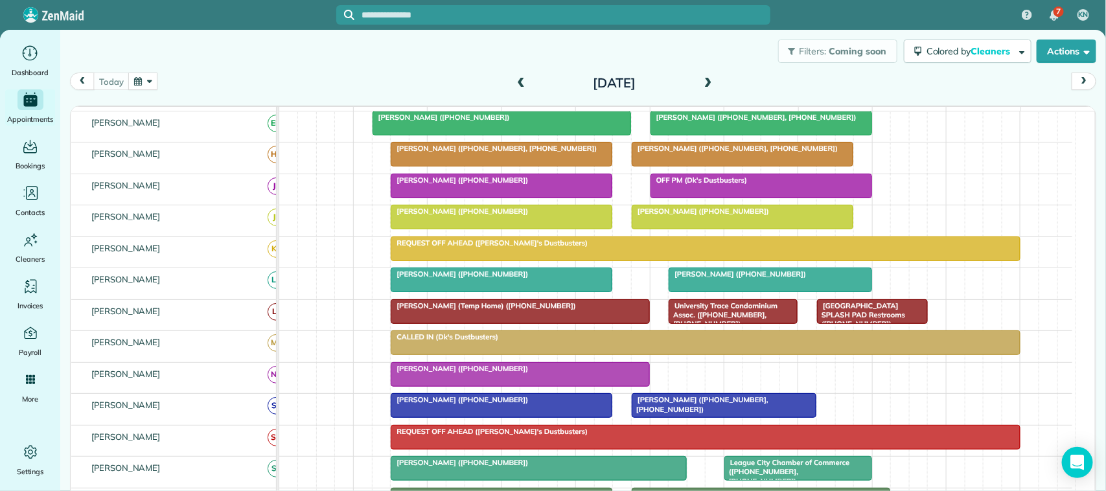
scroll to position [0, 0]
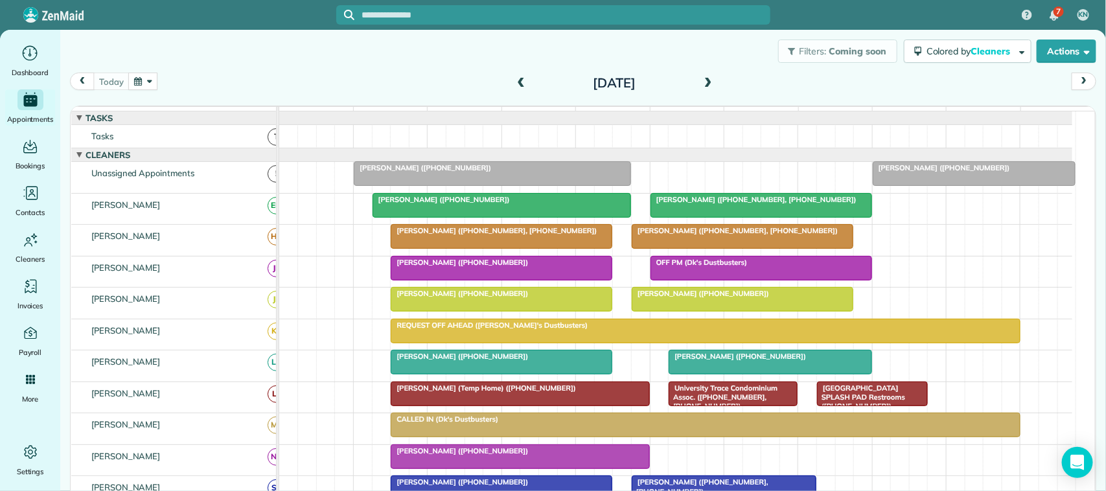
click at [365, 101] on div "[DATE] [DATE] function(groupId) { return _("Cleaners"); } 7am 8am 9am 10am 11am…" at bounding box center [583, 286] width 1026 height 426
click at [107, 71] on div "Filters: Coming soon Colored by Cleaners Color by Cleaner Color by Team Color b…" at bounding box center [583, 51] width 1046 height 43
click at [701, 78] on span at bounding box center [708, 84] width 14 height 12
